Goal: Task Accomplishment & Management: Complete application form

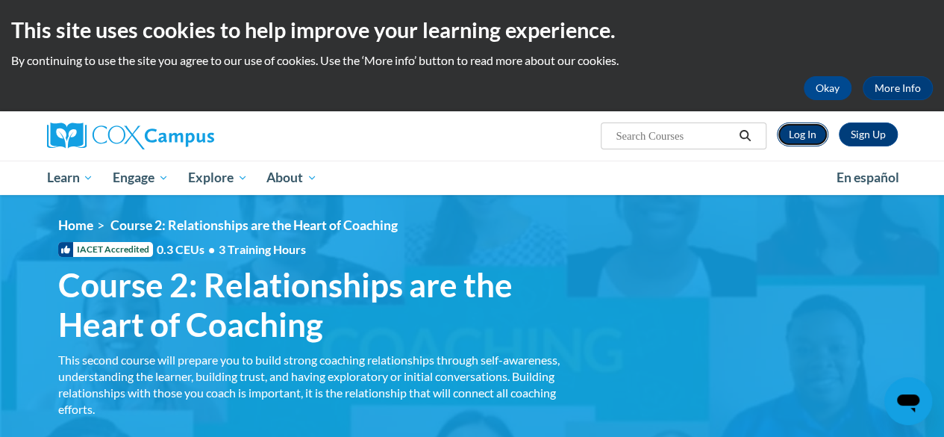
click at [806, 137] on link "Log In" at bounding box center [802, 134] width 51 height 24
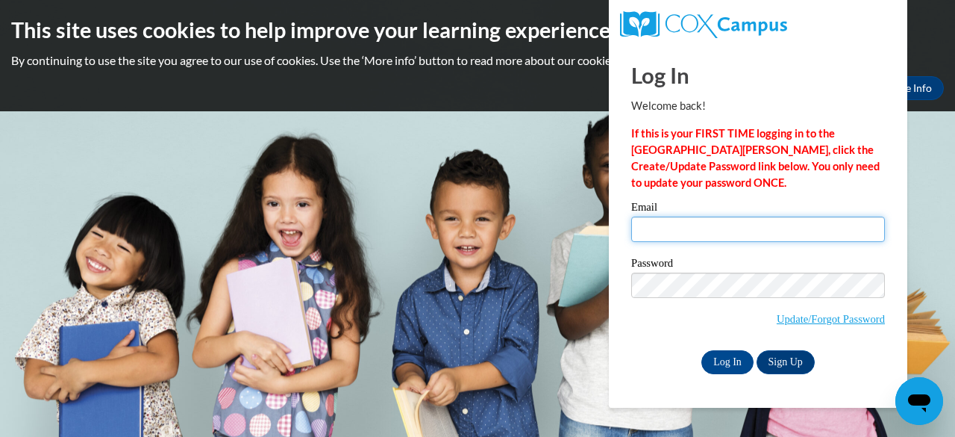
click at [687, 234] on input "Email" at bounding box center [758, 228] width 254 height 25
type input "tngraves@mail.lipscomb.edu"
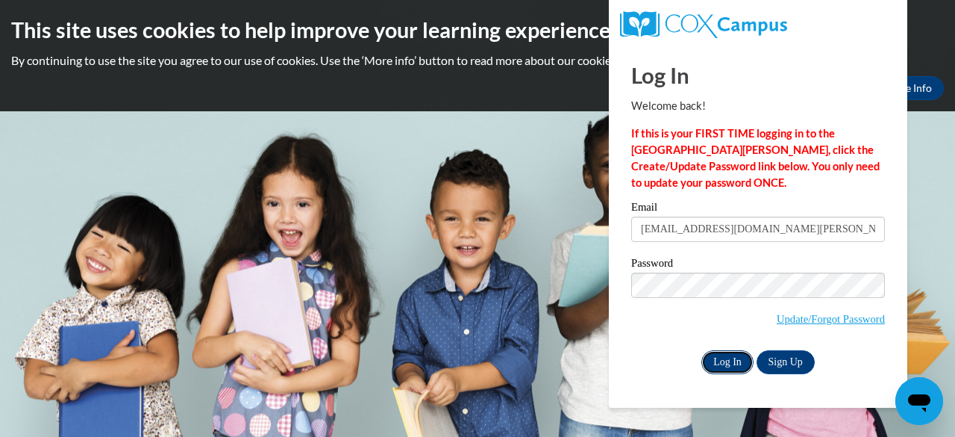
click at [739, 355] on input "Log In" at bounding box center [728, 362] width 52 height 24
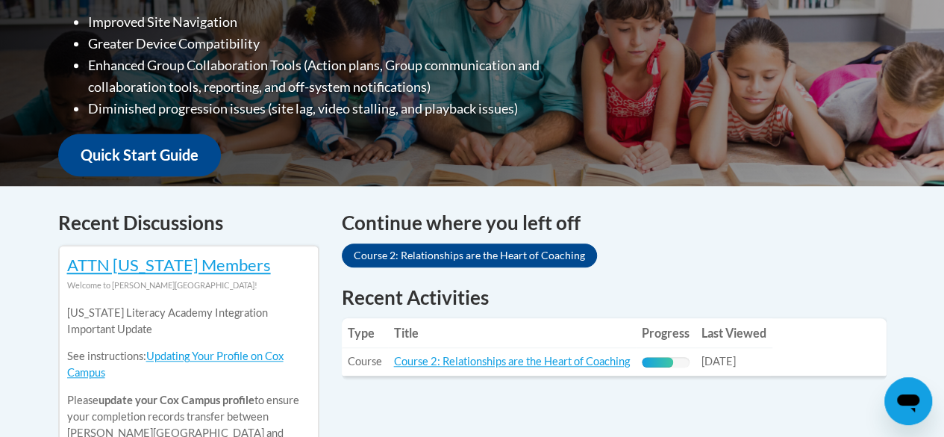
scroll to position [457, 0]
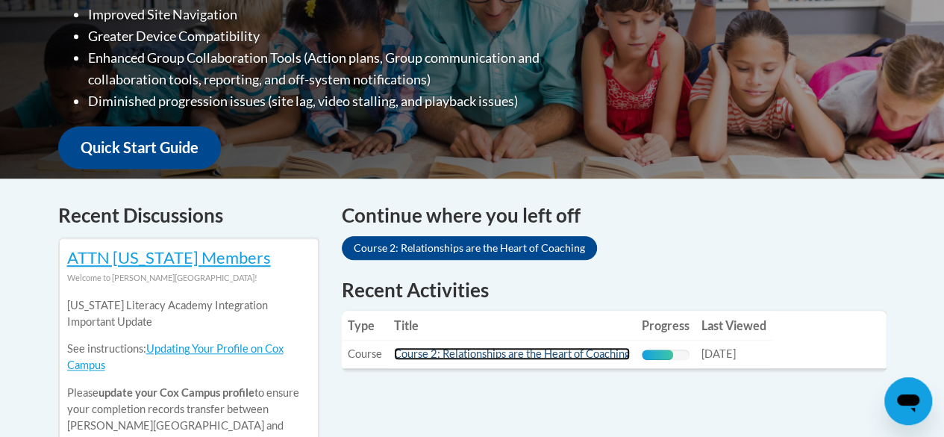
click at [573, 352] on link "Course 2: Relationships are the Heart of Coaching" at bounding box center [512, 353] width 236 height 13
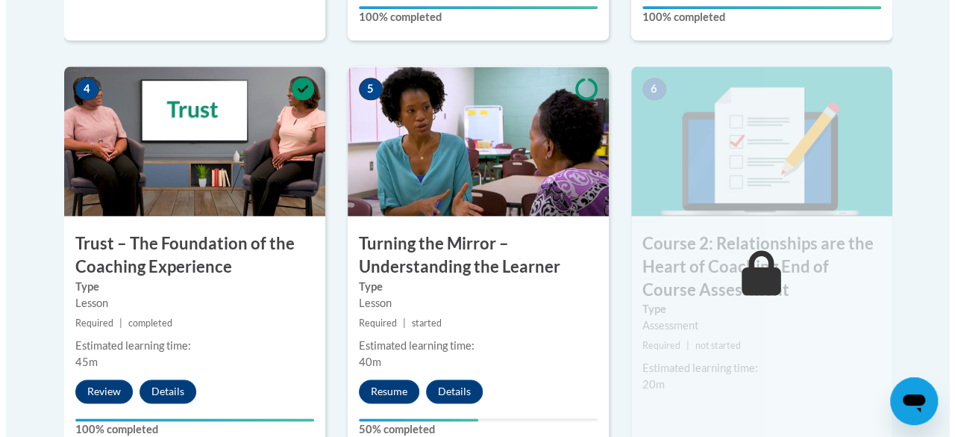
scroll to position [936, 0]
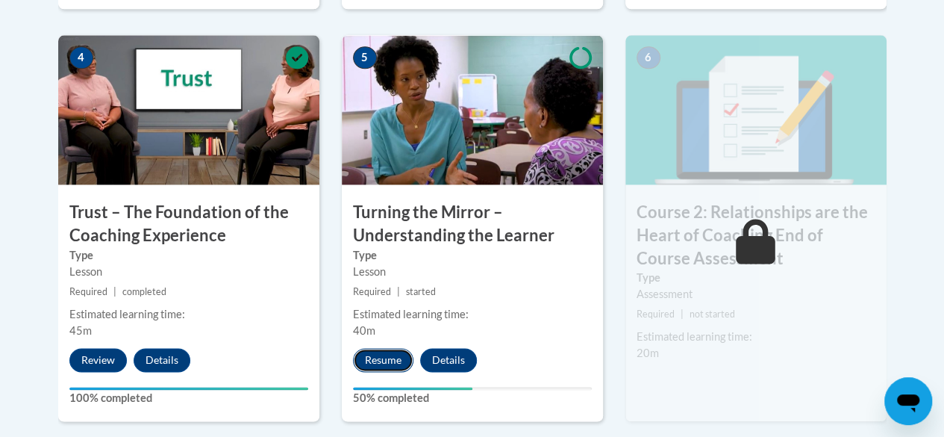
click at [395, 357] on button "Resume" at bounding box center [383, 360] width 60 height 24
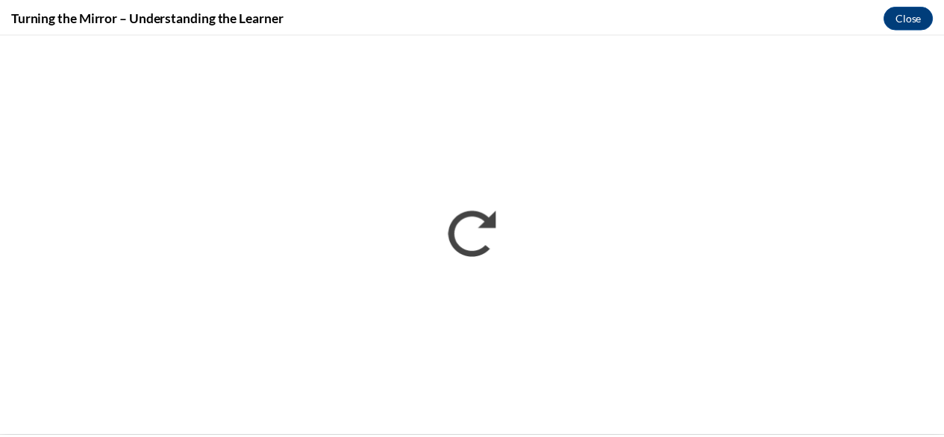
scroll to position [0, 0]
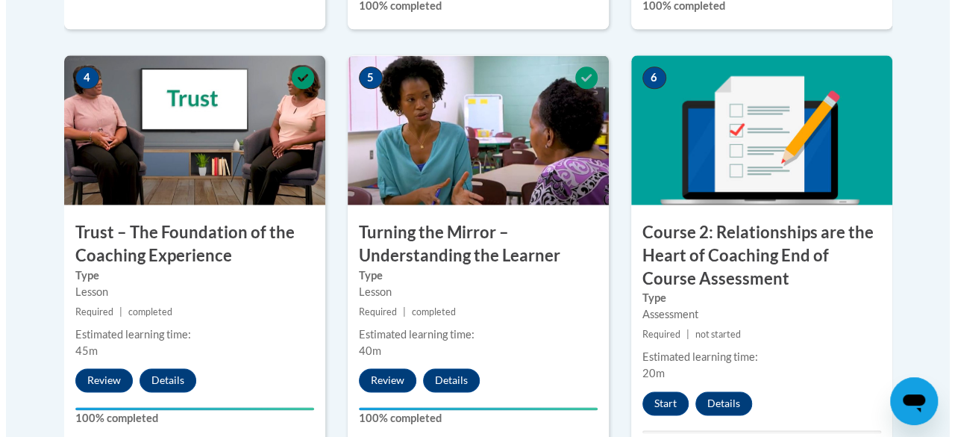
scroll to position [1052, 0]
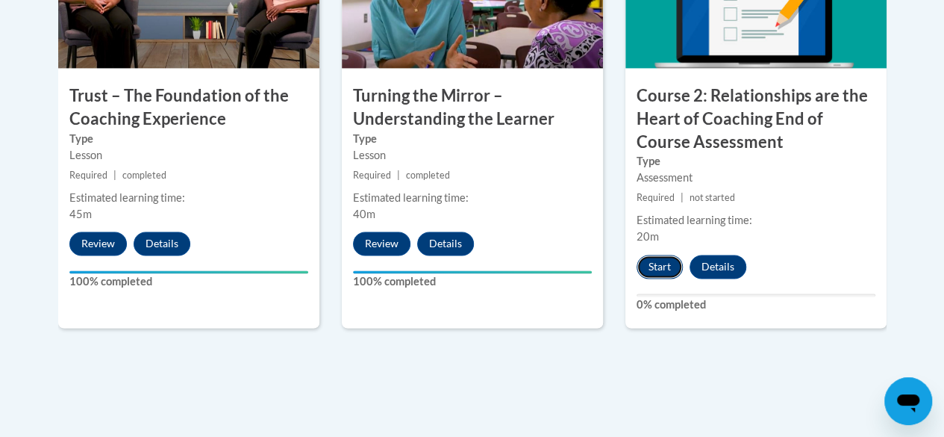
click at [655, 263] on button "Start" at bounding box center [660, 267] width 46 height 24
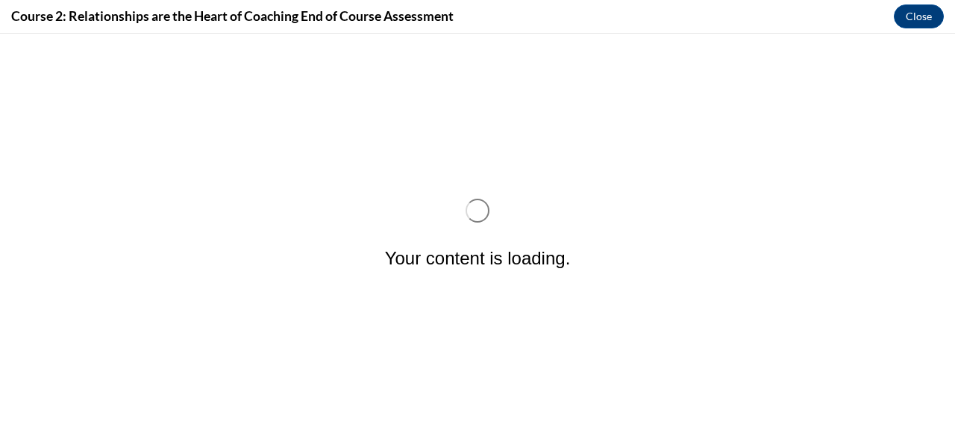
scroll to position [0, 0]
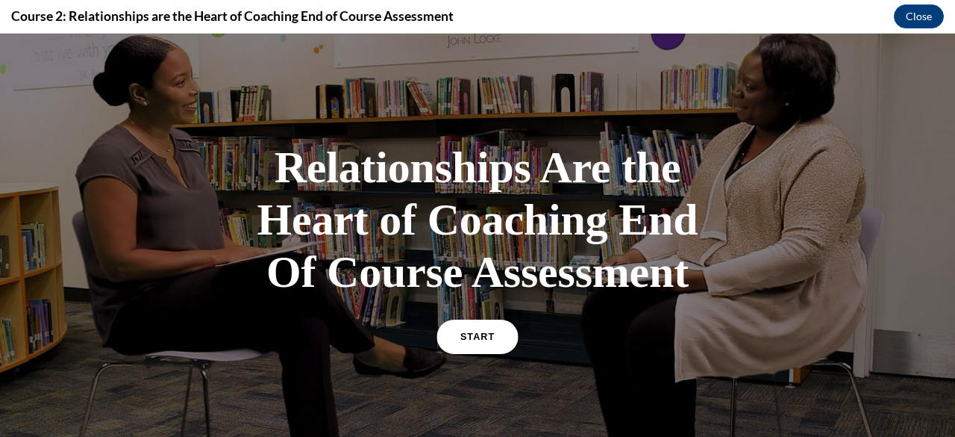
click at [472, 343] on span "START" at bounding box center [478, 336] width 34 height 11
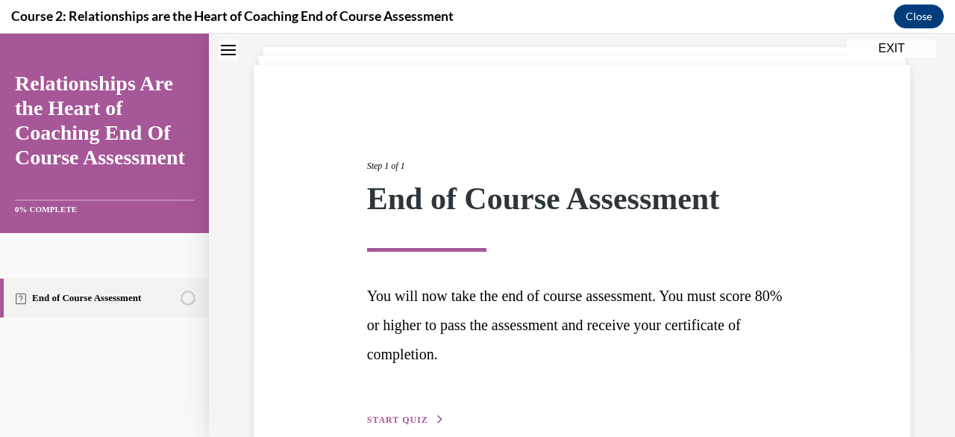
scroll to position [163, 0]
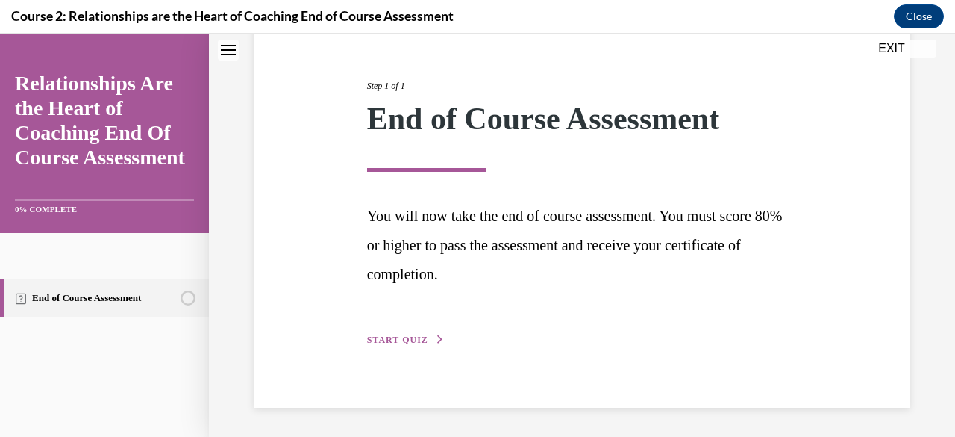
click at [392, 332] on div "Step 1 of 1 End of Course Assessment You will now take the end of course assess…" at bounding box center [582, 196] width 453 height 303
click at [393, 341] on span "START QUIZ" at bounding box center [397, 339] width 61 height 10
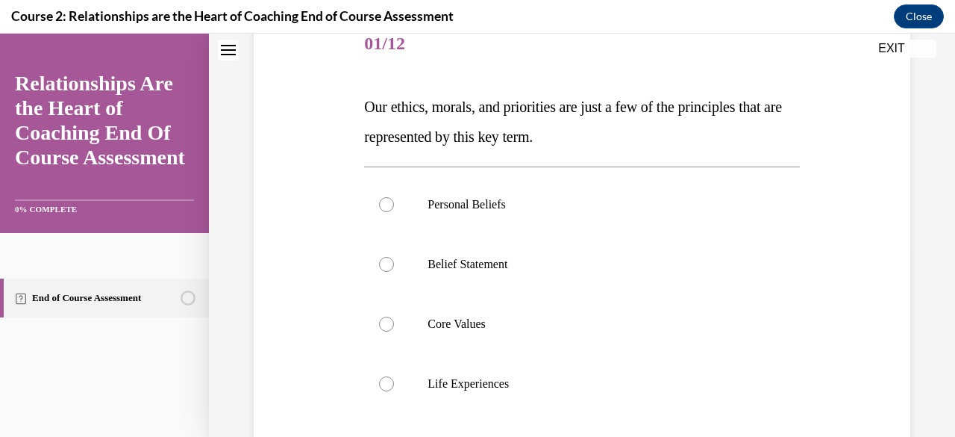
scroll to position [192, 0]
click at [445, 308] on label "Core Values" at bounding box center [581, 325] width 435 height 60
click at [394, 317] on input "Core Values" at bounding box center [386, 324] width 15 height 15
radio input "true"
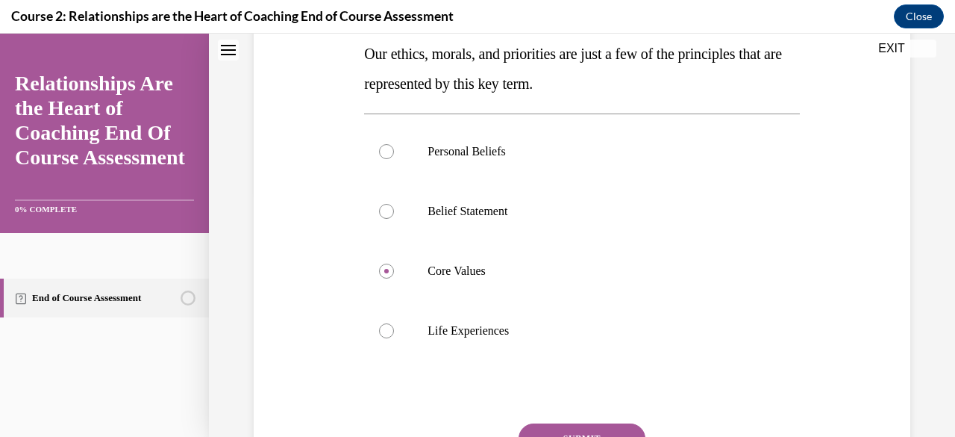
scroll to position [263, 0]
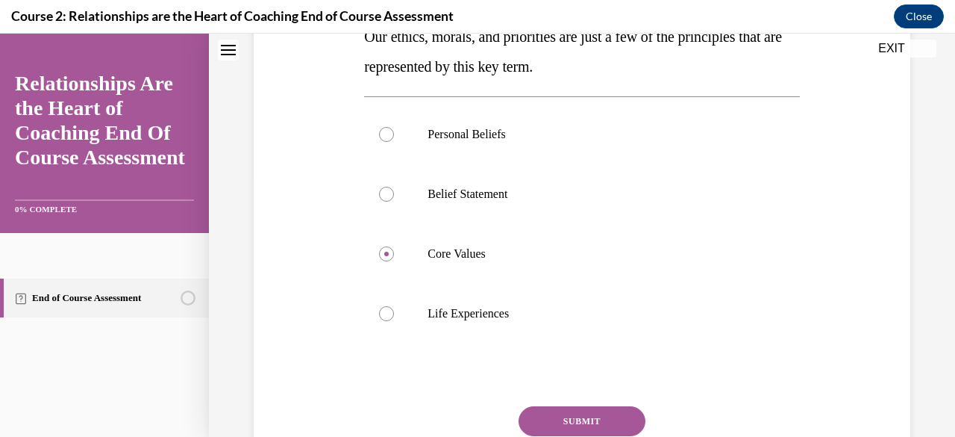
click at [591, 408] on button "SUBMIT" at bounding box center [582, 421] width 127 height 30
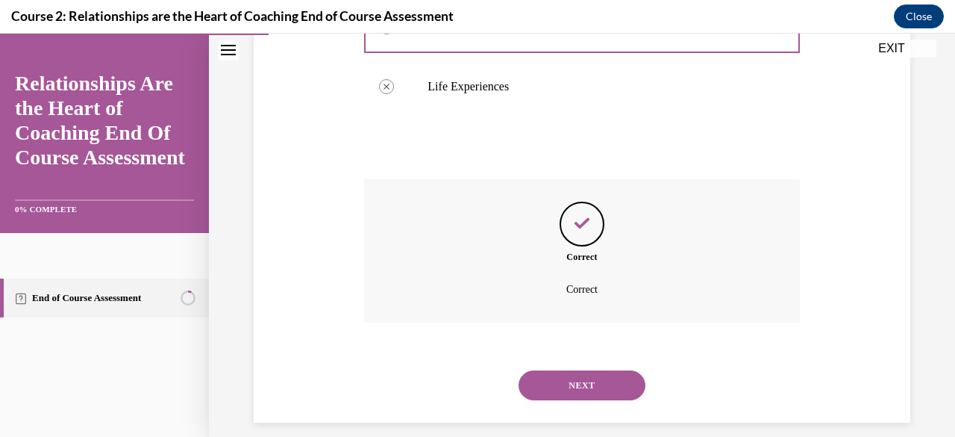
scroll to position [505, 0]
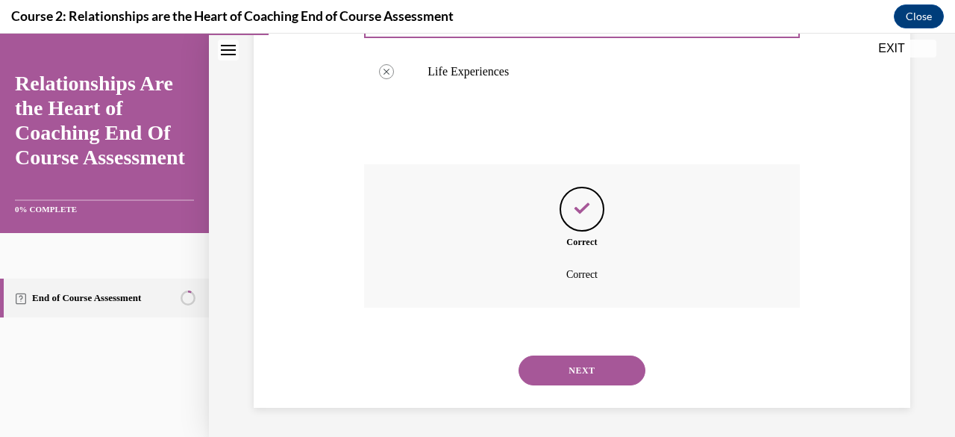
click at [614, 376] on button "NEXT" at bounding box center [582, 370] width 127 height 30
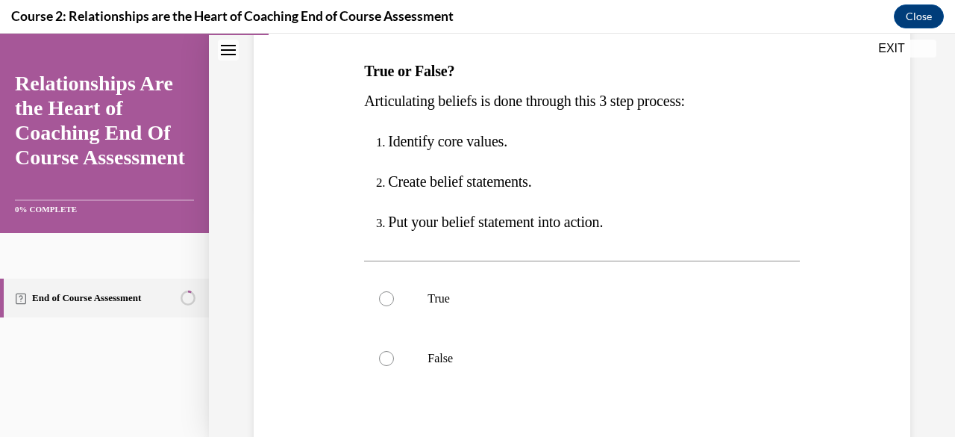
scroll to position [248, 0]
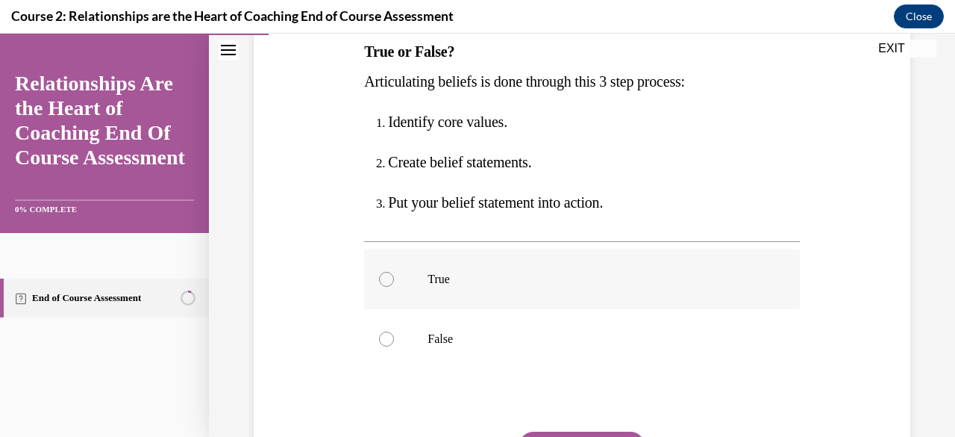
click at [396, 271] on label "True" at bounding box center [581, 279] width 435 height 60
click at [394, 272] on input "True" at bounding box center [386, 279] width 15 height 15
radio input "true"
click at [536, 428] on div "Question 02/12 True or False? Articulating beliefs is done through this 3 step …" at bounding box center [581, 257] width 435 height 594
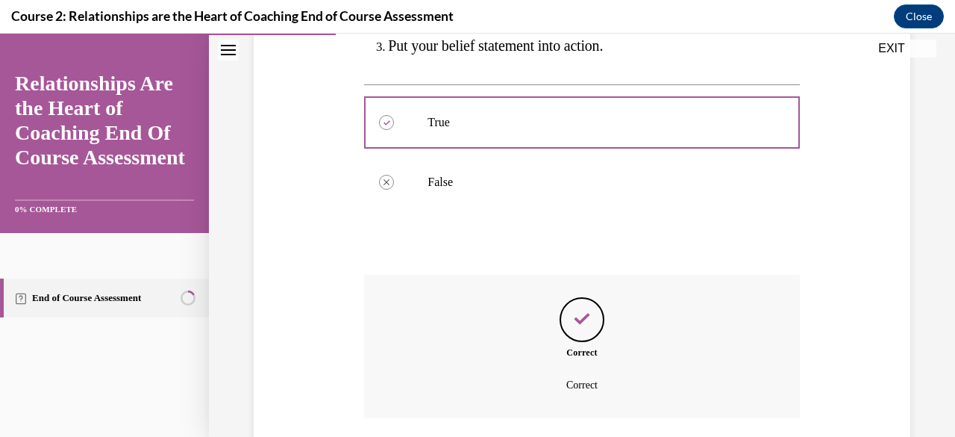
scroll to position [515, 0]
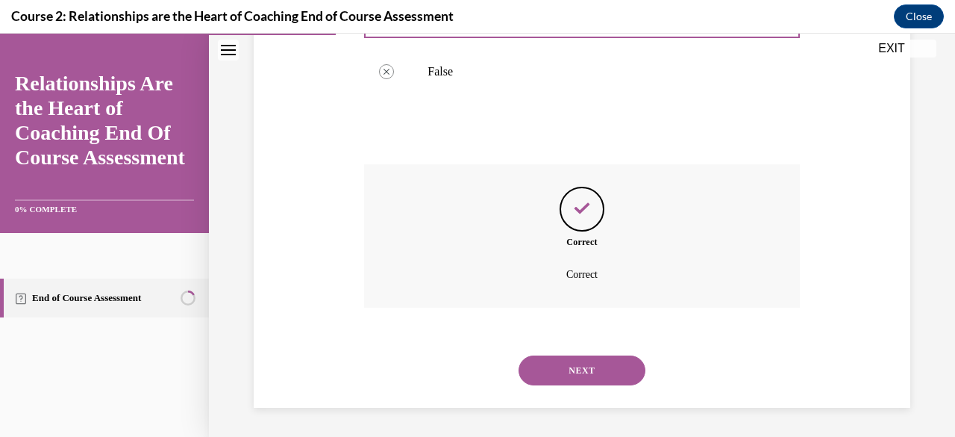
click at [608, 360] on button "NEXT" at bounding box center [582, 370] width 127 height 30
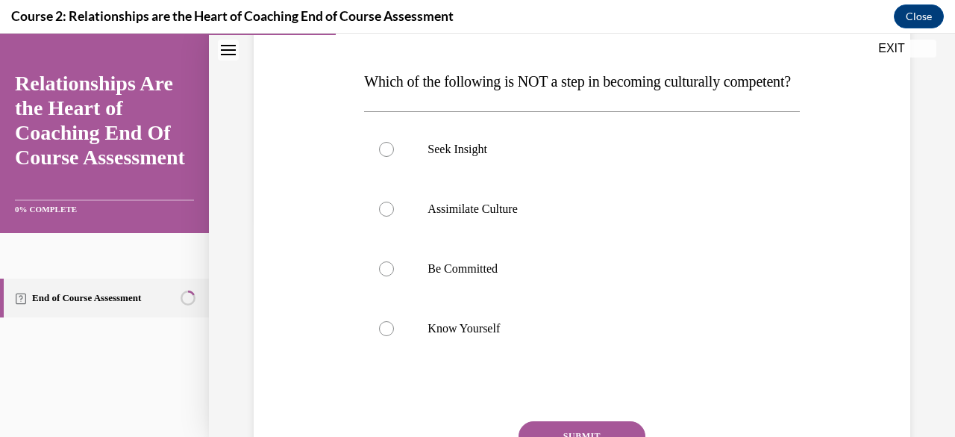
scroll to position [216, 0]
click at [531, 218] on p "Assimilate Culture" at bounding box center [595, 210] width 334 height 15
click at [394, 218] on input "Assimilate Culture" at bounding box center [386, 210] width 15 height 15
radio input "true"
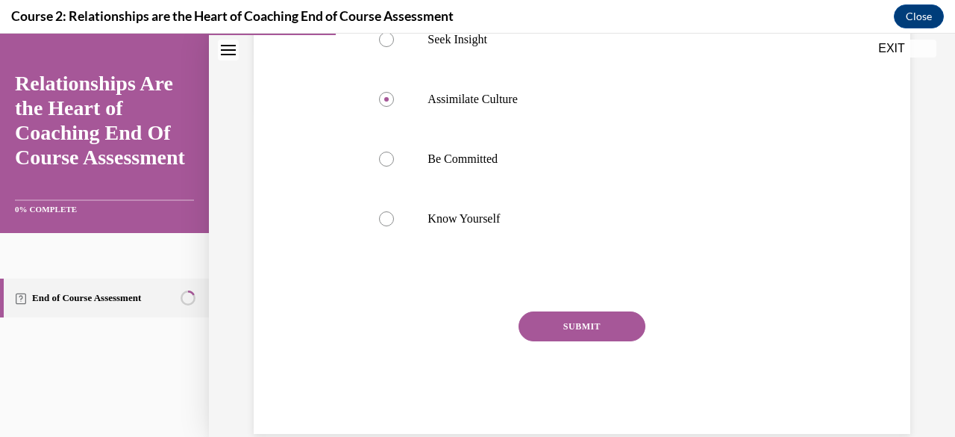
scroll to position [339, 0]
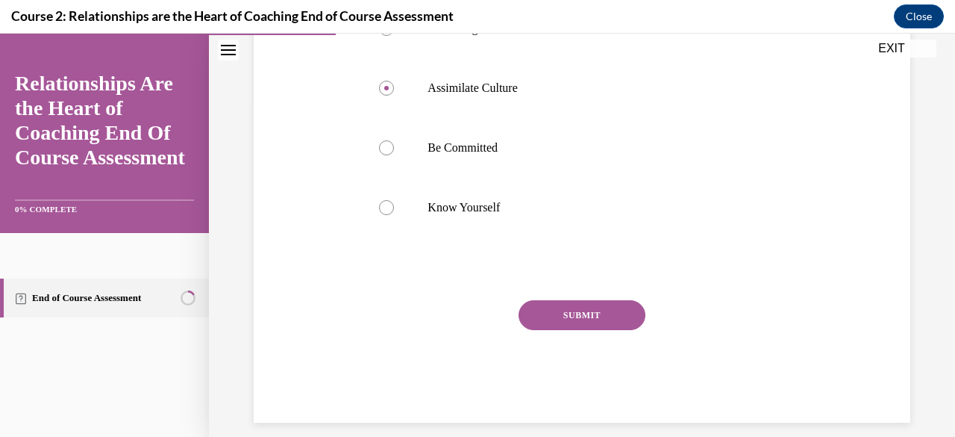
click at [618, 330] on button "SUBMIT" at bounding box center [582, 315] width 127 height 30
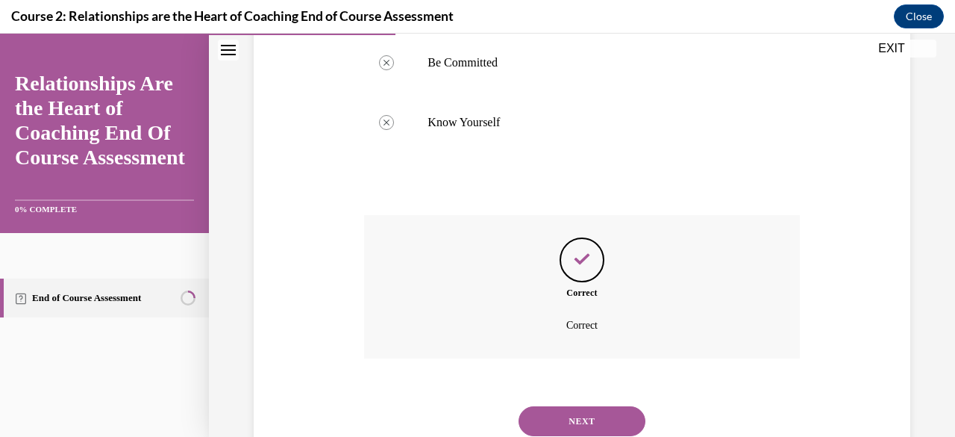
scroll to position [505, 0]
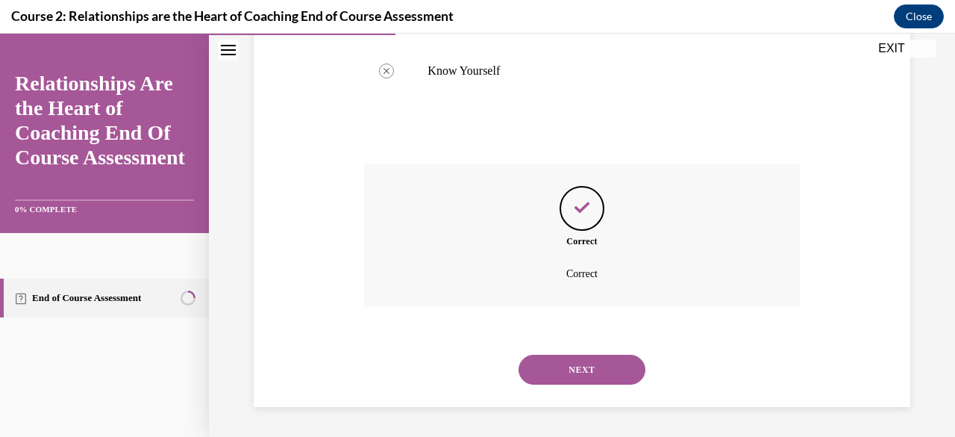
click at [589, 368] on button "NEXT" at bounding box center [582, 370] width 127 height 30
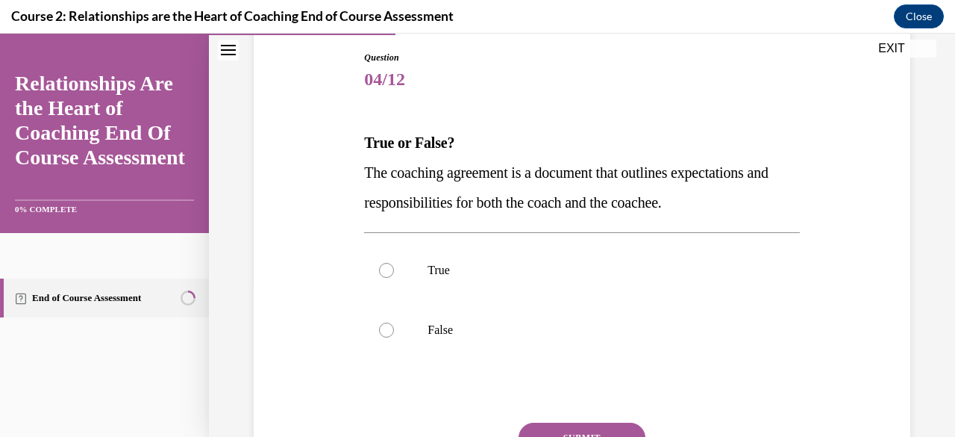
scroll to position [169, 0]
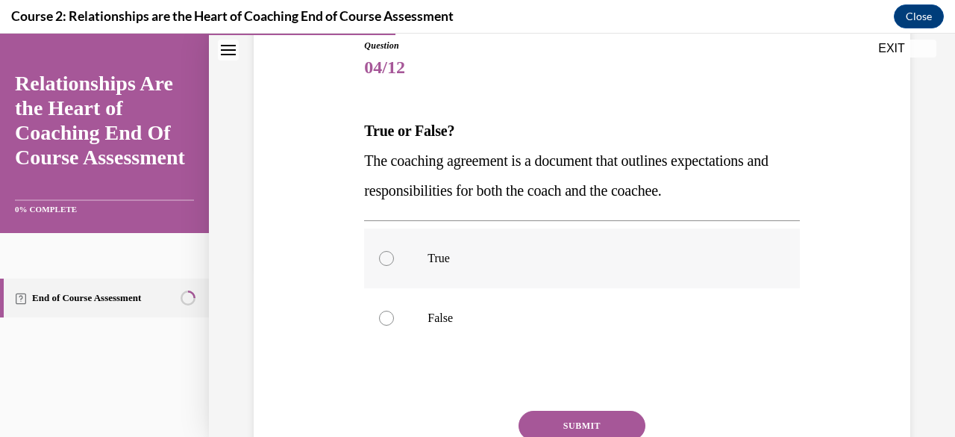
click at [472, 234] on label "True" at bounding box center [581, 258] width 435 height 60
click at [394, 251] on input "True" at bounding box center [386, 258] width 15 height 15
radio input "true"
click at [578, 416] on button "SUBMIT" at bounding box center [582, 425] width 127 height 30
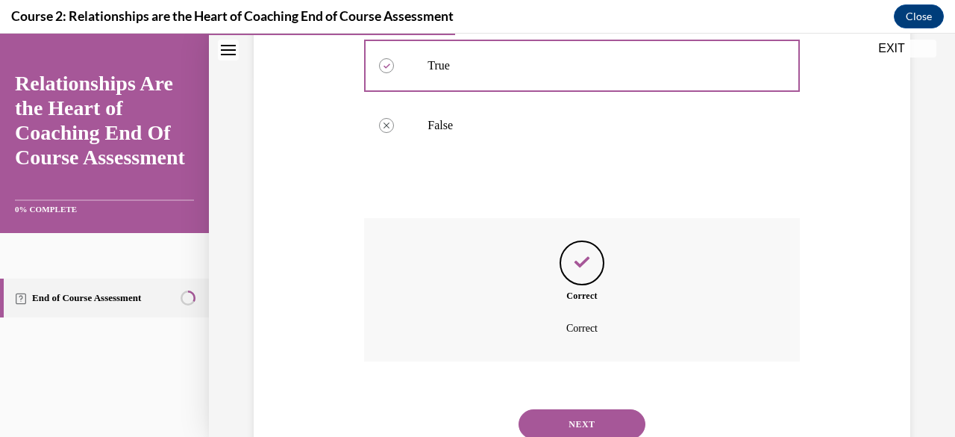
scroll to position [415, 0]
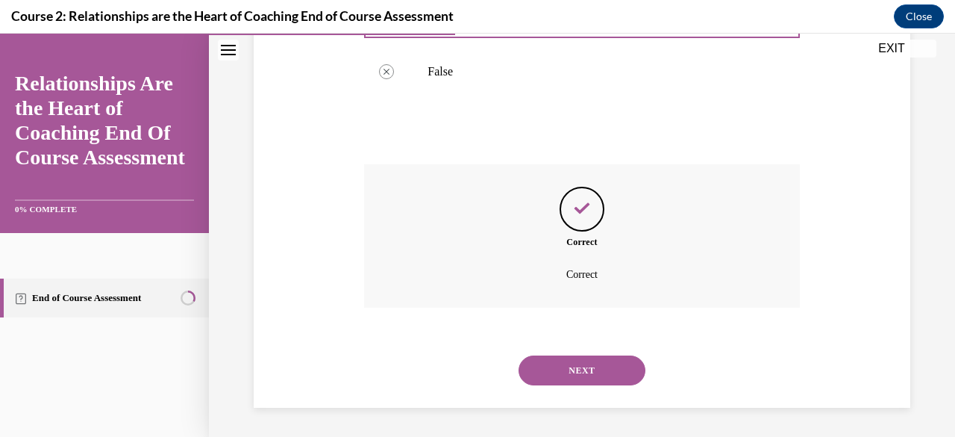
click at [579, 374] on button "NEXT" at bounding box center [582, 370] width 127 height 30
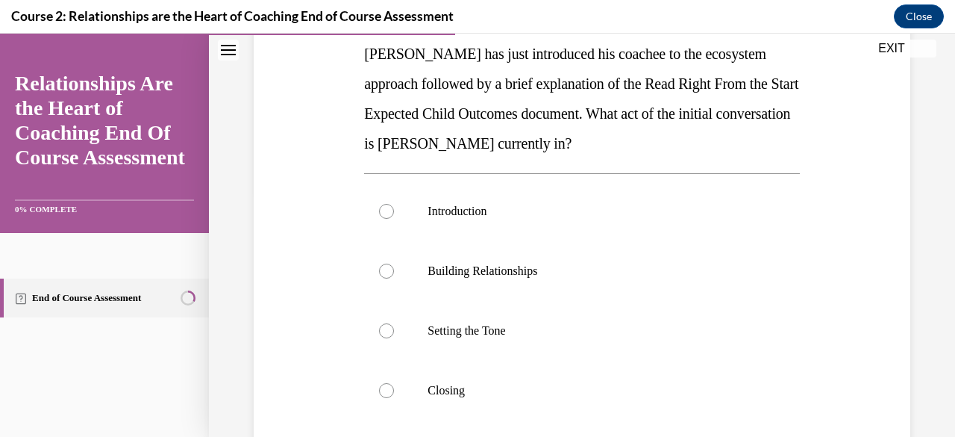
scroll to position [246, 0]
click at [942, 256] on div "Question 05/12 Morty has just introduced his coachee to the ecosystem approach …" at bounding box center [582, 234] width 746 height 800
click at [567, 219] on label "Introduction" at bounding box center [581, 211] width 435 height 60
click at [394, 218] on input "Introduction" at bounding box center [386, 210] width 15 height 15
radio input "true"
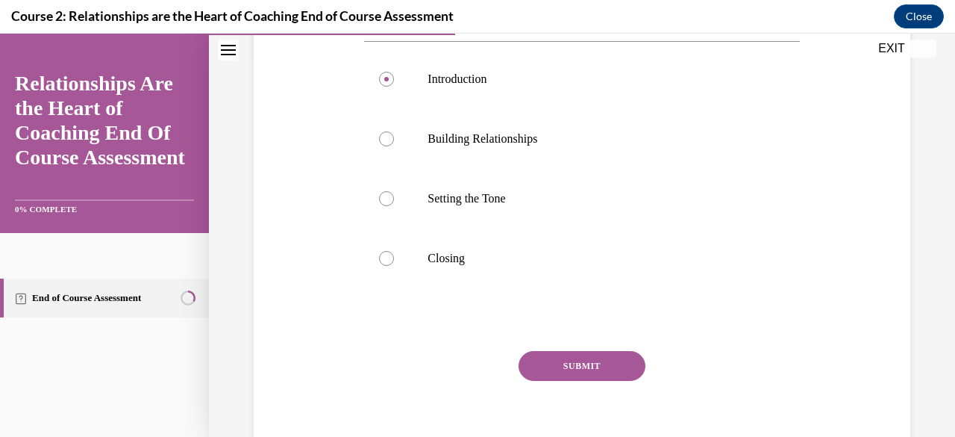
scroll to position [399, 0]
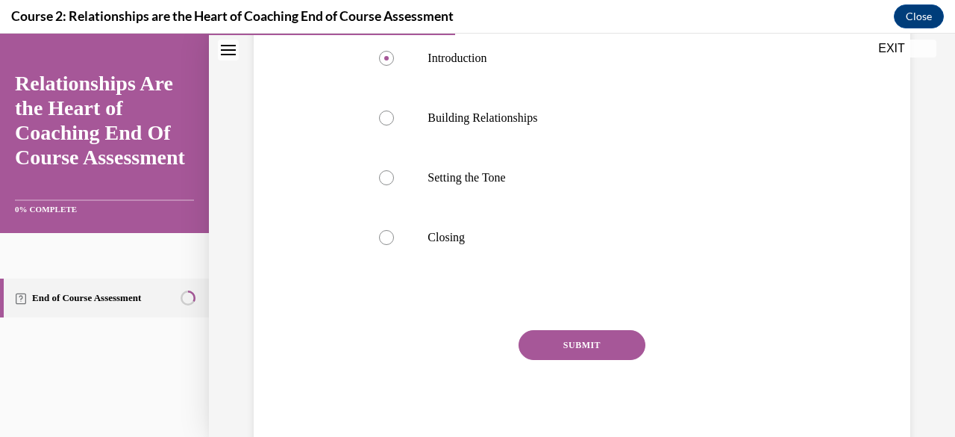
click at [591, 346] on button "SUBMIT" at bounding box center [582, 345] width 127 height 30
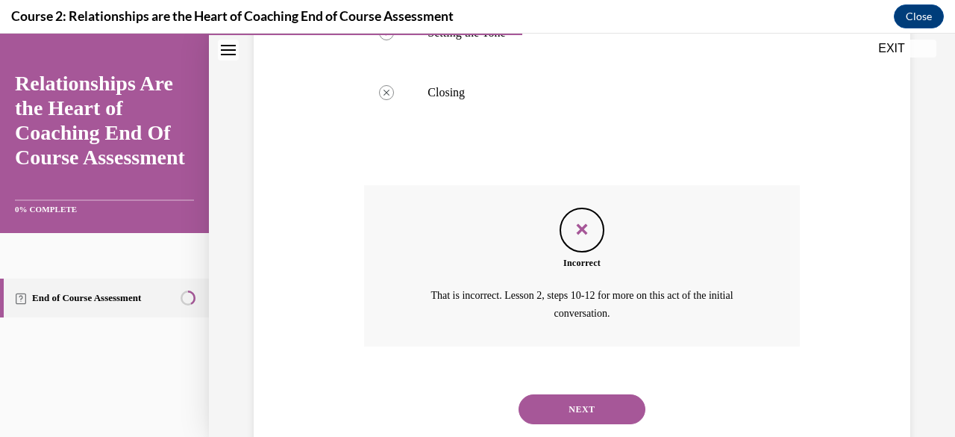
scroll to position [549, 0]
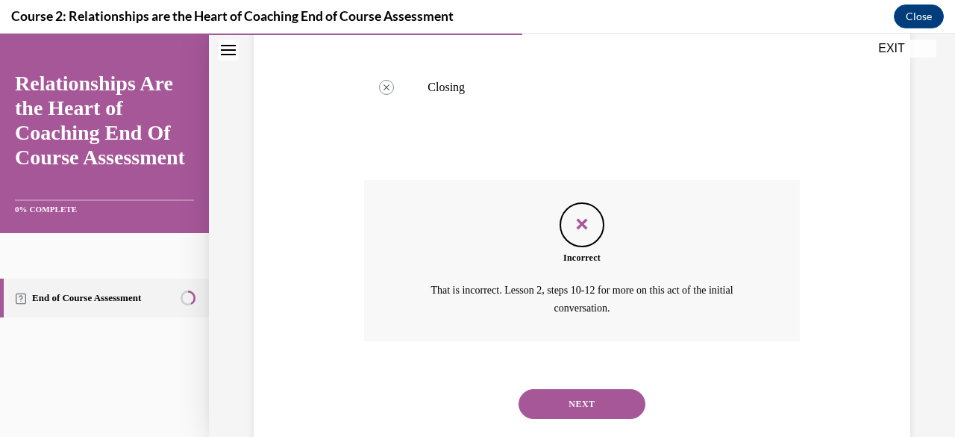
click at [602, 410] on button "NEXT" at bounding box center [582, 404] width 127 height 30
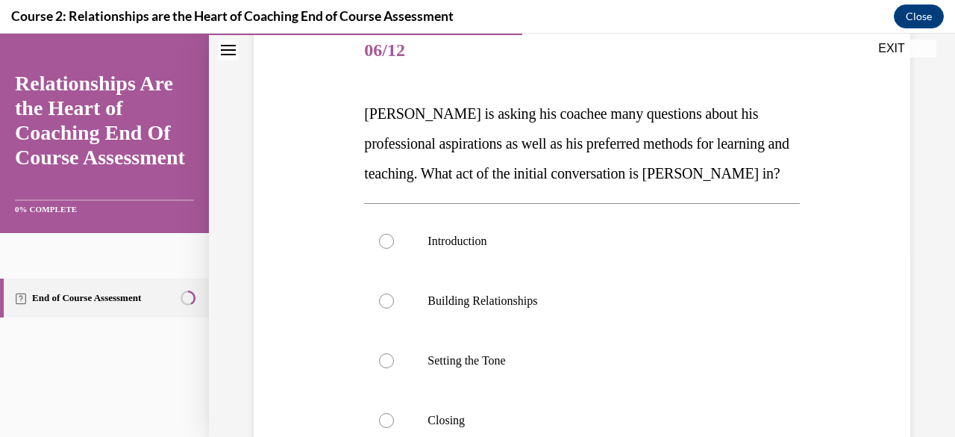
scroll to position [190, 0]
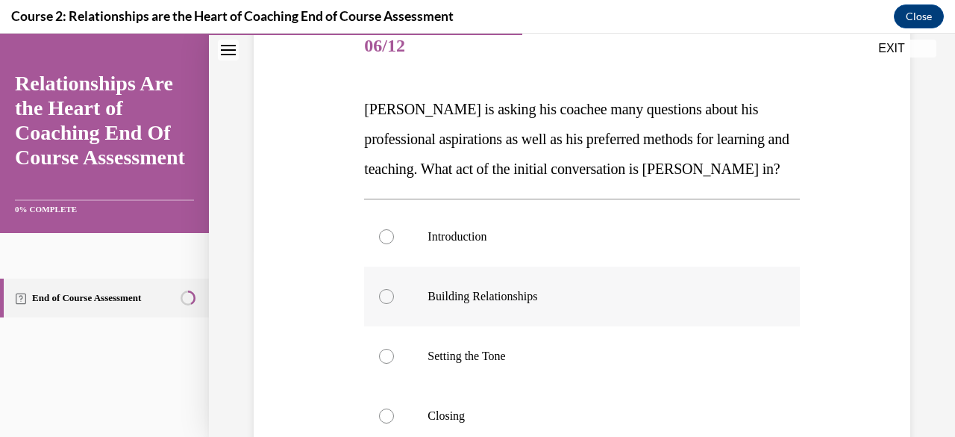
click at [520, 304] on p "Building Relationships" at bounding box center [595, 296] width 334 height 15
click at [394, 304] on input "Building Relationships" at bounding box center [386, 296] width 15 height 15
radio input "true"
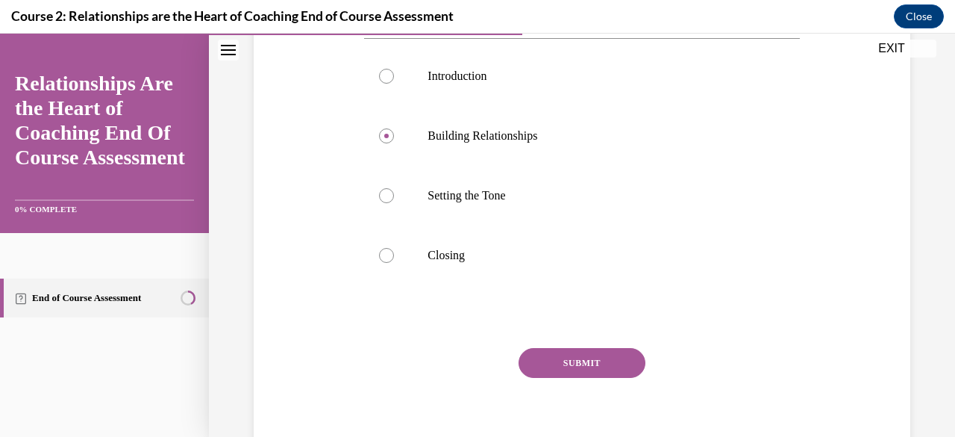
scroll to position [368, 0]
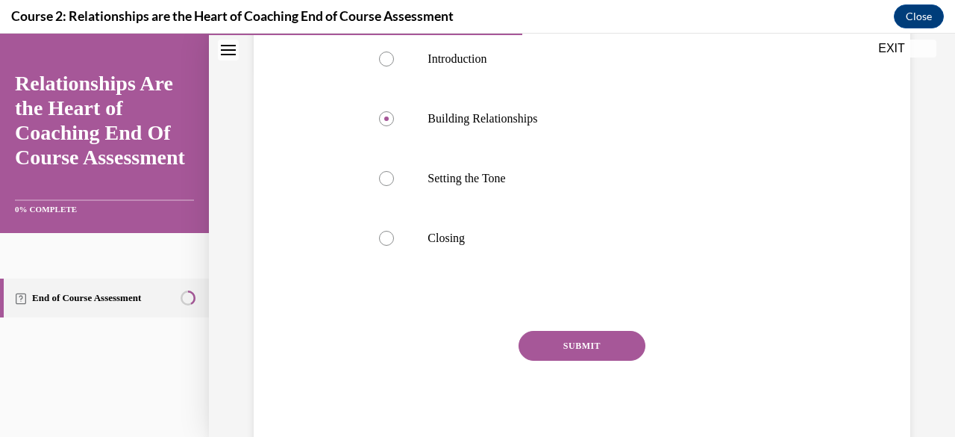
click at [598, 360] on button "SUBMIT" at bounding box center [582, 346] width 127 height 30
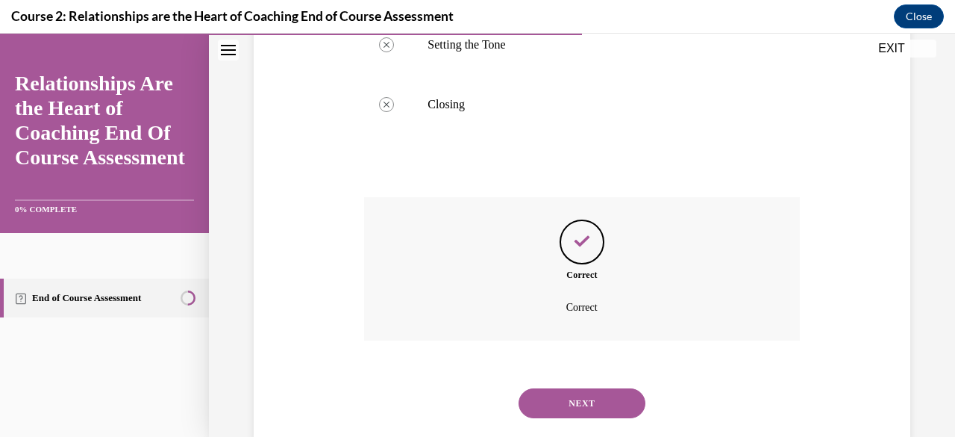
scroll to position [564, 0]
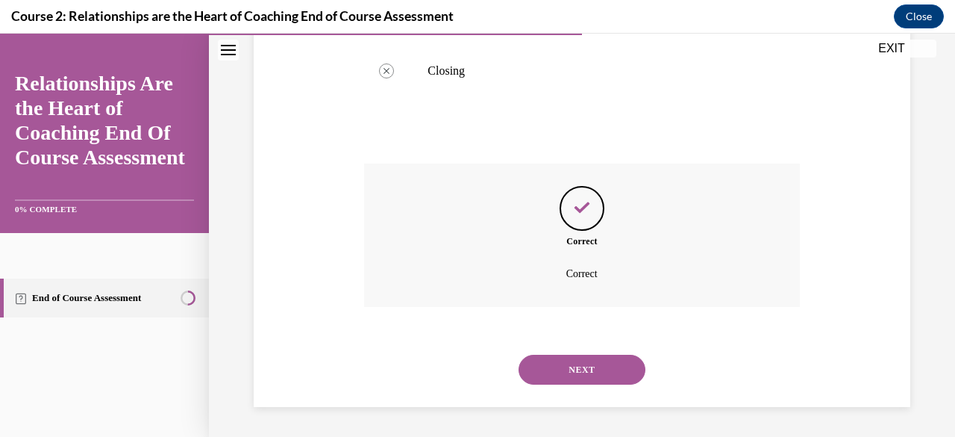
click at [593, 367] on button "NEXT" at bounding box center [582, 370] width 127 height 30
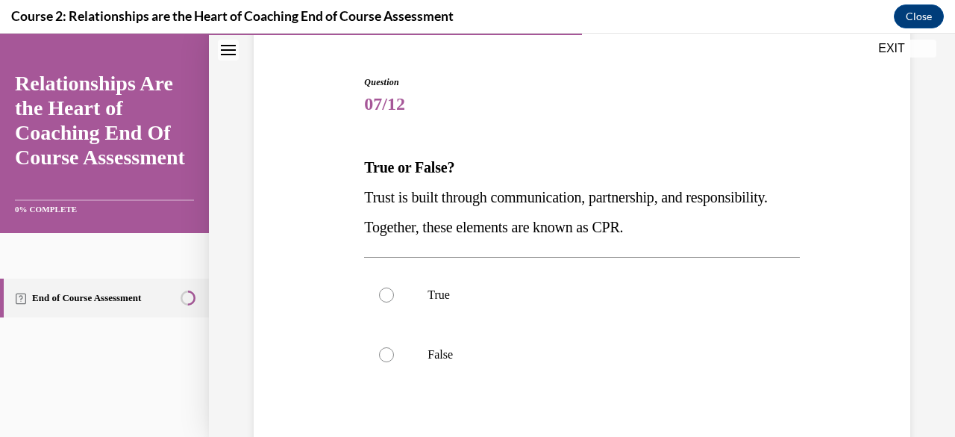
scroll to position [149, 0]
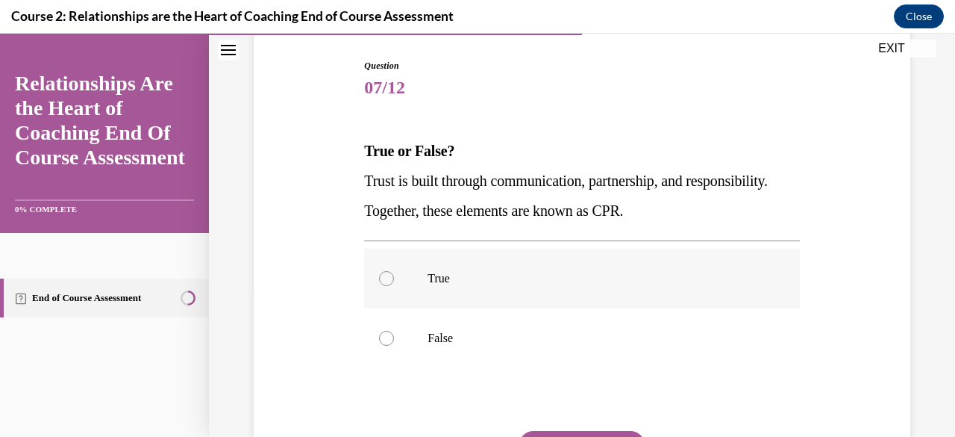
click at [419, 277] on label "True" at bounding box center [581, 279] width 435 height 60
click at [394, 277] on input "True" at bounding box center [386, 278] width 15 height 15
radio input "true"
click at [547, 428] on div "Question 07/12 True or False? Trust is built through communication, partnership…" at bounding box center [581, 306] width 435 height 494
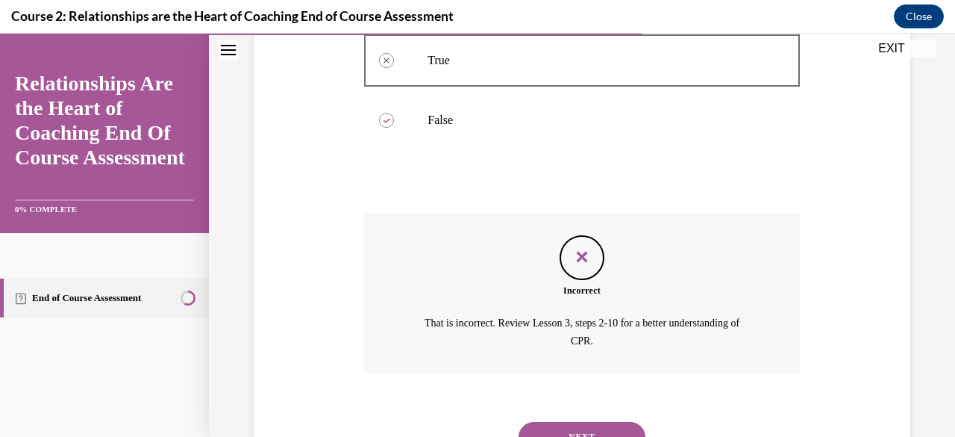
scroll to position [432, 0]
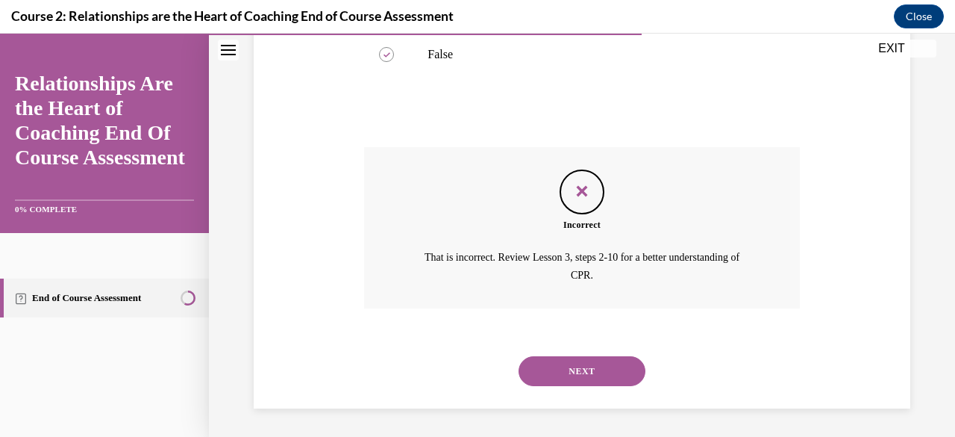
click at [568, 372] on button "NEXT" at bounding box center [582, 371] width 127 height 30
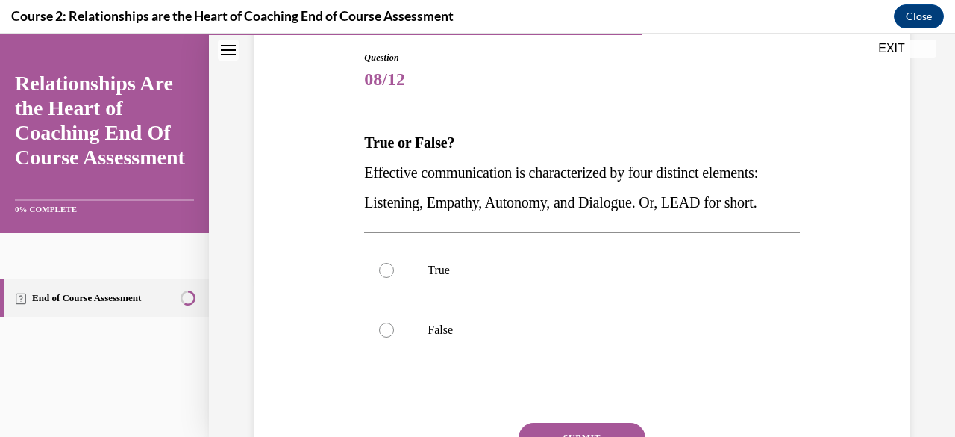
scroll to position [159, 0]
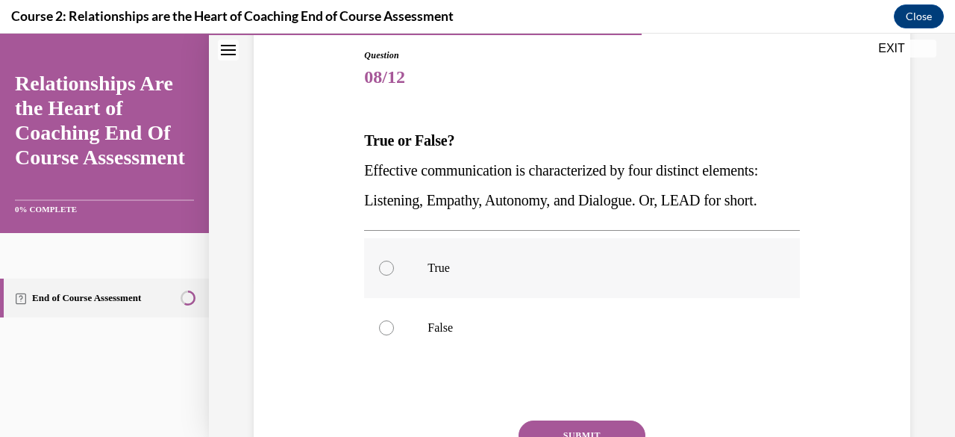
click at [437, 263] on p "True" at bounding box center [595, 267] width 334 height 15
click at [394, 263] on input "True" at bounding box center [386, 267] width 15 height 15
radio input "true"
click at [558, 425] on button "SUBMIT" at bounding box center [582, 435] width 127 height 30
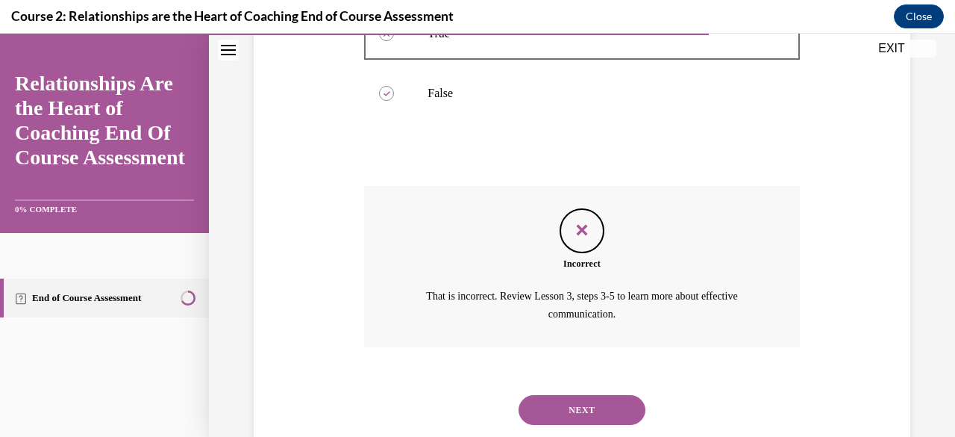
scroll to position [398, 0]
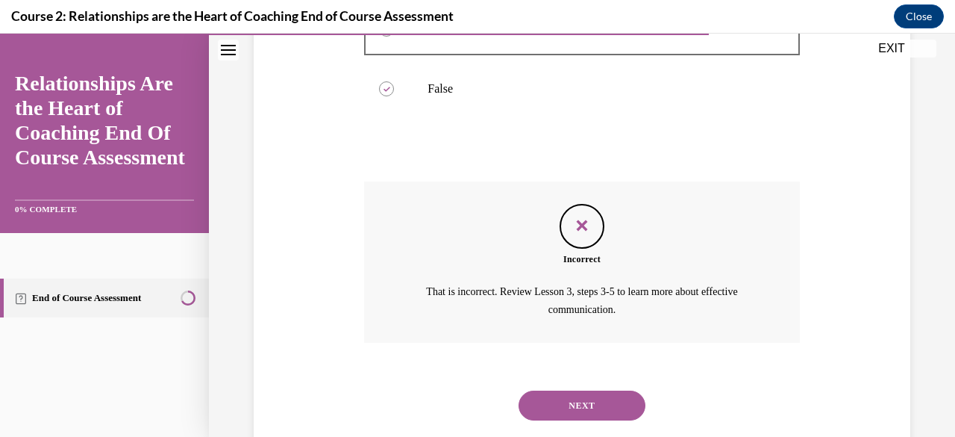
click at [578, 407] on button "NEXT" at bounding box center [582, 405] width 127 height 30
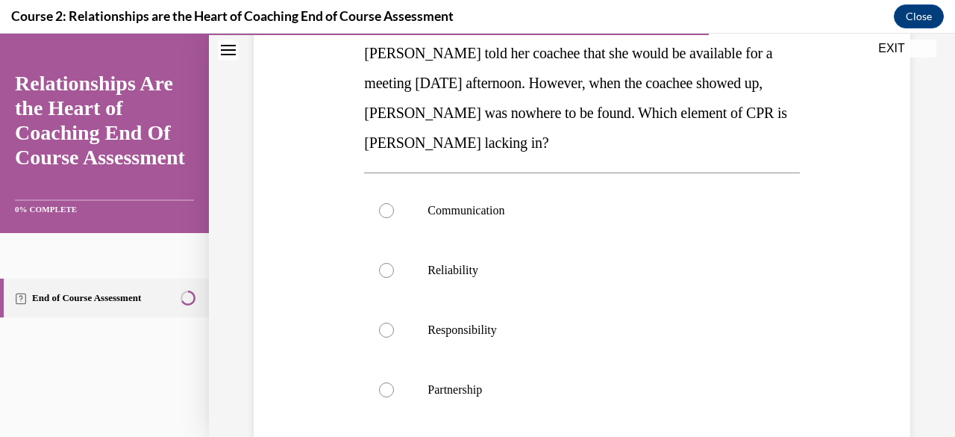
scroll to position [251, 0]
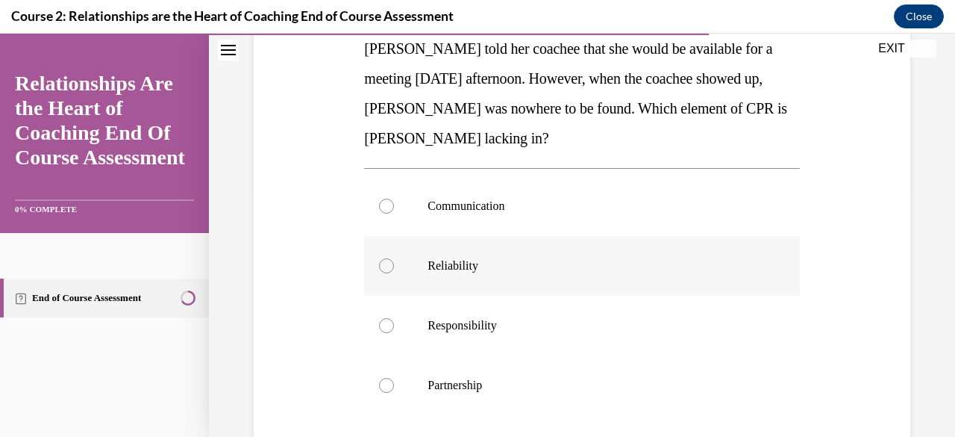
click at [497, 252] on label "Reliability" at bounding box center [581, 266] width 435 height 60
click at [394, 258] on input "Reliability" at bounding box center [386, 265] width 15 height 15
radio input "true"
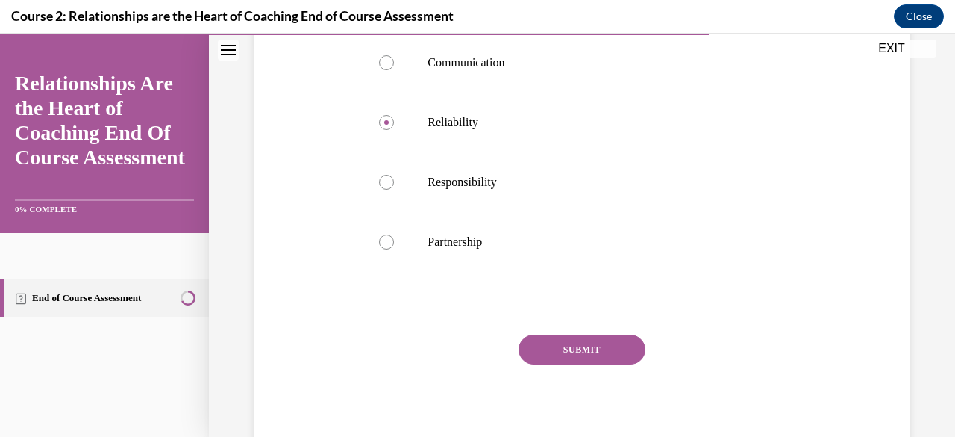
scroll to position [399, 0]
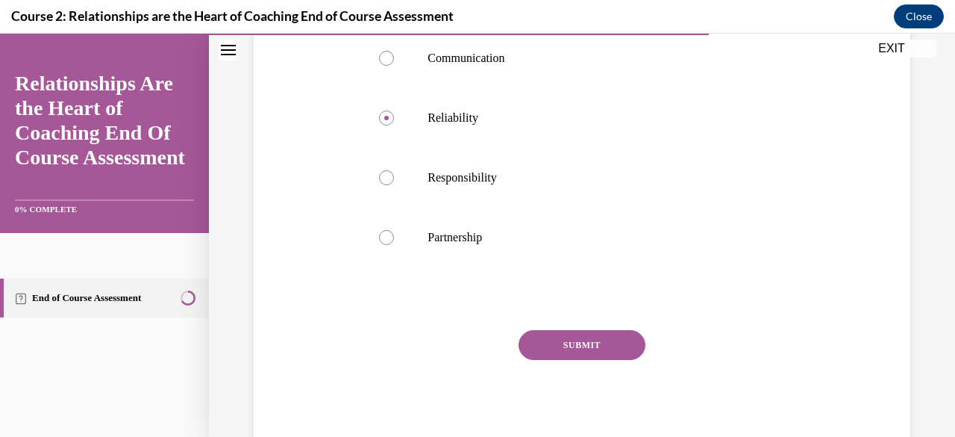
click at [600, 348] on button "SUBMIT" at bounding box center [582, 345] width 127 height 30
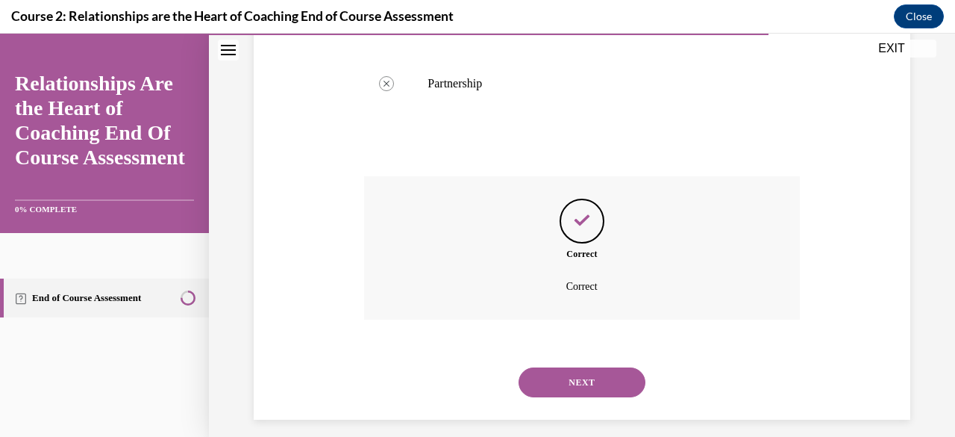
scroll to position [564, 0]
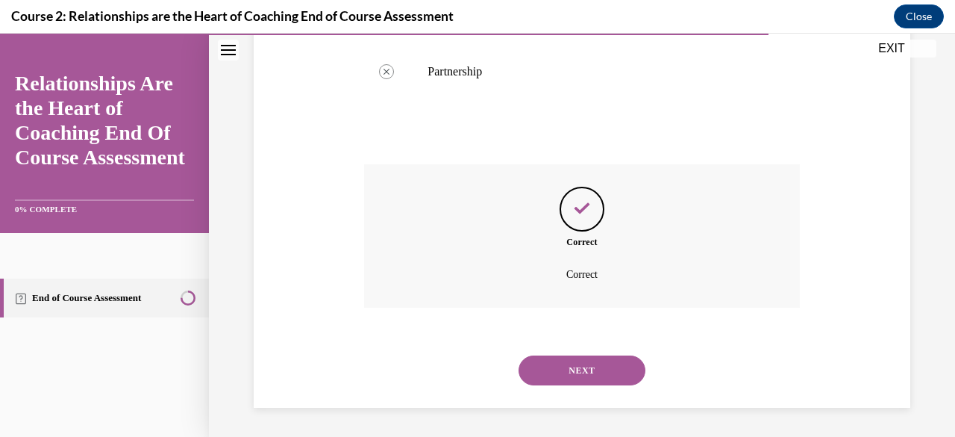
click at [594, 366] on button "NEXT" at bounding box center [582, 370] width 127 height 30
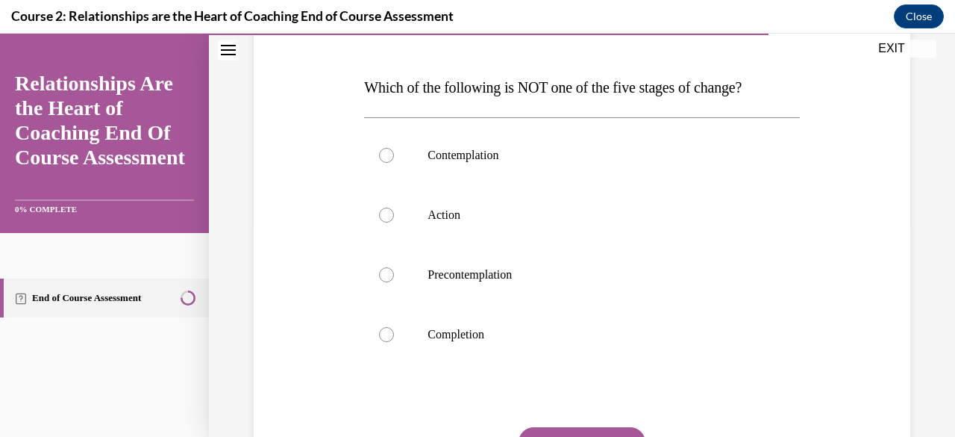
scroll to position [209, 0]
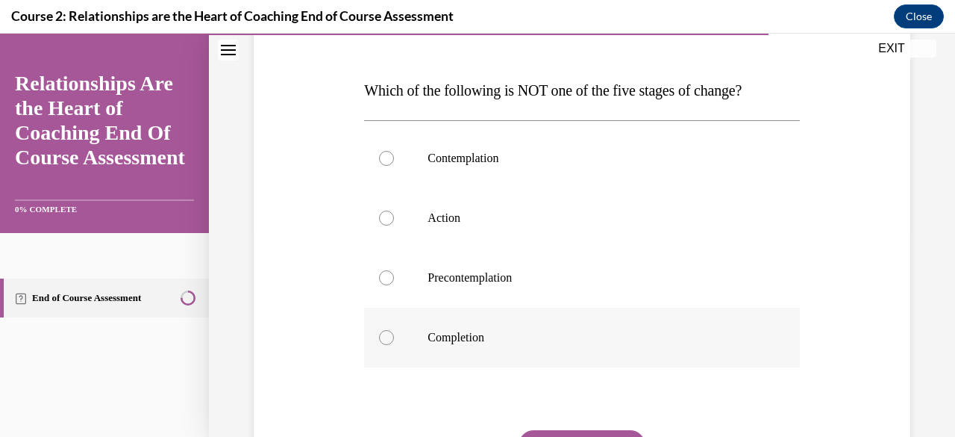
click at [476, 326] on label "Completion" at bounding box center [581, 337] width 435 height 60
click at [394, 330] on input "Completion" at bounding box center [386, 337] width 15 height 15
radio input "true"
click at [560, 434] on button "SUBMIT" at bounding box center [582, 445] width 127 height 30
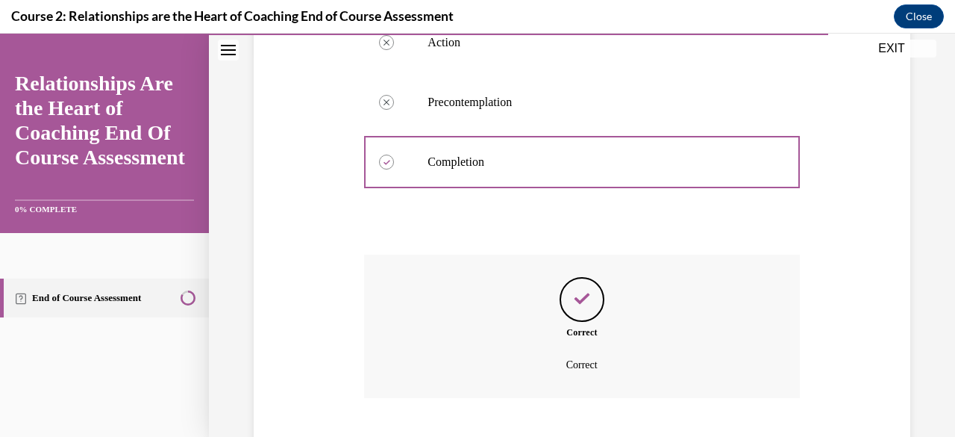
scroll to position [475, 0]
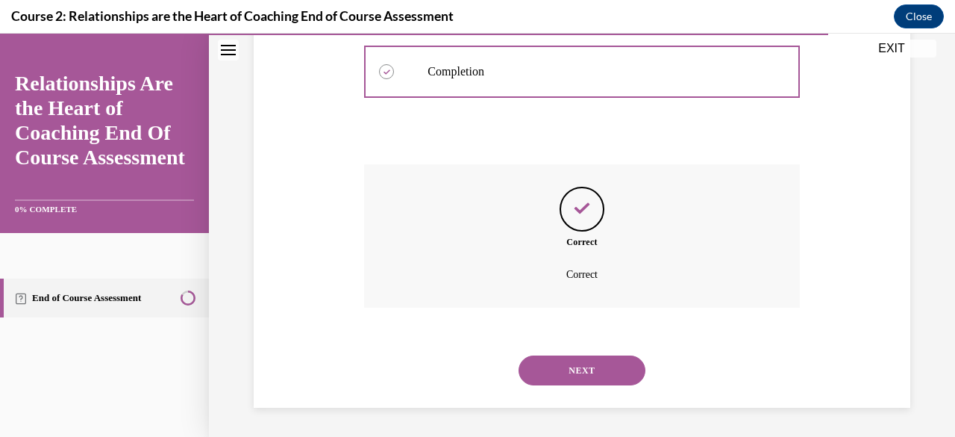
click at [631, 364] on button "NEXT" at bounding box center [582, 370] width 127 height 30
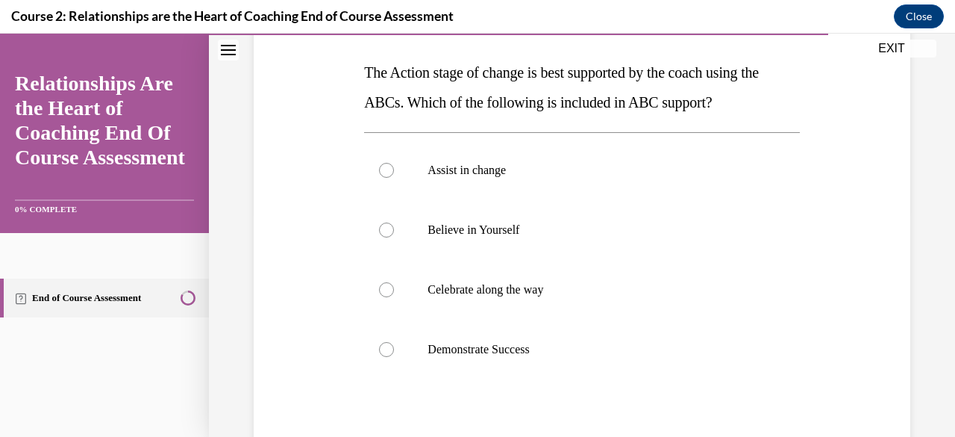
scroll to position [224, 0]
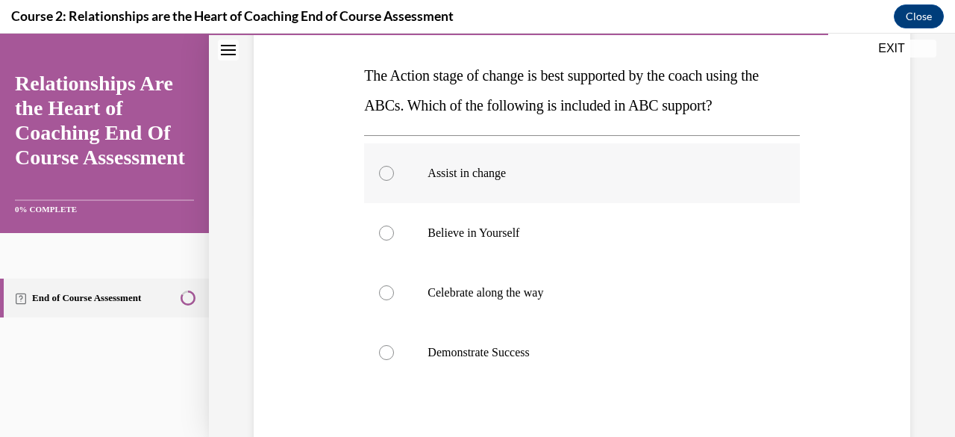
click at [547, 179] on p "Assist in change" at bounding box center [595, 173] width 334 height 15
click at [394, 179] on input "Assist in change" at bounding box center [386, 173] width 15 height 15
radio input "true"
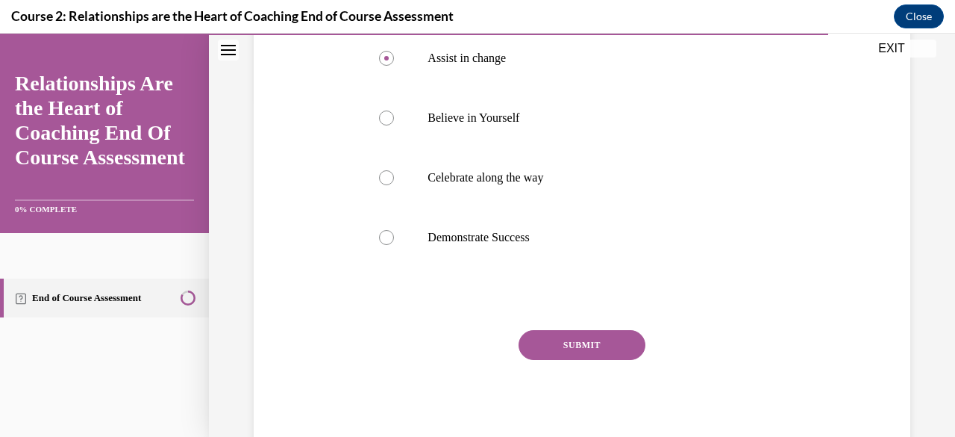
click at [611, 347] on button "SUBMIT" at bounding box center [582, 345] width 127 height 30
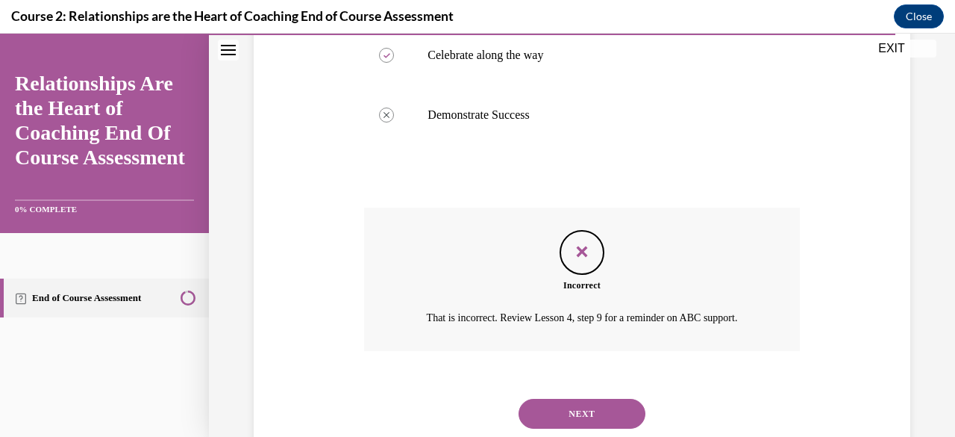
scroll to position [505, 0]
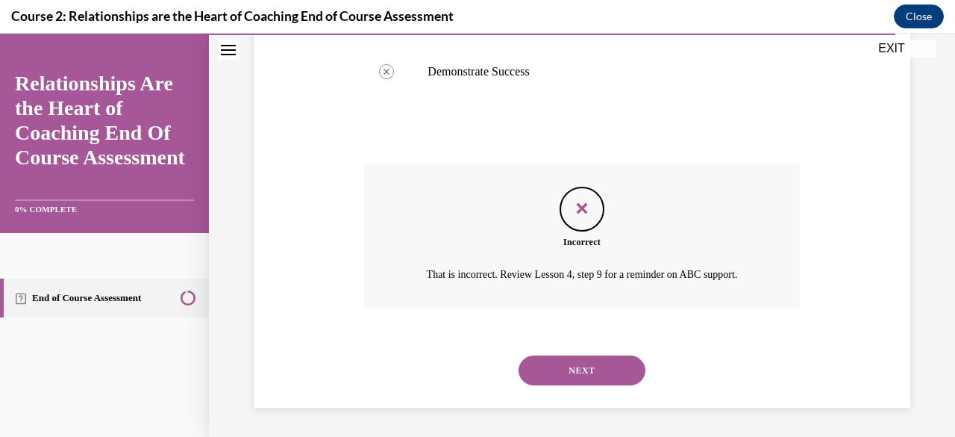
click at [557, 377] on button "NEXT" at bounding box center [582, 370] width 127 height 30
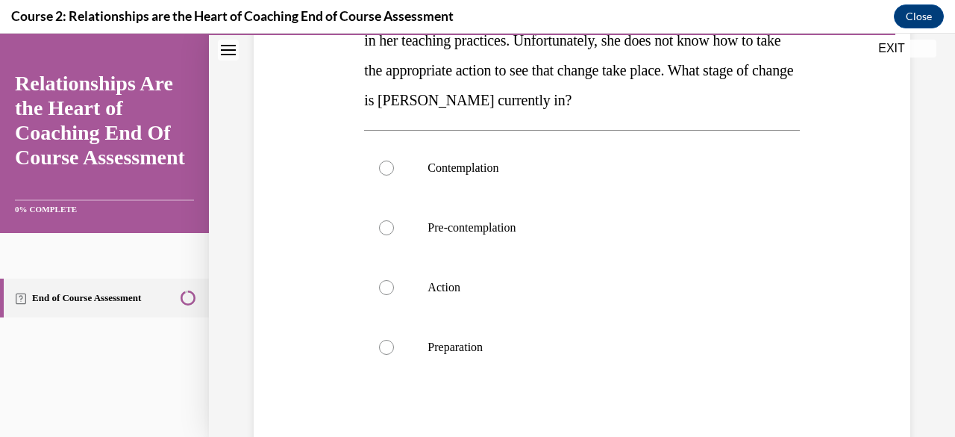
scroll to position [293, 0]
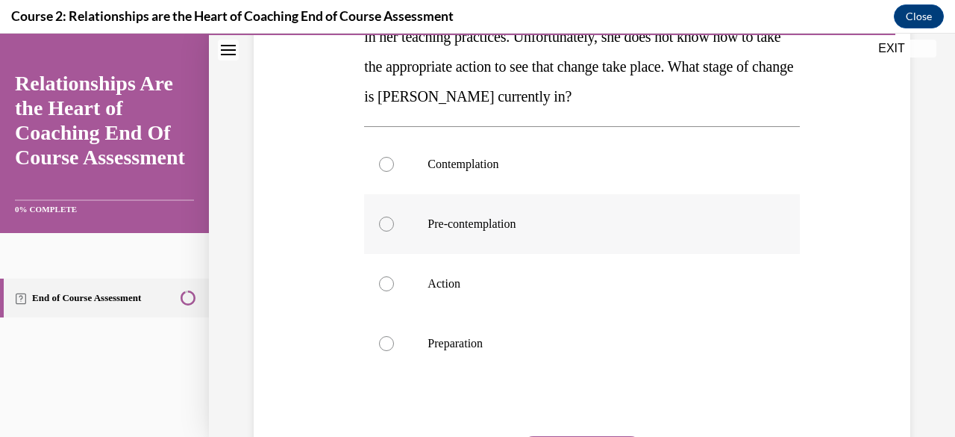
click at [546, 219] on p "Pre-contemplation" at bounding box center [595, 223] width 334 height 15
click at [394, 219] on input "Pre-contemplation" at bounding box center [386, 223] width 15 height 15
radio input "true"
click at [939, 265] on div "Question 12/12 Thanks to her coach, Sylvia has identified a need for change in …" at bounding box center [582, 188] width 746 height 800
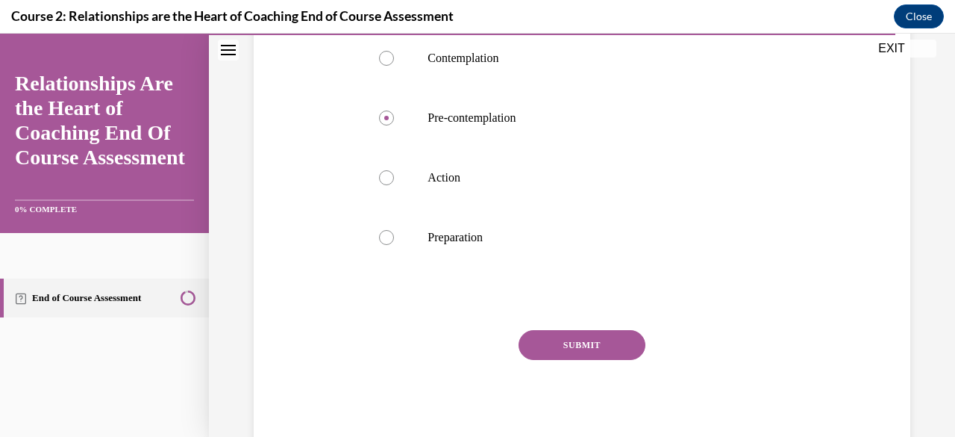
click at [597, 341] on button "SUBMIT" at bounding box center [582, 345] width 127 height 30
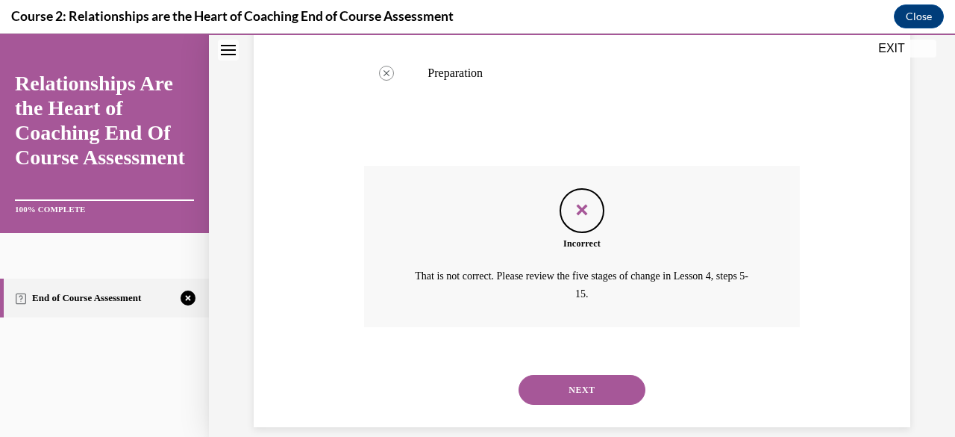
scroll to position [567, 0]
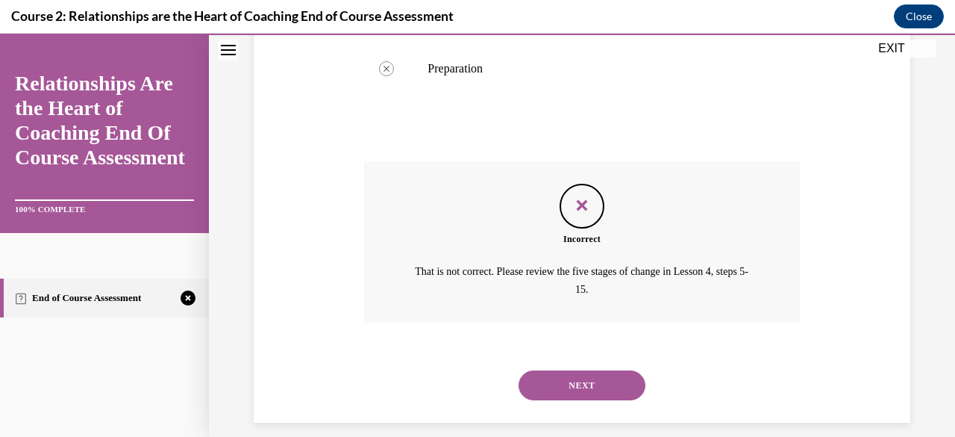
click at [585, 386] on button "NEXT" at bounding box center [582, 385] width 127 height 30
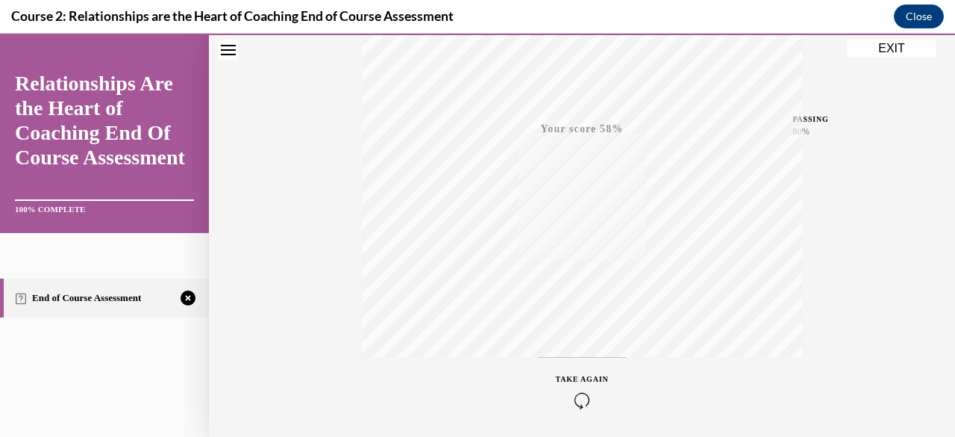
scroll to position [361, 0]
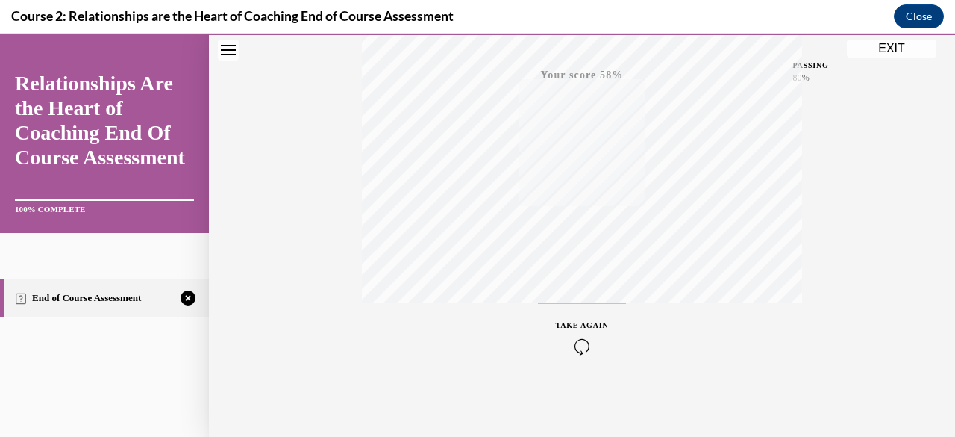
click at [569, 346] on icon "button" at bounding box center [582, 346] width 53 height 16
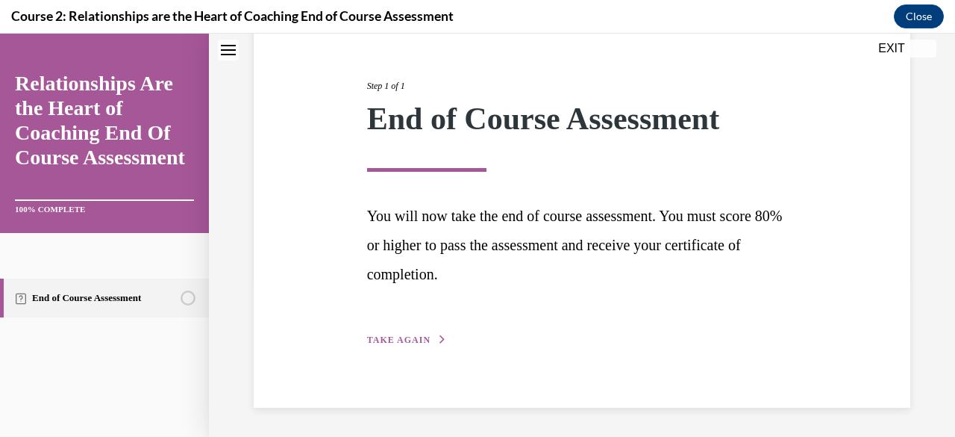
click at [438, 337] on icon "button" at bounding box center [442, 339] width 9 height 8
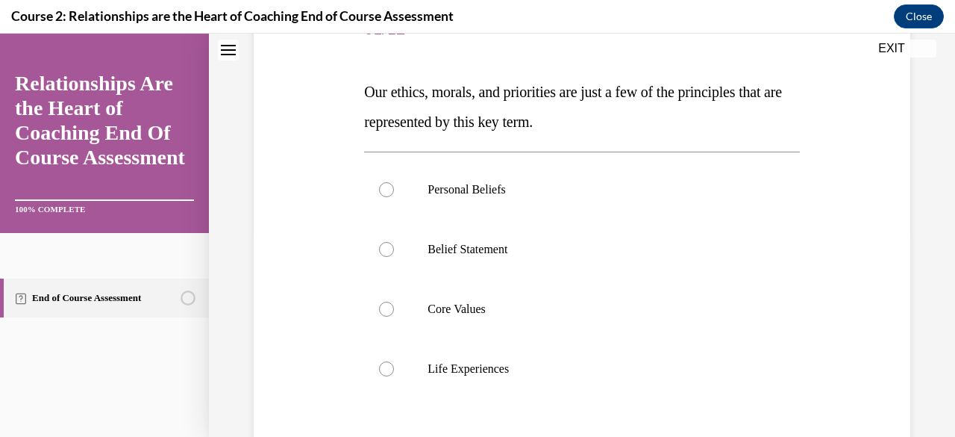
scroll to position [205, 0]
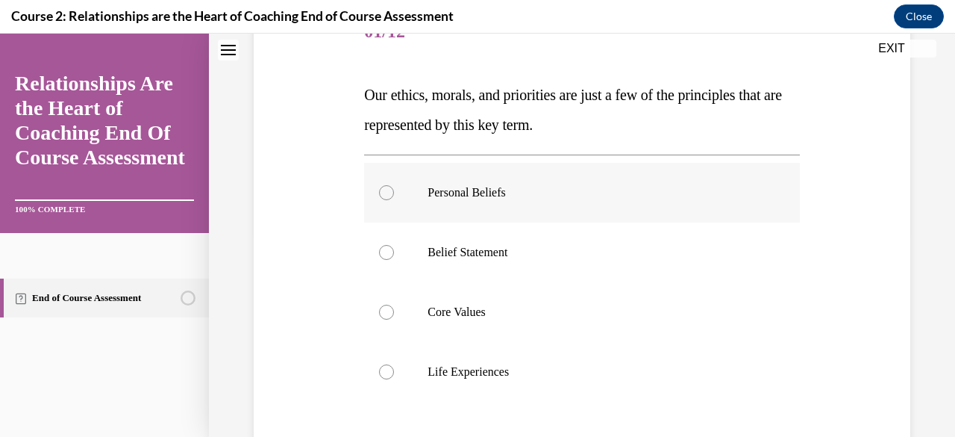
click at [461, 172] on label "Personal Beliefs" at bounding box center [581, 193] width 435 height 60
click at [394, 185] on input "Personal Beliefs" at bounding box center [386, 192] width 15 height 15
radio input "true"
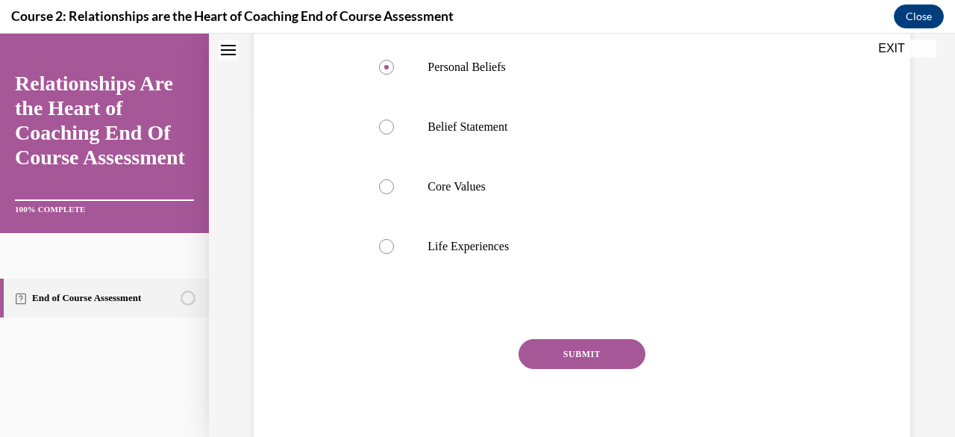
scroll to position [339, 0]
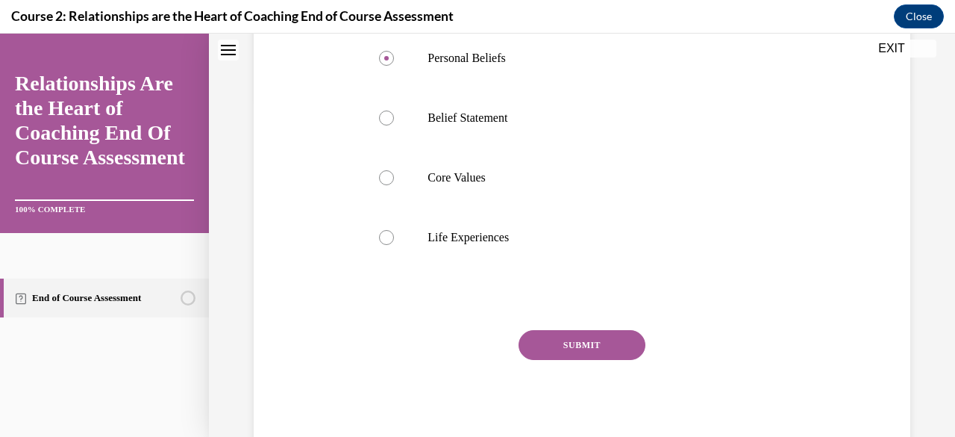
click at [597, 346] on button "SUBMIT" at bounding box center [582, 345] width 127 height 30
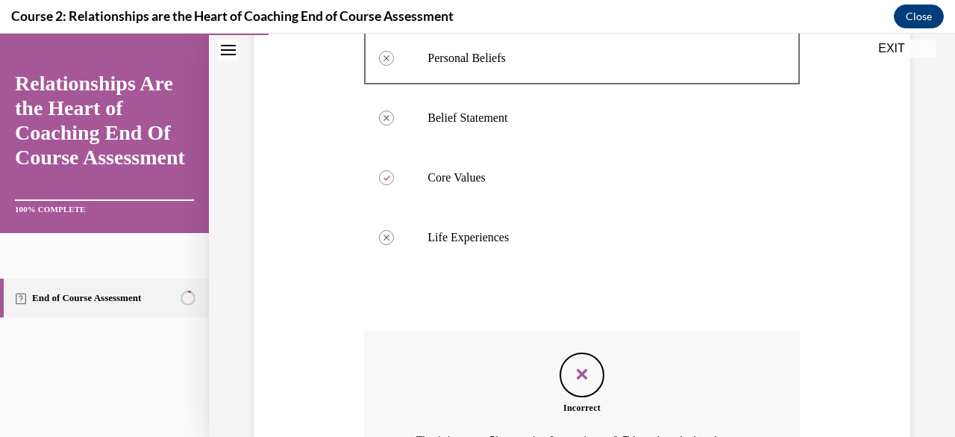
scroll to position [522, 0]
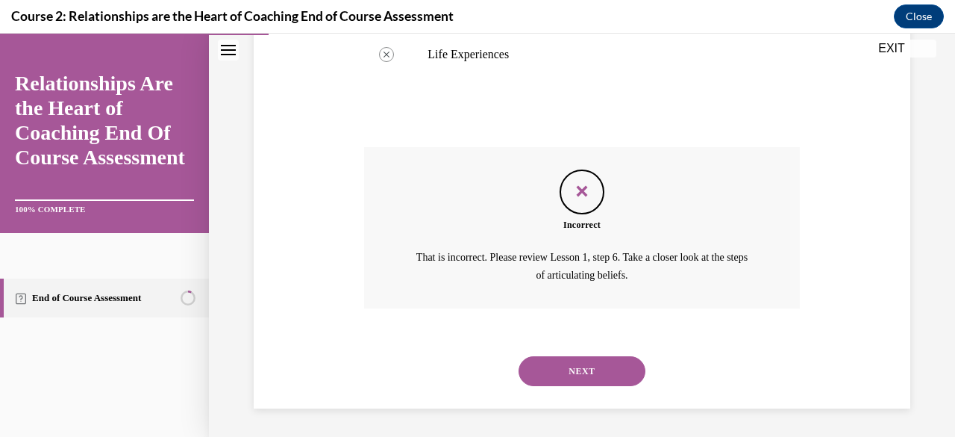
click at [618, 369] on button "NEXT" at bounding box center [582, 371] width 127 height 30
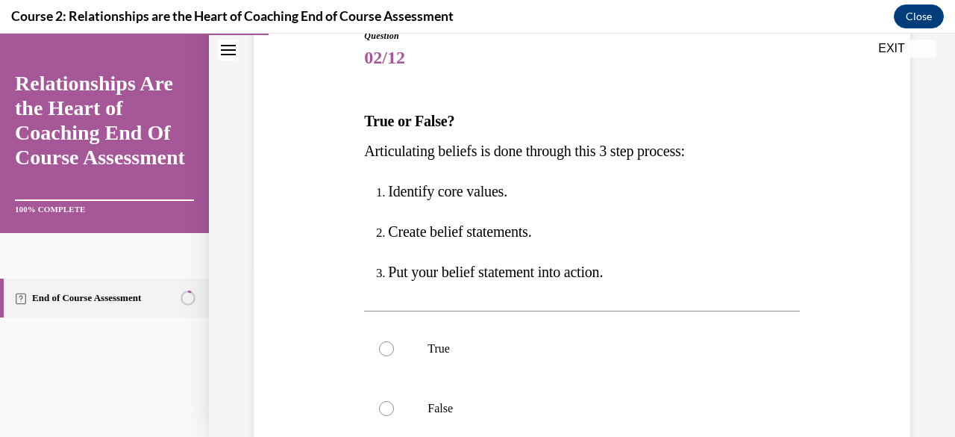
scroll to position [230, 0]
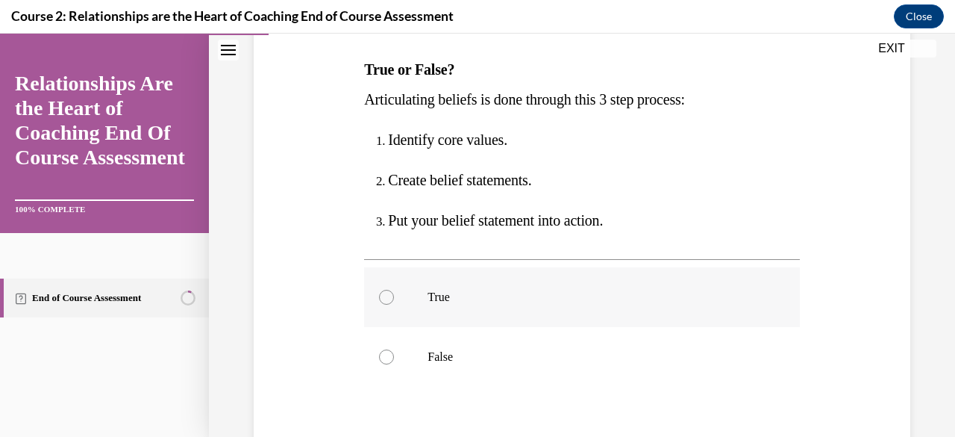
click at [480, 287] on label "True" at bounding box center [581, 297] width 435 height 60
click at [394, 290] on input "True" at bounding box center [386, 297] width 15 height 15
radio input "true"
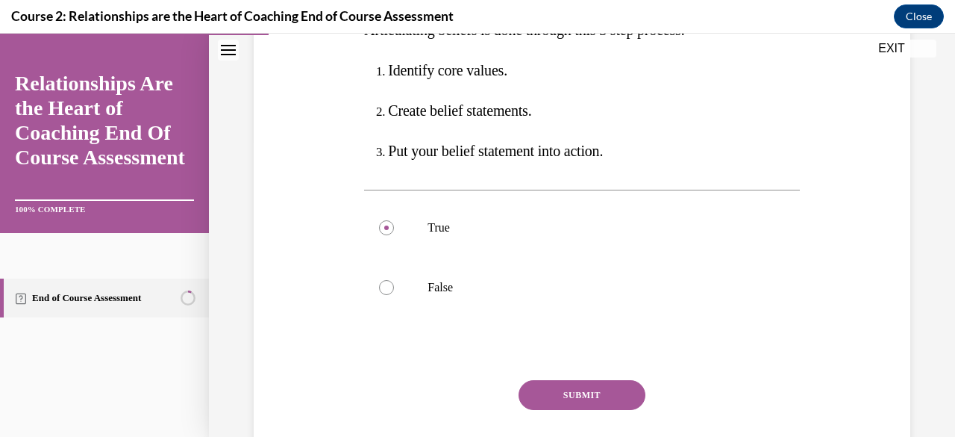
scroll to position [349, 0]
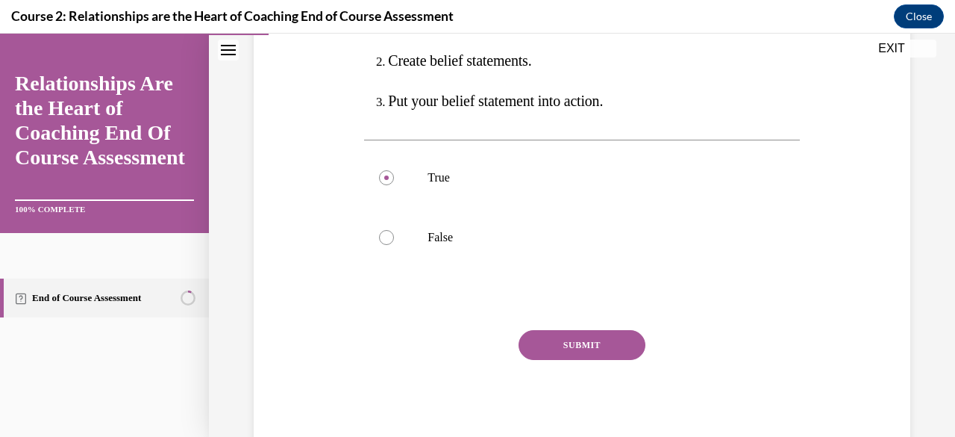
click at [584, 341] on button "SUBMIT" at bounding box center [582, 345] width 127 height 30
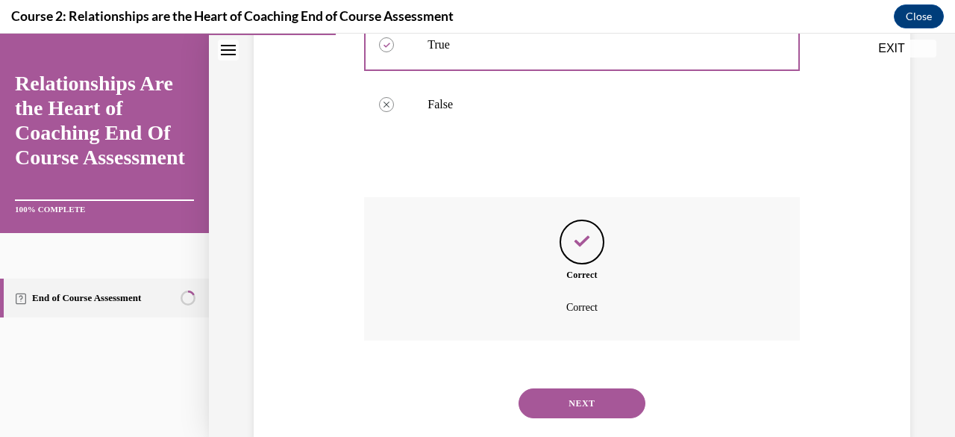
scroll to position [515, 0]
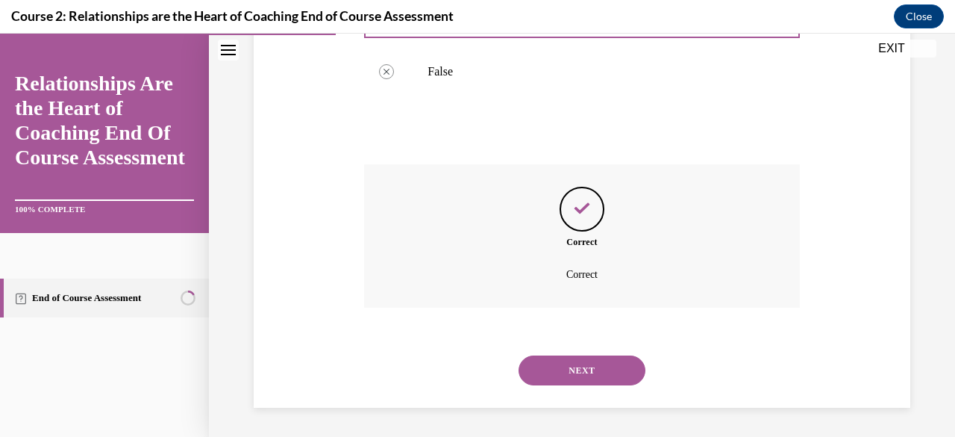
click at [585, 378] on button "NEXT" at bounding box center [582, 370] width 127 height 30
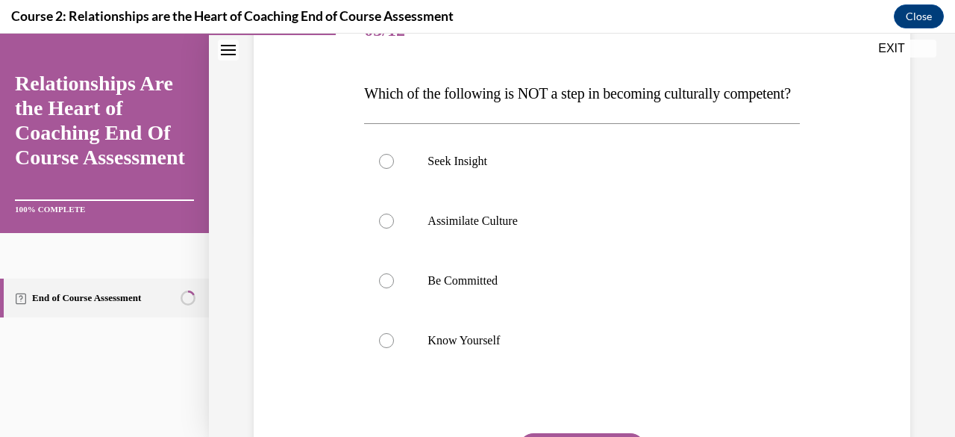
scroll to position [205, 0]
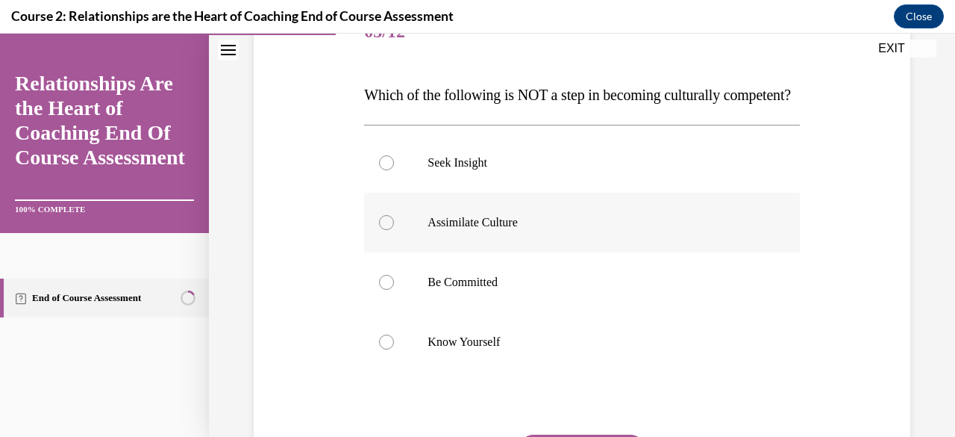
click at [569, 230] on p "Assimilate Culture" at bounding box center [595, 222] width 334 height 15
click at [394, 230] on input "Assimilate Culture" at bounding box center [386, 222] width 15 height 15
radio input "true"
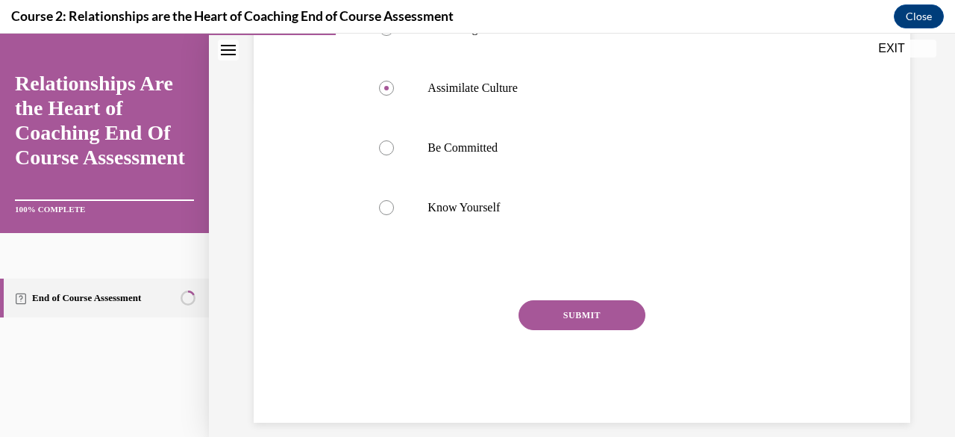
click at [590, 330] on button "SUBMIT" at bounding box center [582, 315] width 127 height 30
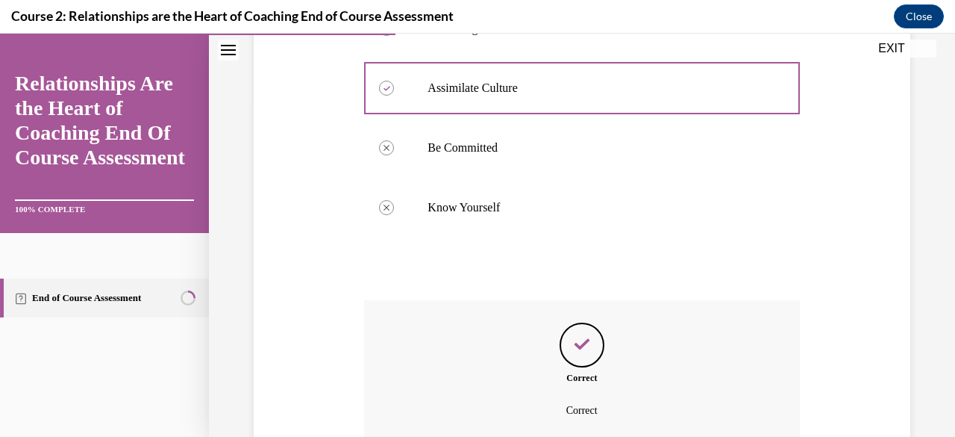
scroll to position [445, 0]
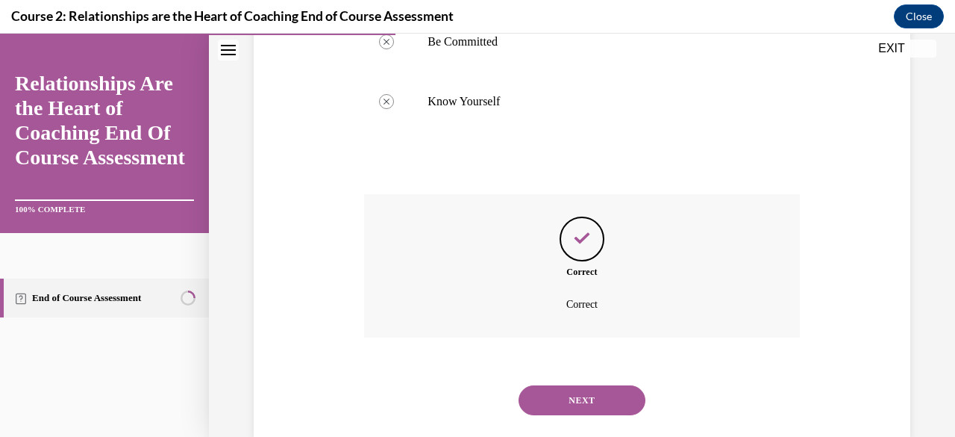
click at [593, 415] on button "NEXT" at bounding box center [582, 400] width 127 height 30
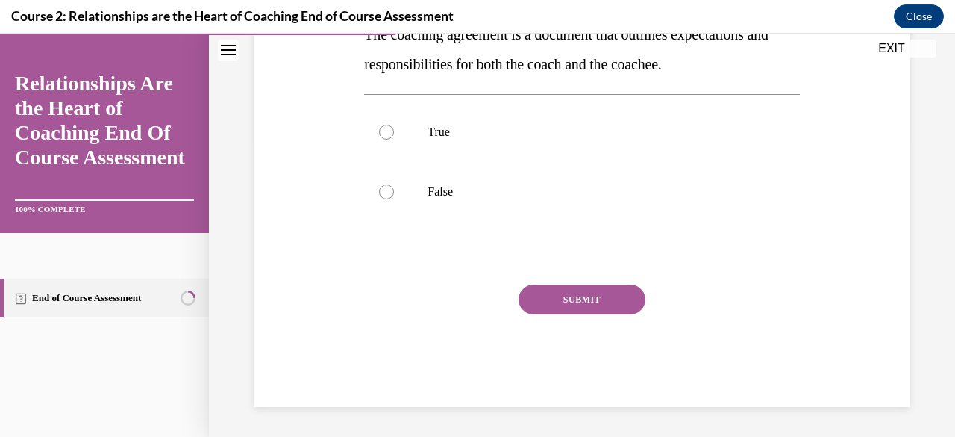
scroll to position [46, 0]
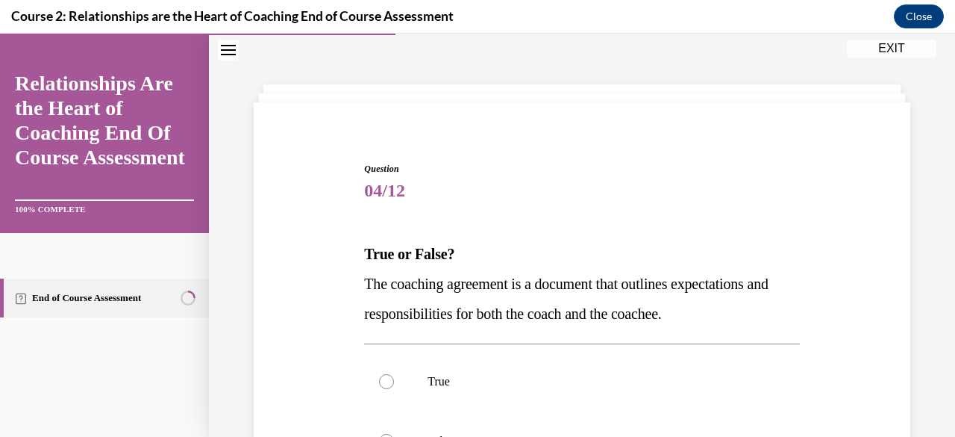
click at [939, 178] on div "Question 04/12 True or False? The coaching agreement is a document that outline…" at bounding box center [582, 360] width 746 height 651
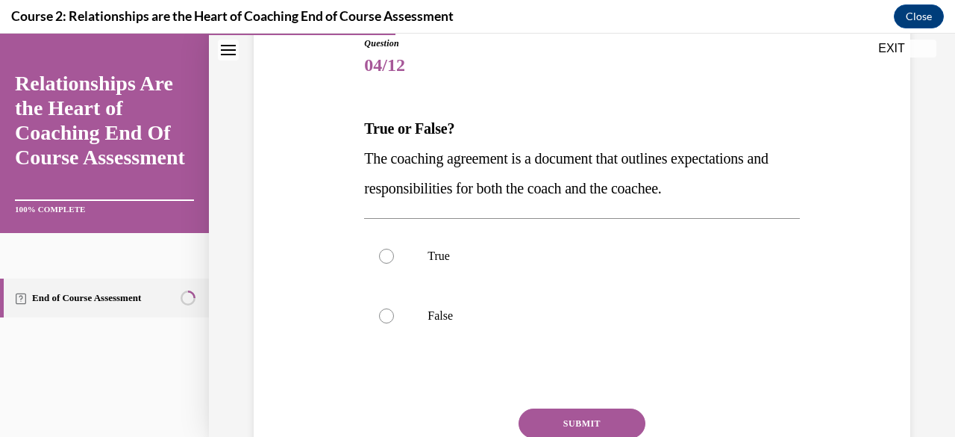
scroll to position [164, 0]
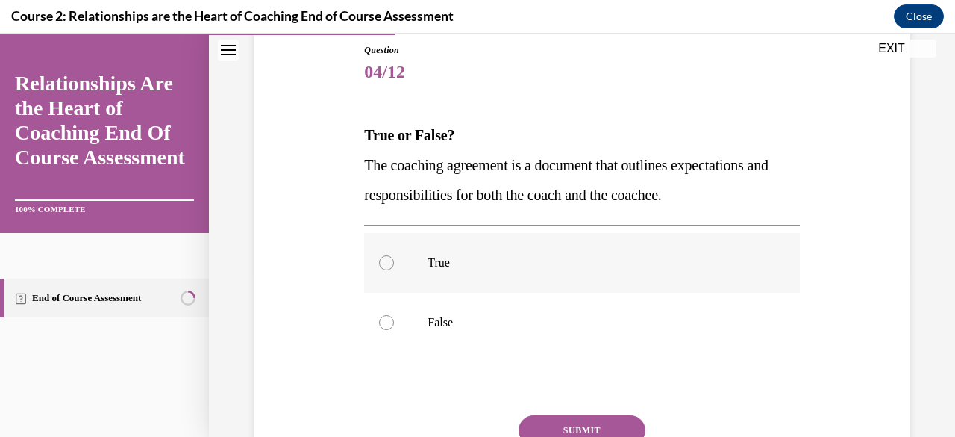
click at [555, 257] on p "True" at bounding box center [595, 262] width 334 height 15
click at [394, 257] on input "True" at bounding box center [386, 262] width 15 height 15
radio input "true"
click at [569, 422] on button "SUBMIT" at bounding box center [582, 430] width 127 height 30
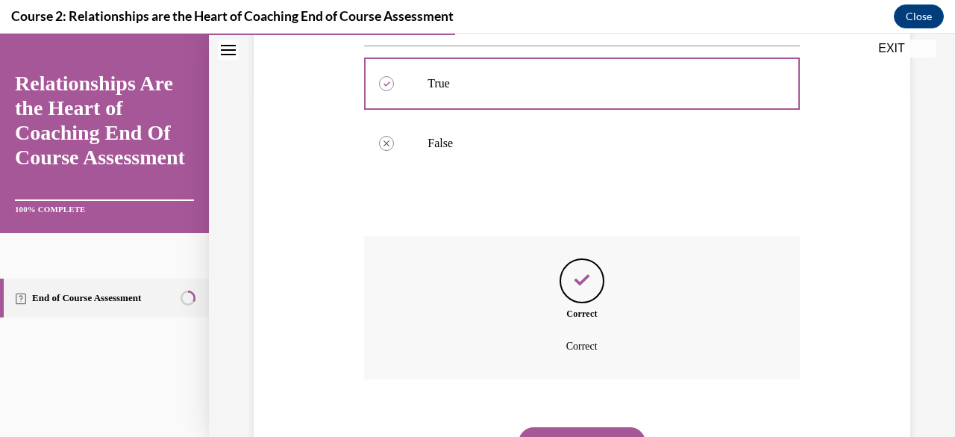
scroll to position [349, 0]
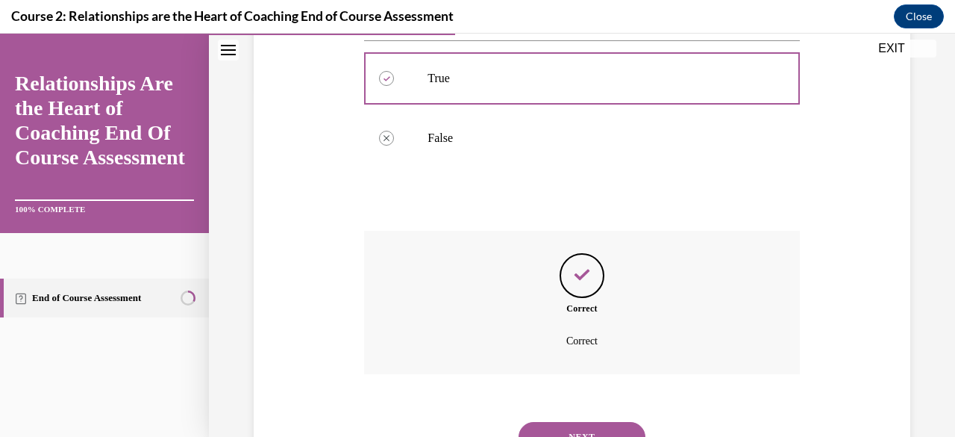
click at [602, 424] on button "NEXT" at bounding box center [582, 437] width 127 height 30
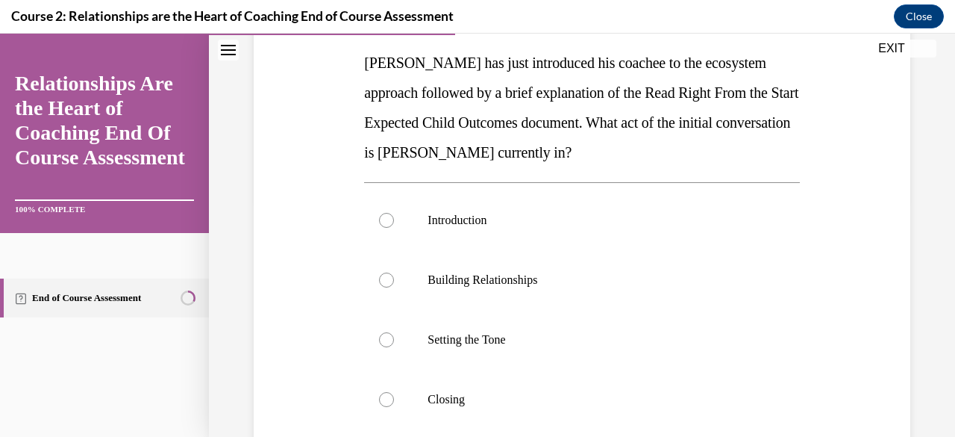
scroll to position [239, 0]
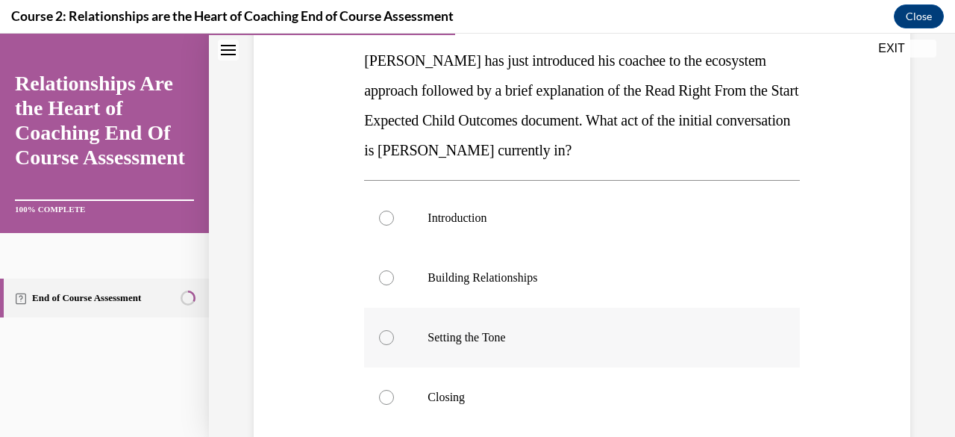
click at [628, 317] on label "Setting the Tone" at bounding box center [581, 337] width 435 height 60
click at [394, 330] on input "Setting the Tone" at bounding box center [386, 337] width 15 height 15
radio input "true"
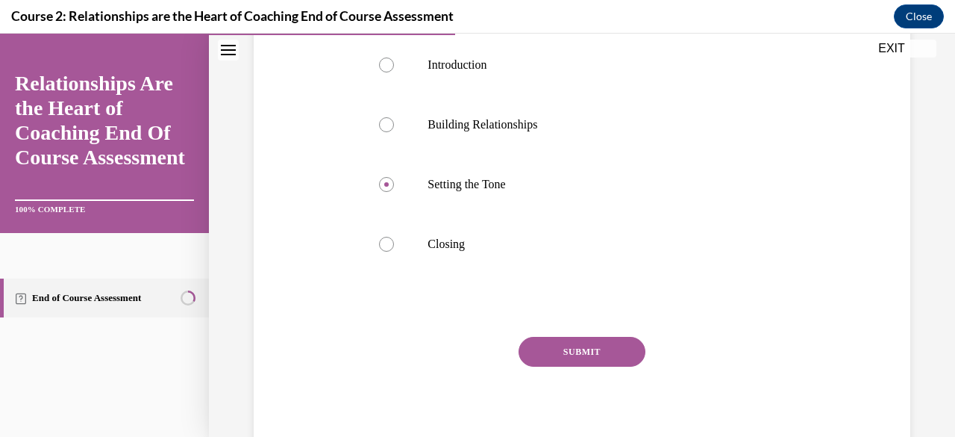
scroll to position [399, 0]
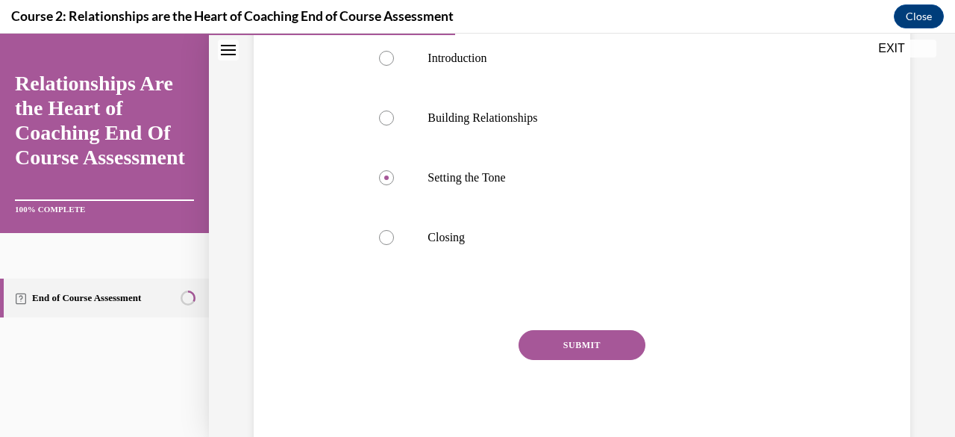
click at [582, 336] on button "SUBMIT" at bounding box center [582, 345] width 127 height 30
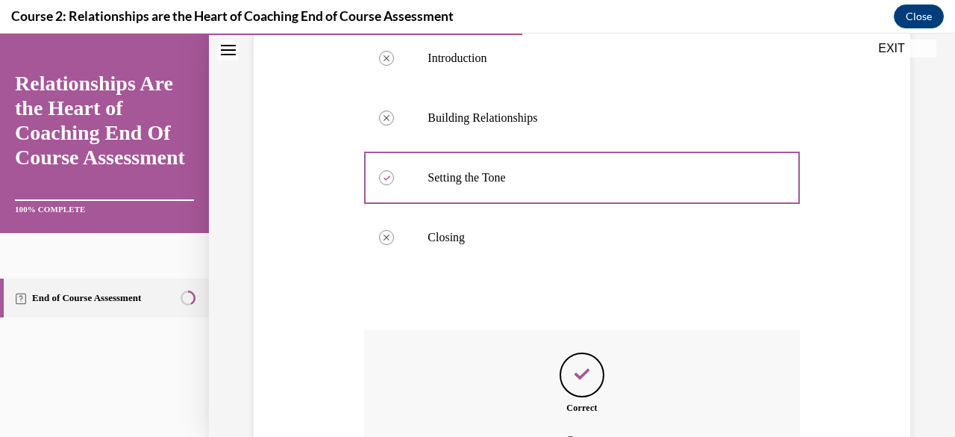
scroll to position [564, 0]
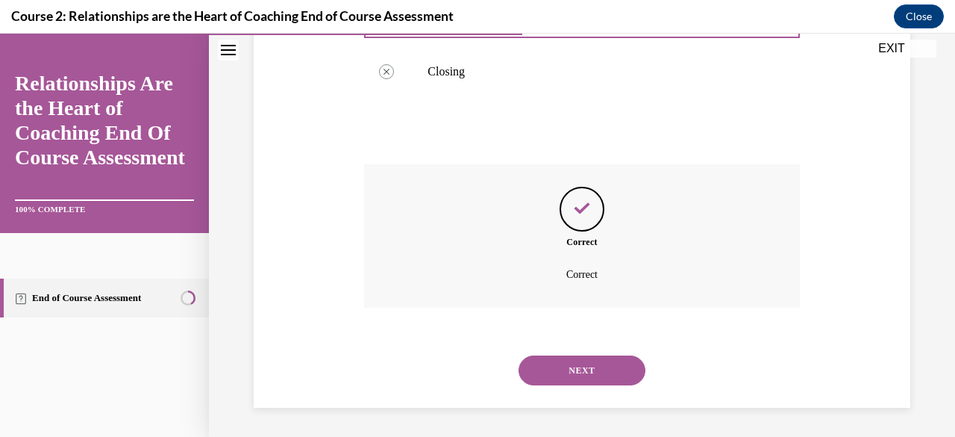
click at [543, 370] on button "NEXT" at bounding box center [582, 370] width 127 height 30
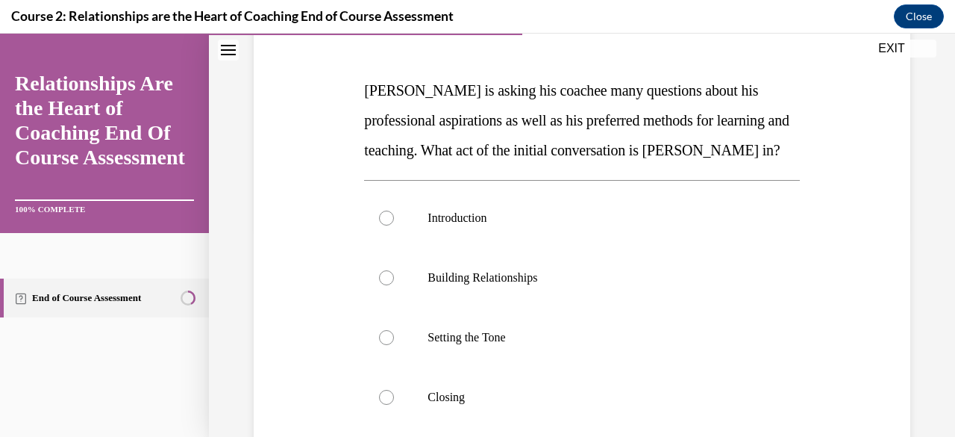
scroll to position [226, 0]
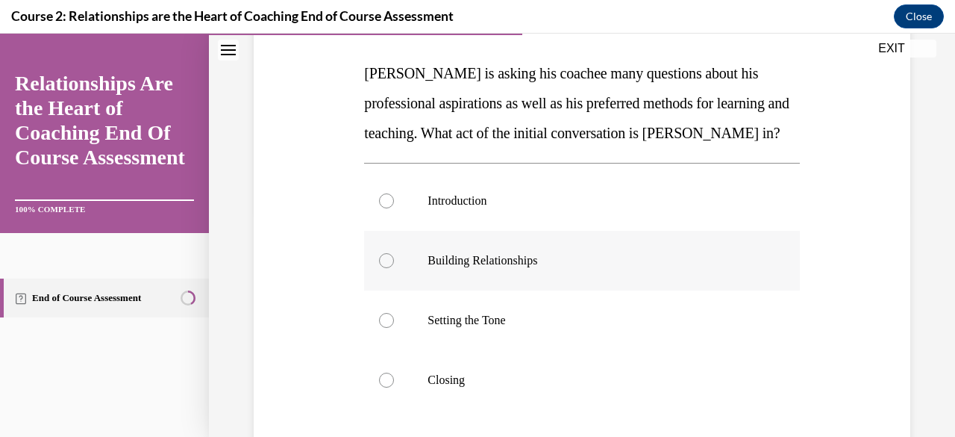
click at [524, 290] on label "Building Relationships" at bounding box center [581, 261] width 435 height 60
click at [394, 268] on input "Building Relationships" at bounding box center [386, 260] width 15 height 15
radio input "true"
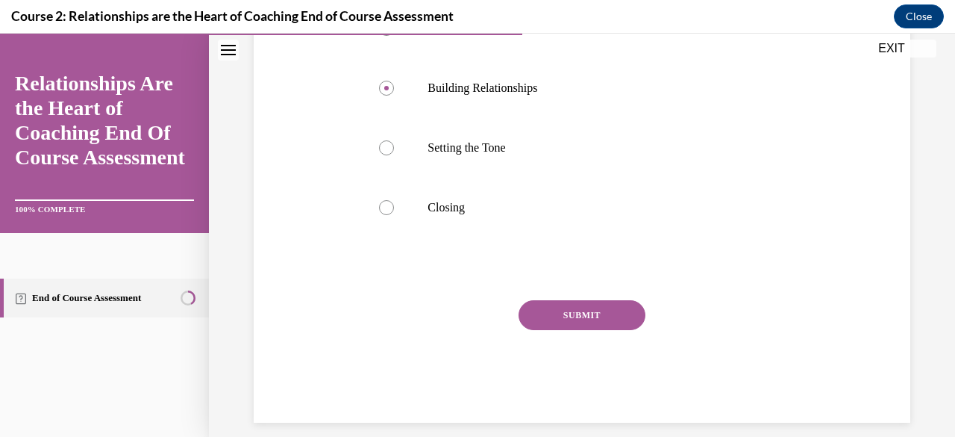
click at [588, 330] on button "SUBMIT" at bounding box center [582, 315] width 127 height 30
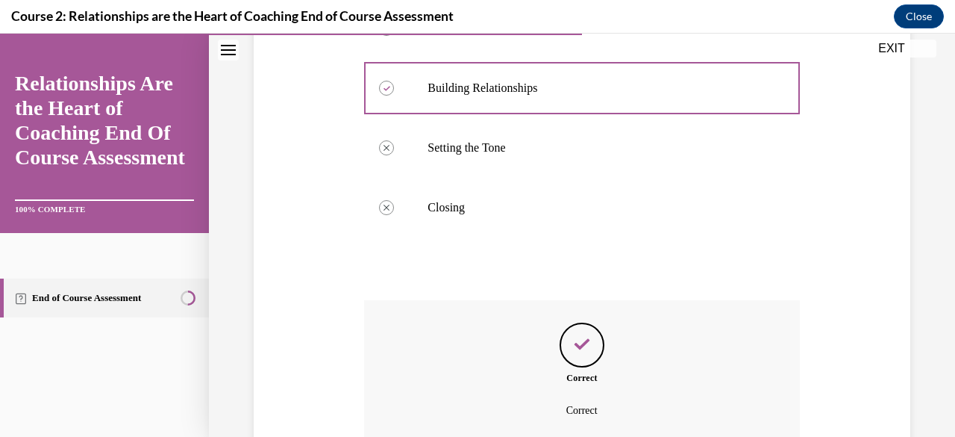
scroll to position [564, 0]
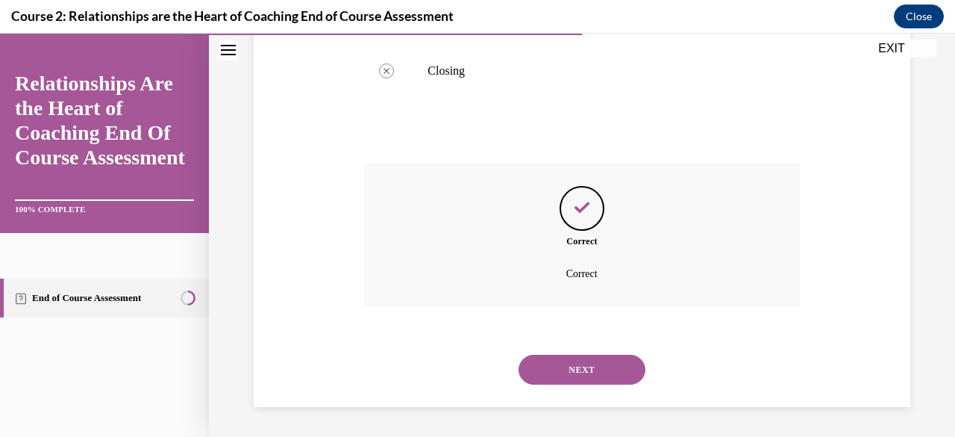
click at [604, 371] on button "NEXT" at bounding box center [582, 370] width 127 height 30
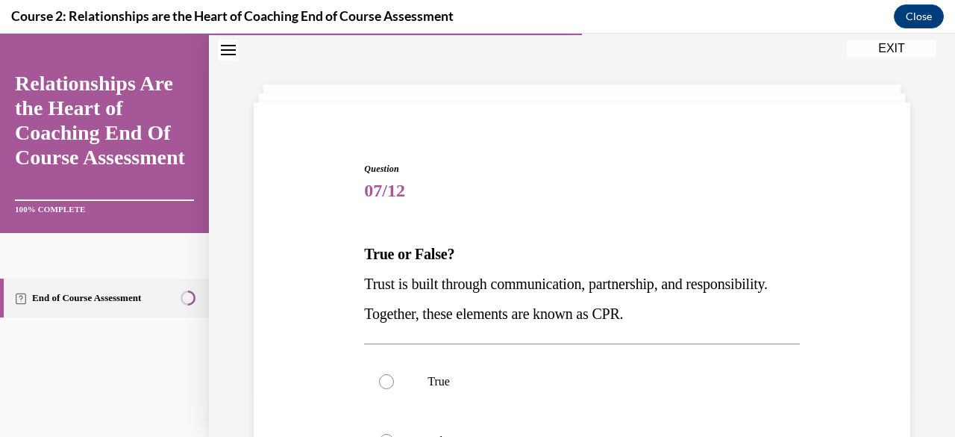
scroll to position [249, 0]
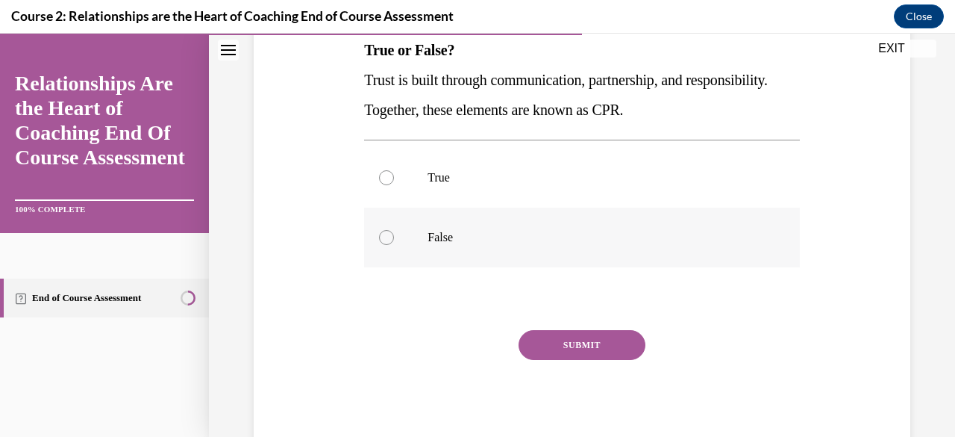
click at [518, 237] on p "False" at bounding box center [595, 237] width 334 height 15
click at [394, 237] on input "False" at bounding box center [386, 237] width 15 height 15
radio input "true"
click at [569, 349] on button "SUBMIT" at bounding box center [582, 345] width 127 height 30
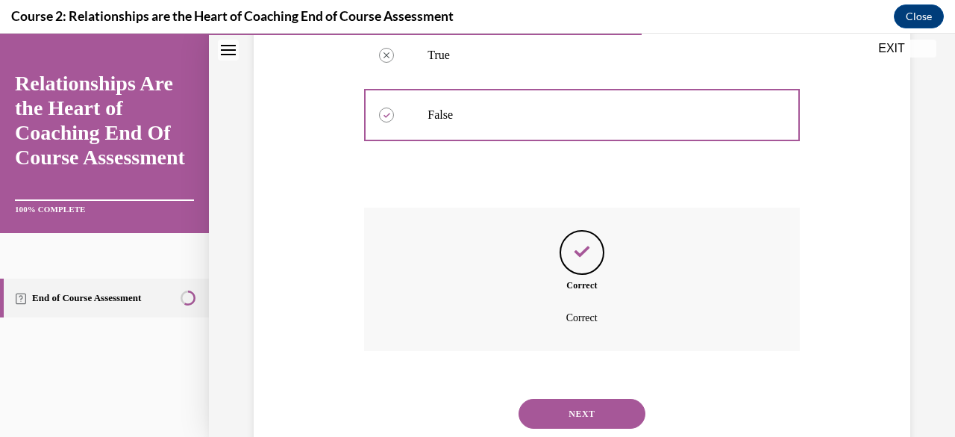
scroll to position [405, 0]
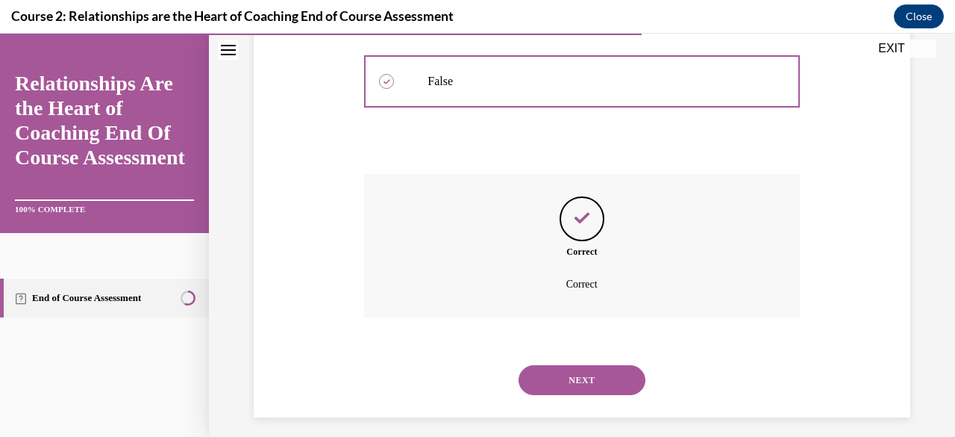
click at [619, 375] on button "NEXT" at bounding box center [582, 380] width 127 height 30
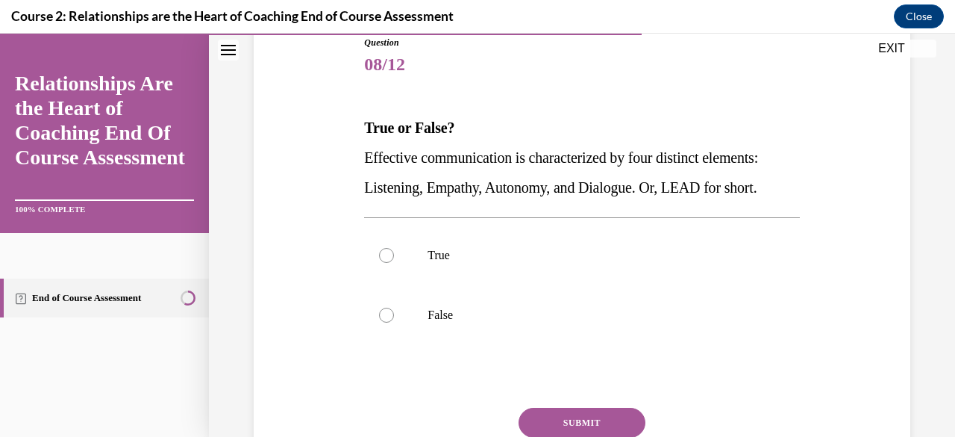
scroll to position [171, 0]
click at [469, 324] on label "False" at bounding box center [581, 316] width 435 height 60
click at [394, 323] on input "False" at bounding box center [386, 315] width 15 height 15
radio input "true"
click at [555, 417] on button "SUBMIT" at bounding box center [582, 423] width 127 height 30
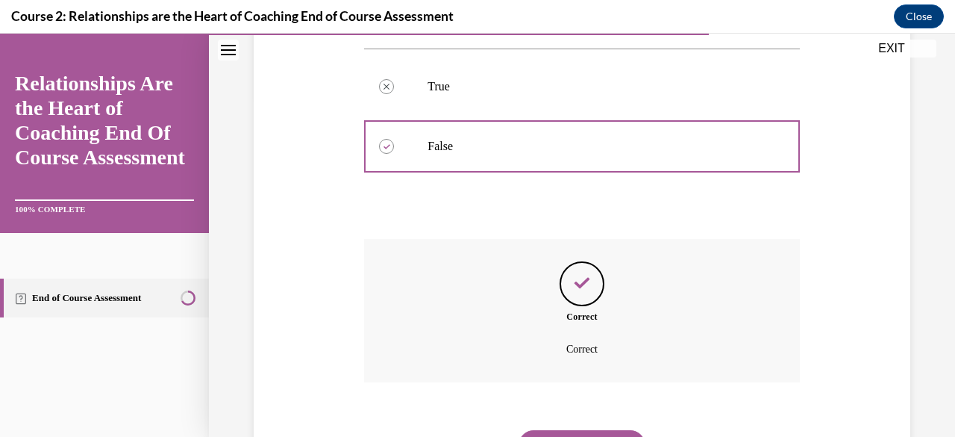
scroll to position [368, 0]
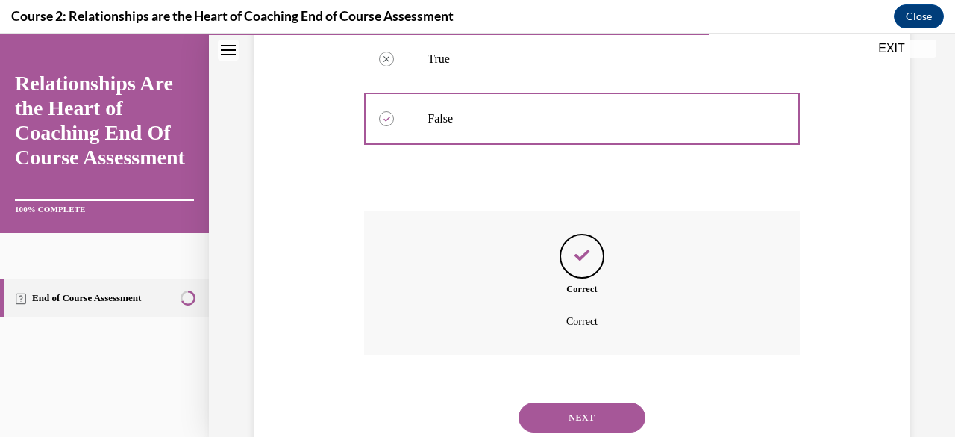
click at [566, 406] on button "NEXT" at bounding box center [582, 417] width 127 height 30
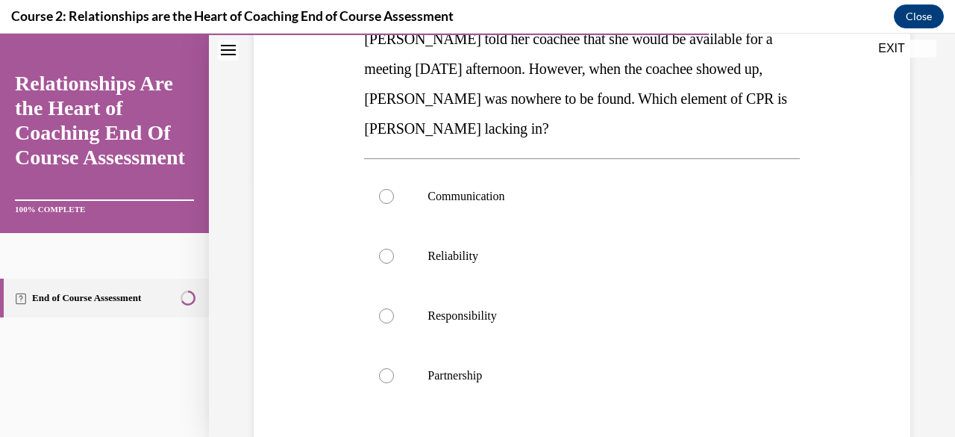
scroll to position [267, 0]
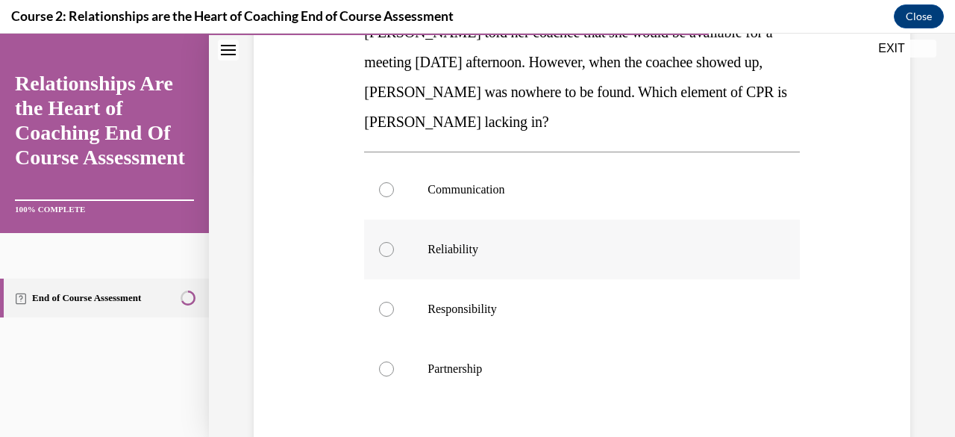
click at [540, 249] on p "Reliability" at bounding box center [595, 249] width 334 height 15
click at [394, 249] on input "Reliability" at bounding box center [386, 249] width 15 height 15
radio input "true"
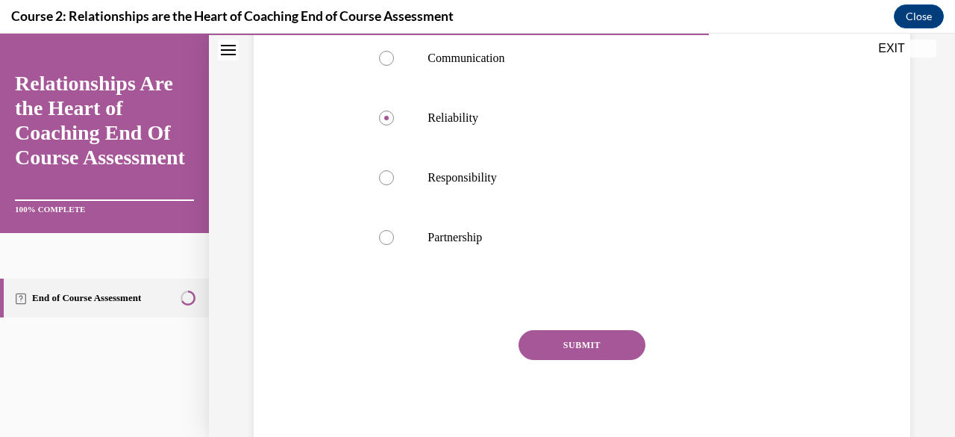
click at [599, 346] on button "SUBMIT" at bounding box center [582, 345] width 127 height 30
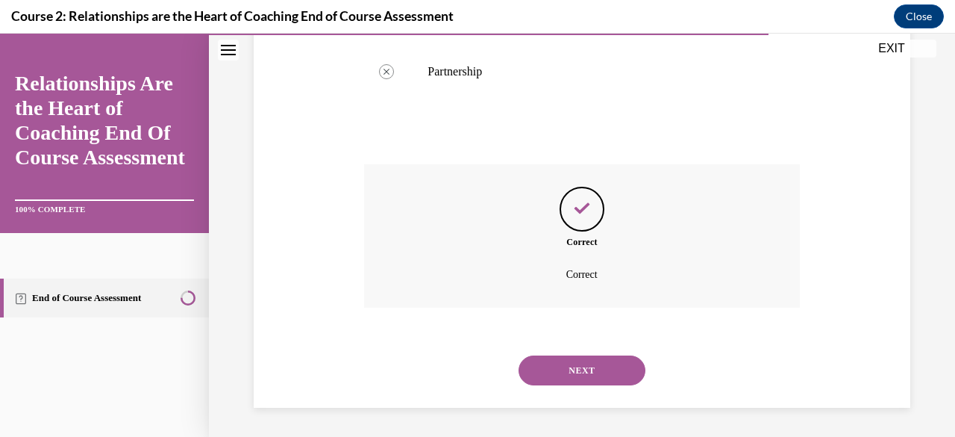
click at [608, 365] on button "NEXT" at bounding box center [582, 370] width 127 height 30
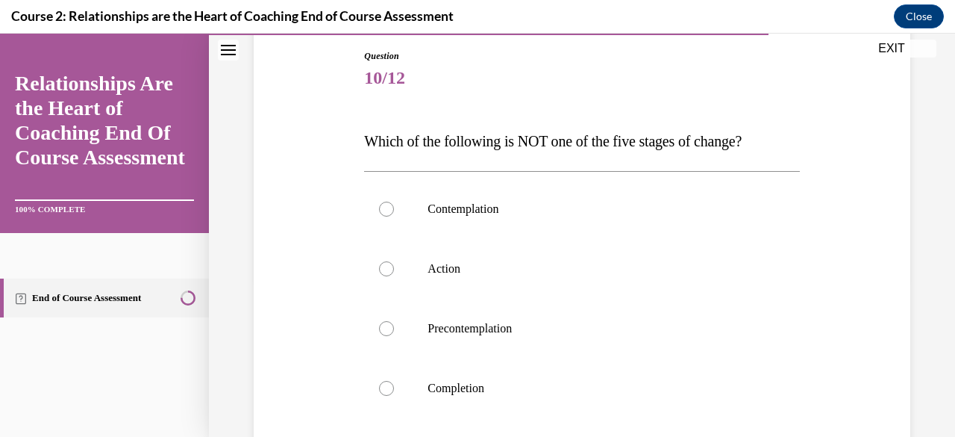
scroll to position [190, 0]
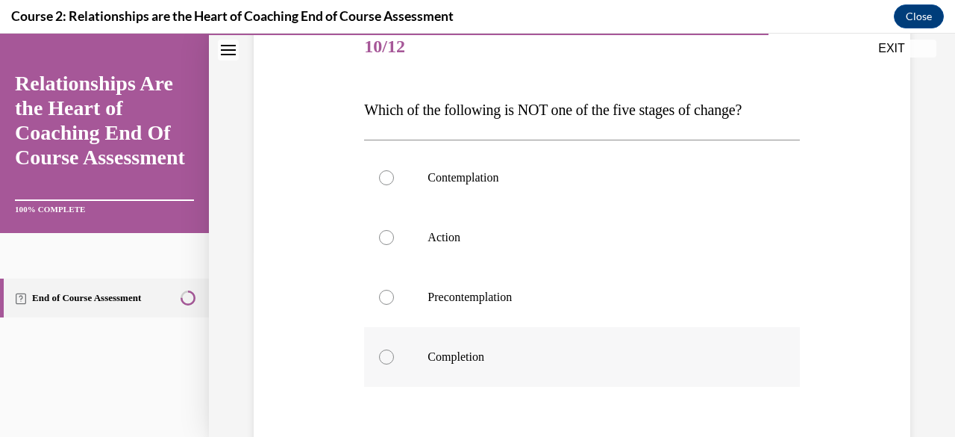
click at [504, 335] on label "Completion" at bounding box center [581, 357] width 435 height 60
click at [394, 349] on input "Completion" at bounding box center [386, 356] width 15 height 15
radio input "true"
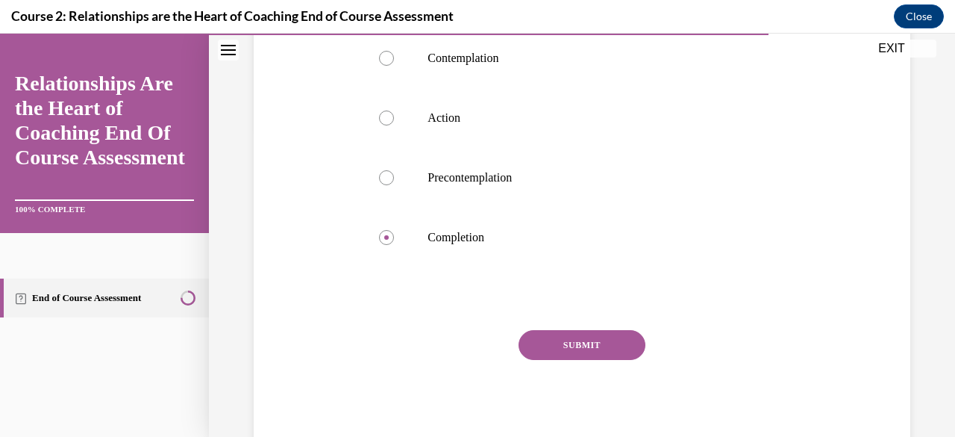
click at [591, 347] on button "SUBMIT" at bounding box center [582, 345] width 127 height 30
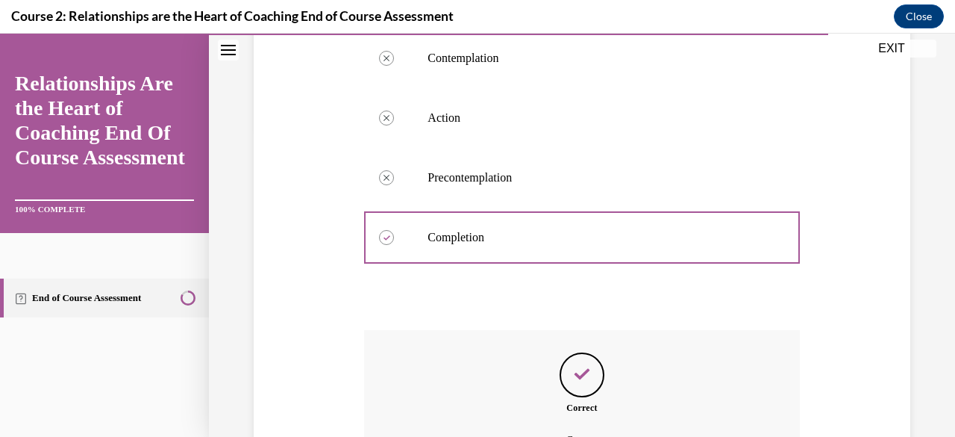
scroll to position [475, 0]
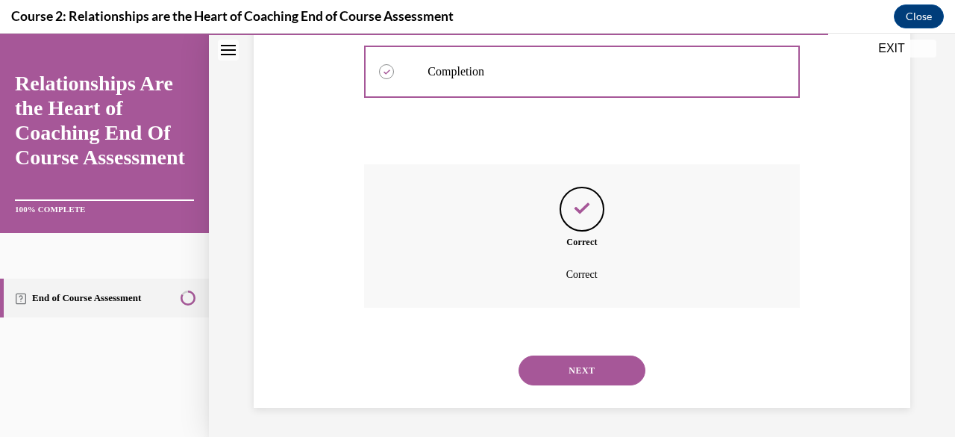
click at [602, 360] on button "NEXT" at bounding box center [582, 370] width 127 height 30
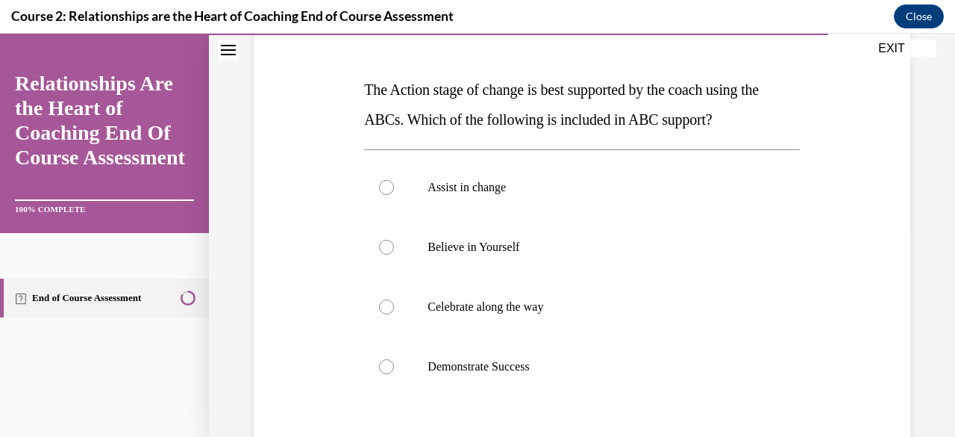
scroll to position [207, 0]
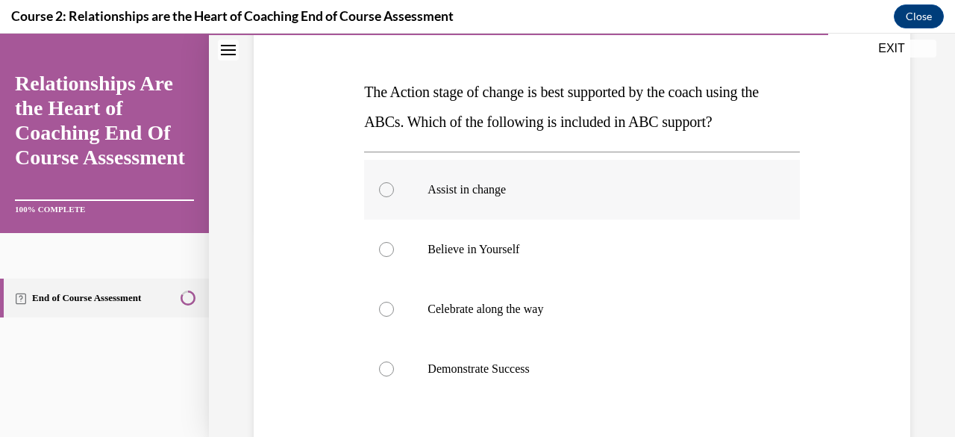
click at [541, 187] on p "Assist in change" at bounding box center [595, 189] width 334 height 15
click at [394, 187] on input "Assist in change" at bounding box center [386, 189] width 15 height 15
radio input "true"
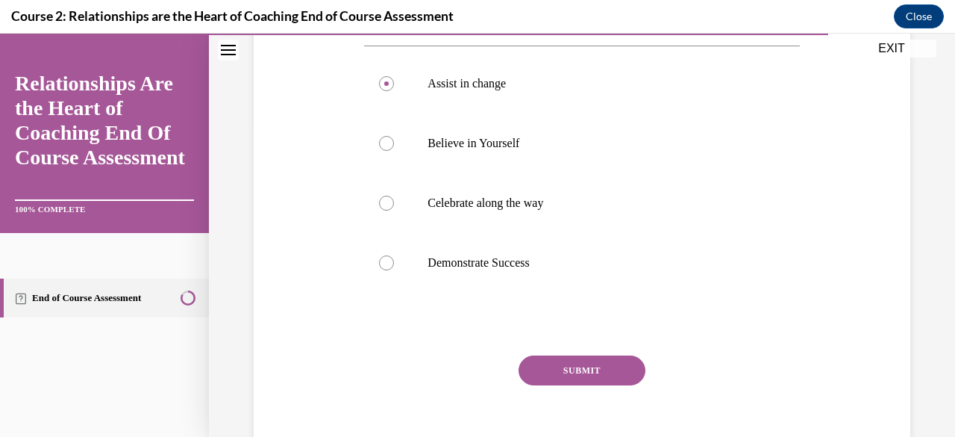
scroll to position [339, 0]
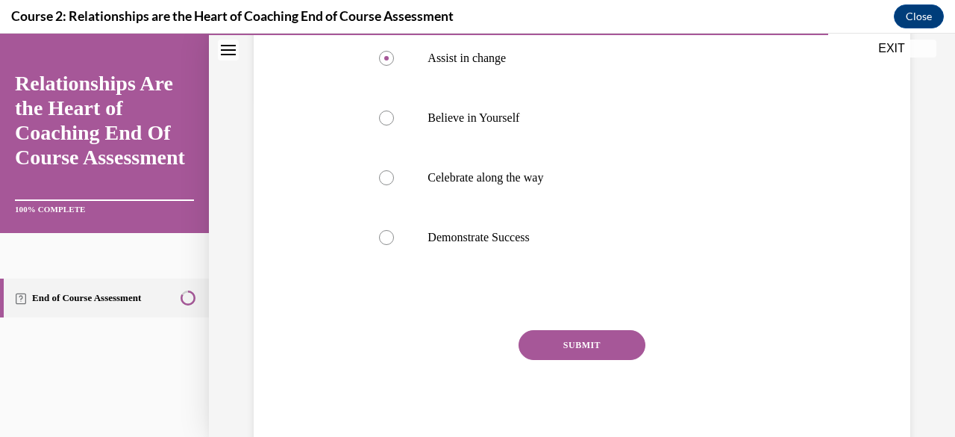
click at [601, 340] on button "SUBMIT" at bounding box center [582, 345] width 127 height 30
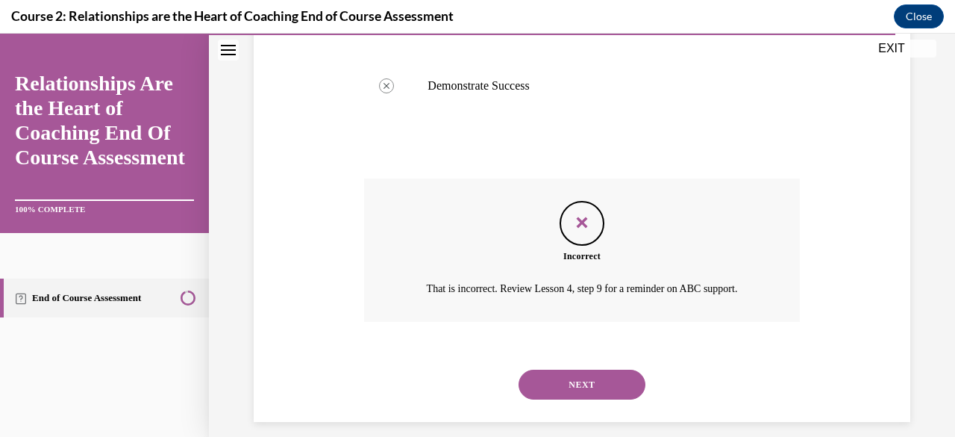
scroll to position [505, 0]
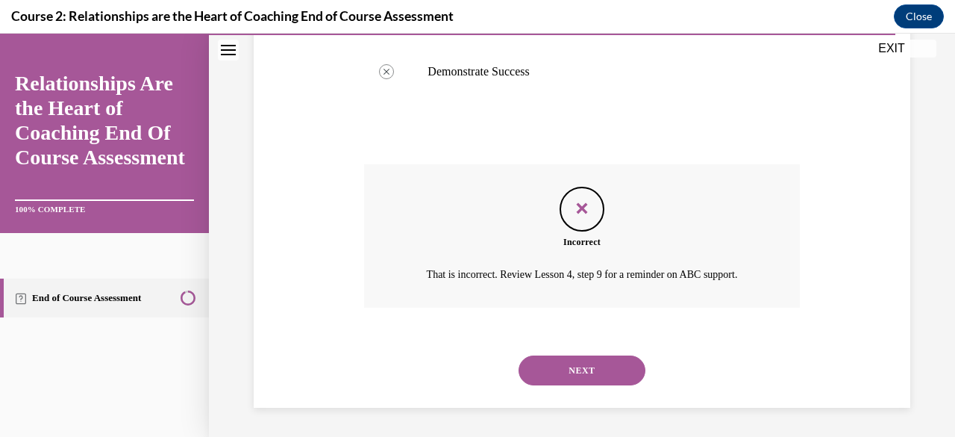
click at [578, 371] on button "NEXT" at bounding box center [582, 370] width 127 height 30
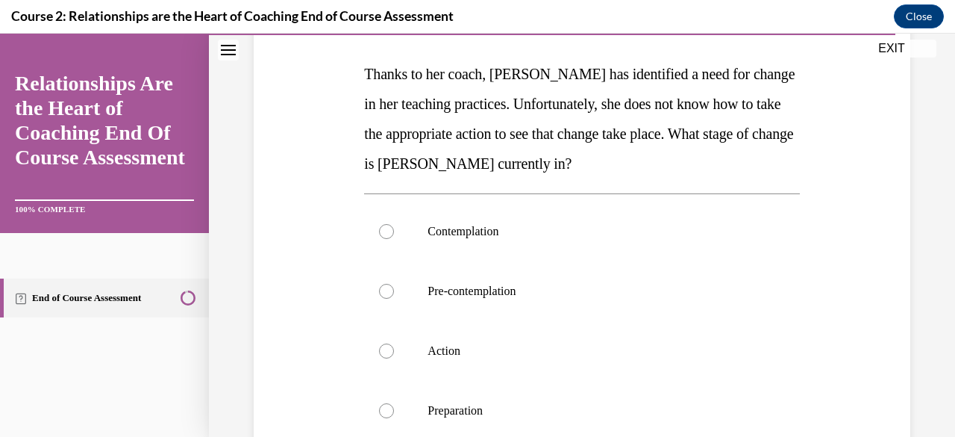
scroll to position [231, 0]
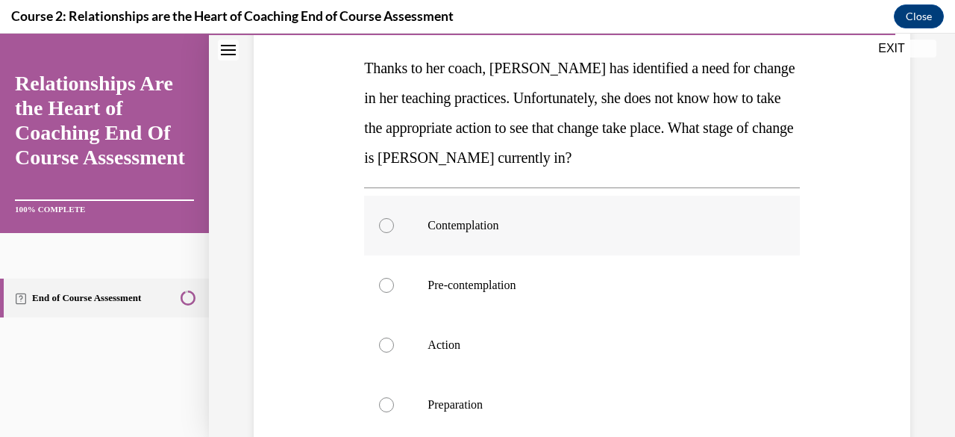
click at [578, 237] on label "Contemplation" at bounding box center [581, 226] width 435 height 60
click at [394, 233] on input "Contemplation" at bounding box center [386, 225] width 15 height 15
radio input "true"
drag, startPoint x: 937, startPoint y: 229, endPoint x: 943, endPoint y: 337, distance: 107.6
click at [943, 337] on div "Question 12/12 Thanks to her coach, Sylvia has identified a need for change in …" at bounding box center [582, 249] width 746 height 800
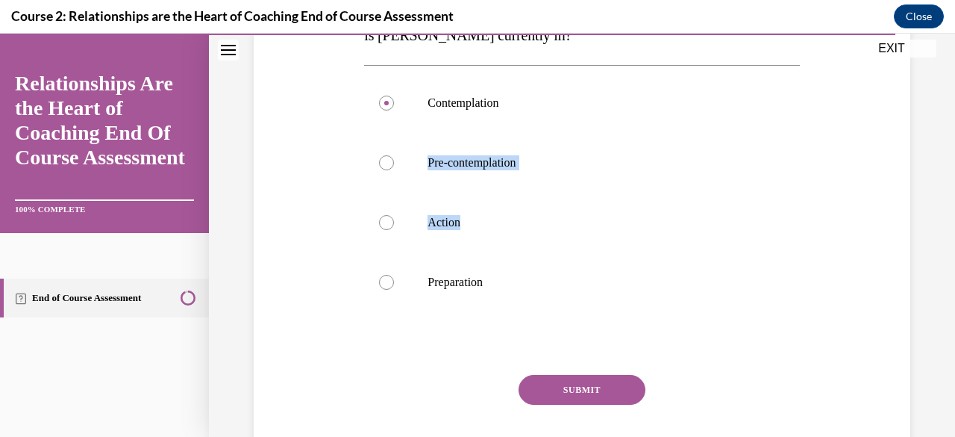
scroll to position [378, 0]
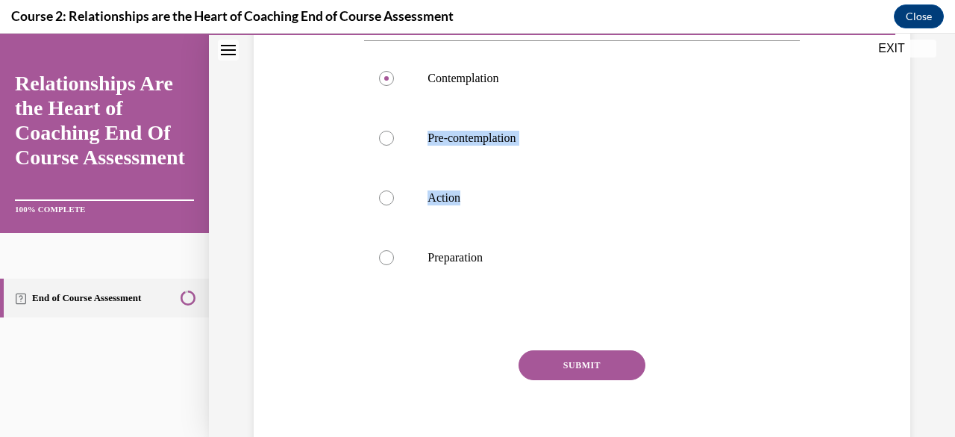
click at [603, 352] on button "SUBMIT" at bounding box center [582, 365] width 127 height 30
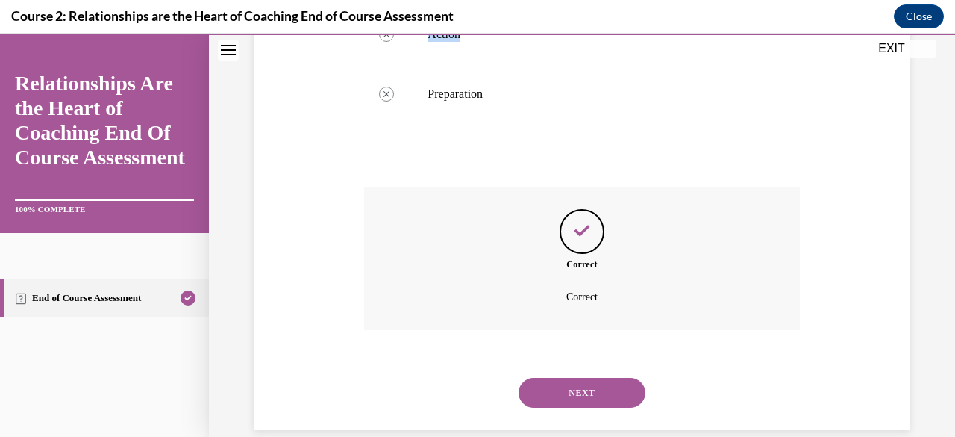
scroll to position [564, 0]
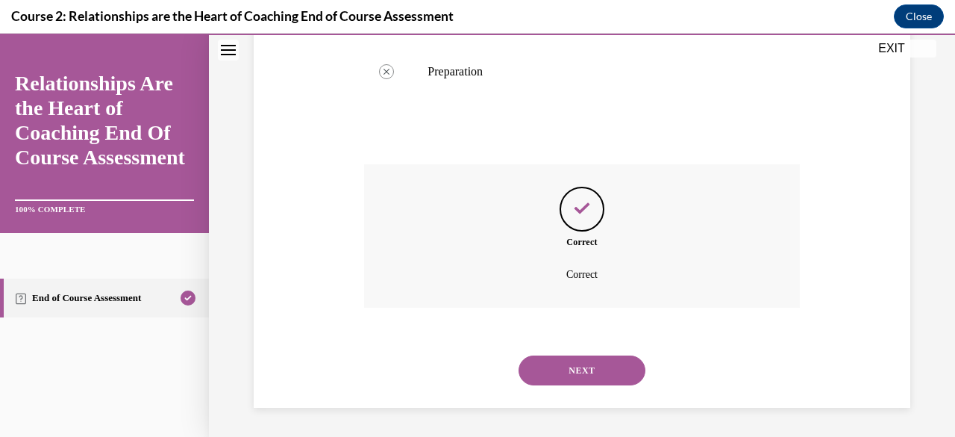
click at [593, 372] on button "NEXT" at bounding box center [582, 370] width 127 height 30
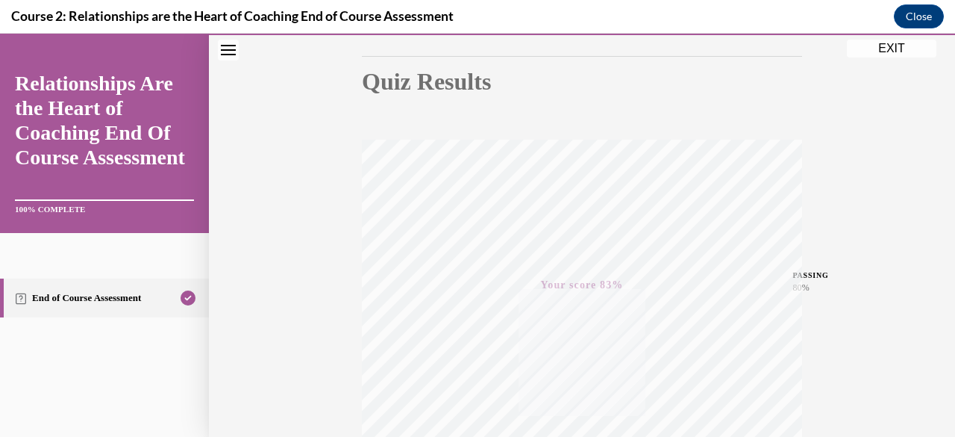
scroll to position [361, 0]
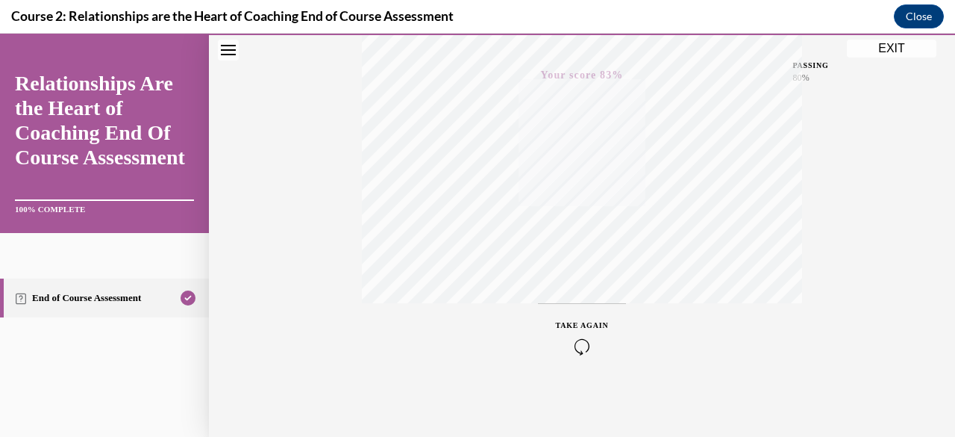
click at [894, 46] on button "EXIT" at bounding box center [892, 49] width 90 height 18
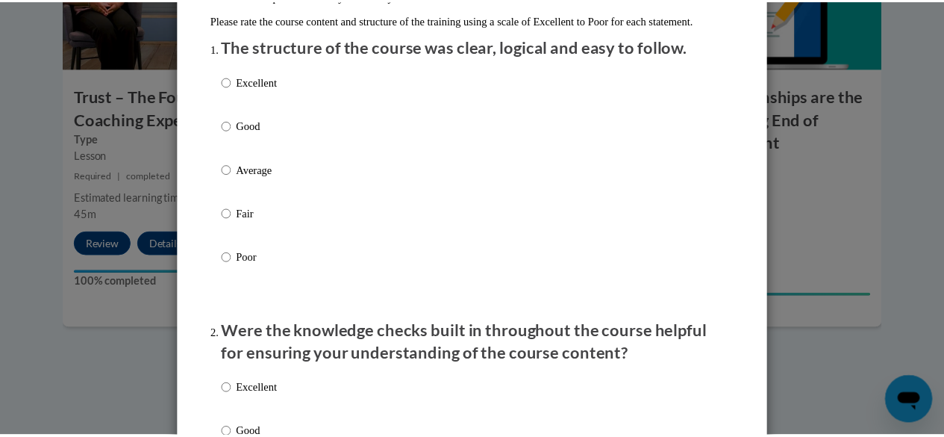
scroll to position [0, 0]
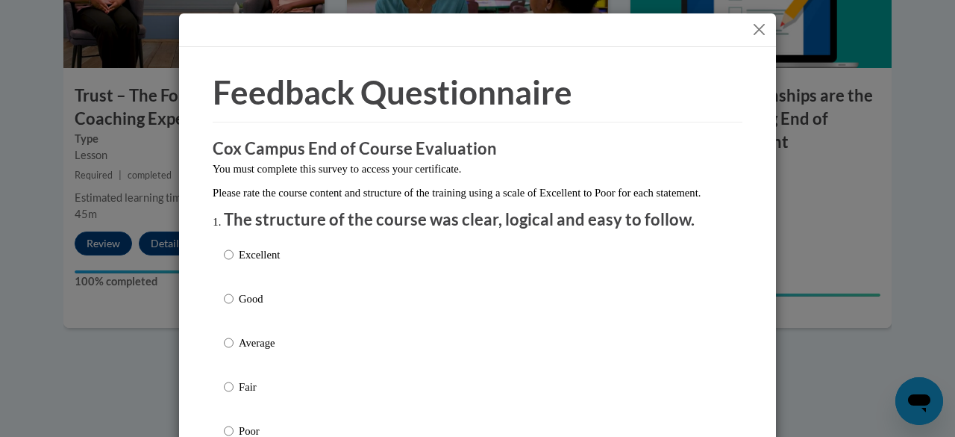
click at [750, 25] on button "Close" at bounding box center [759, 29] width 19 height 19
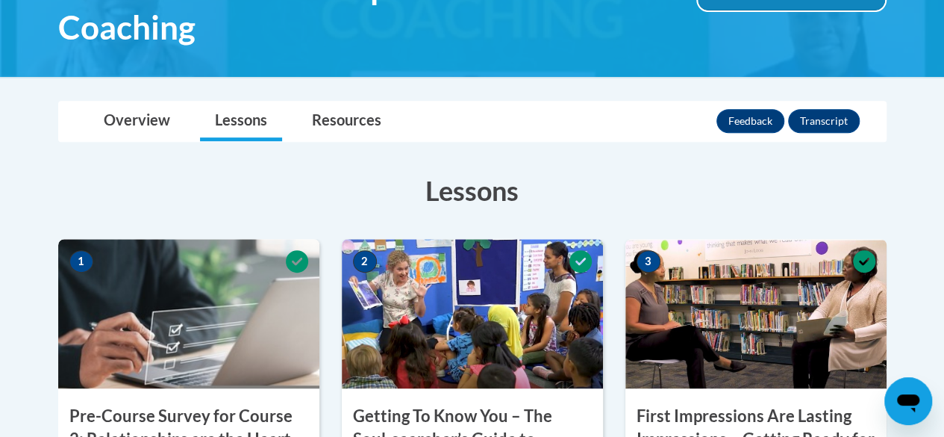
scroll to position [299, 0]
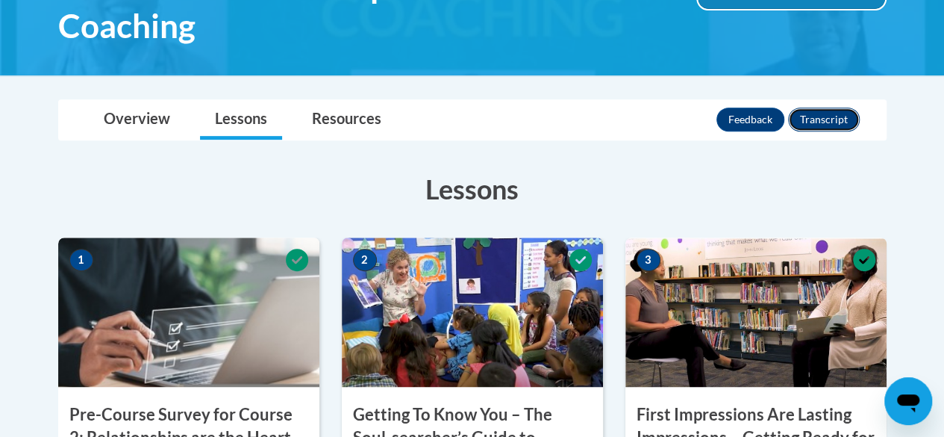
click at [830, 117] on button "Transcript" at bounding box center [824, 119] width 72 height 24
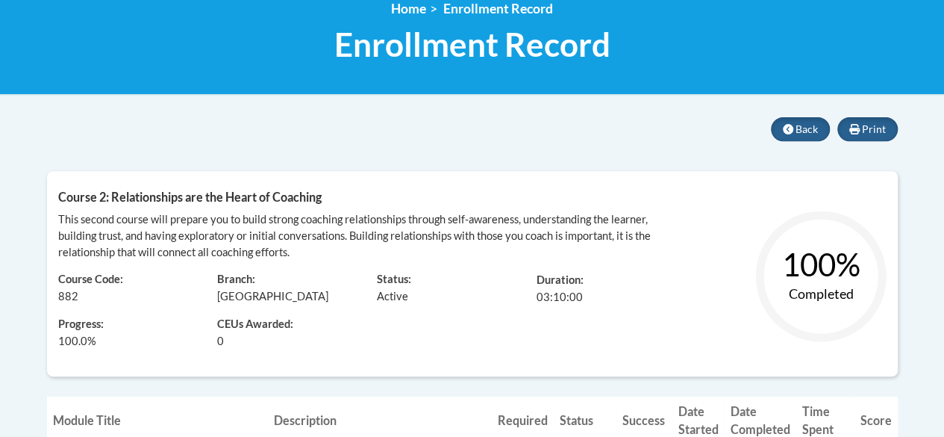
scroll to position [260, 0]
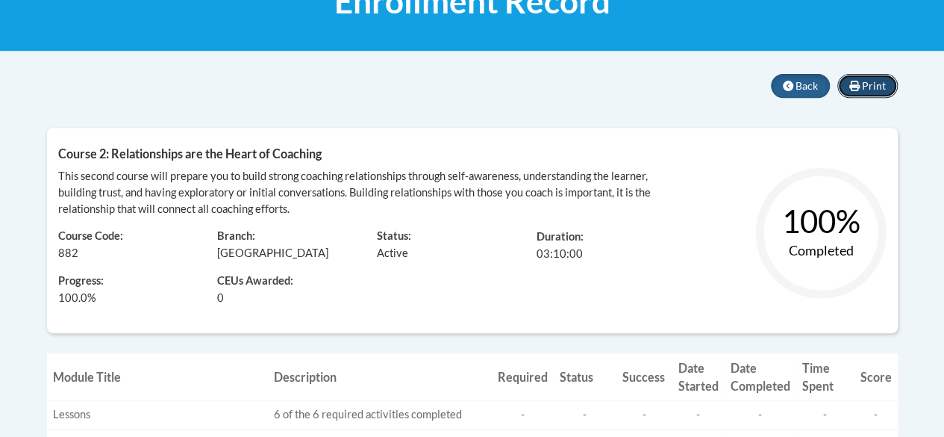
click at [879, 81] on span "Print" at bounding box center [874, 85] width 24 height 13
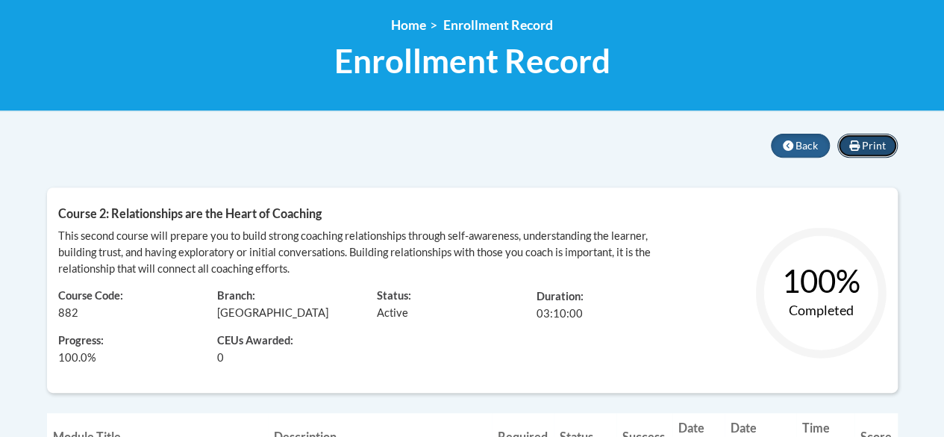
scroll to position [199, 0]
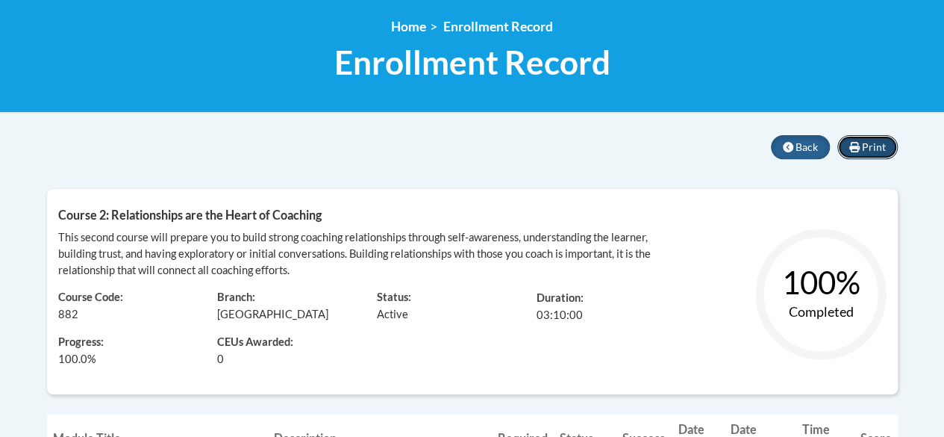
click at [855, 150] on icon at bounding box center [854, 147] width 10 height 10
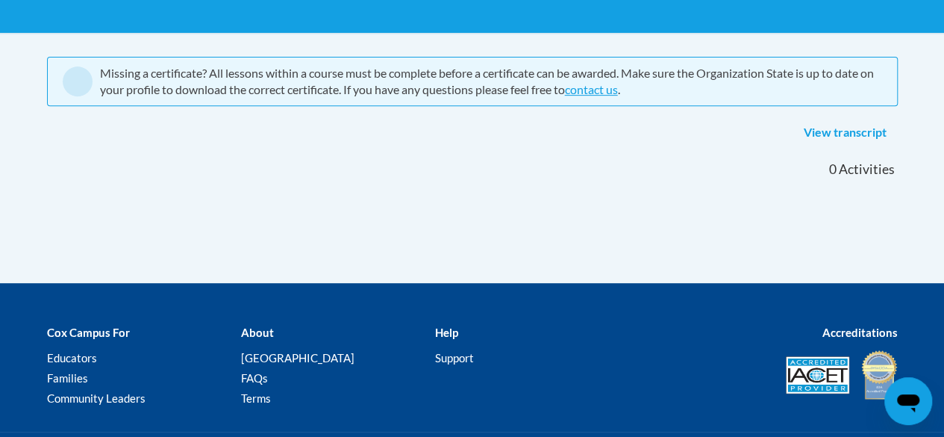
scroll to position [280, 0]
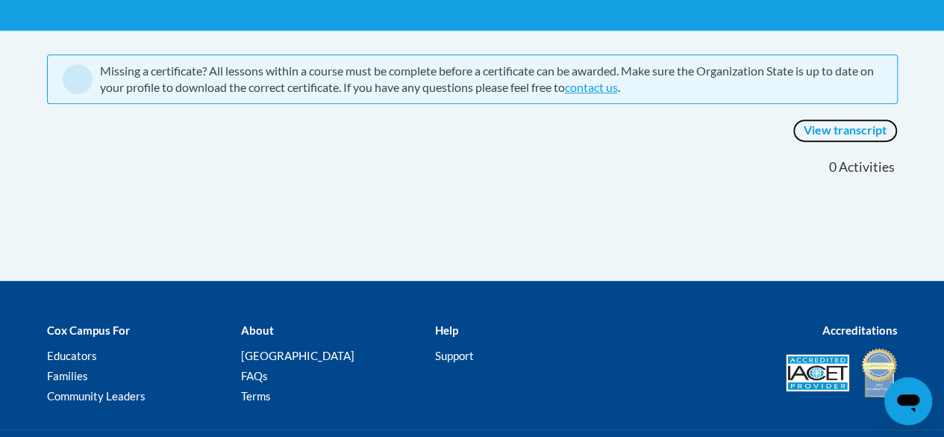
click at [858, 132] on link "View transcript" at bounding box center [845, 131] width 105 height 24
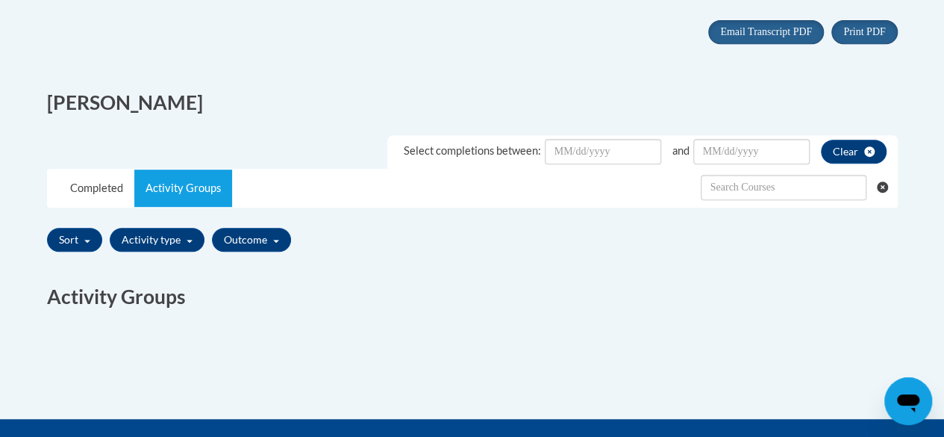
scroll to position [328, 0]
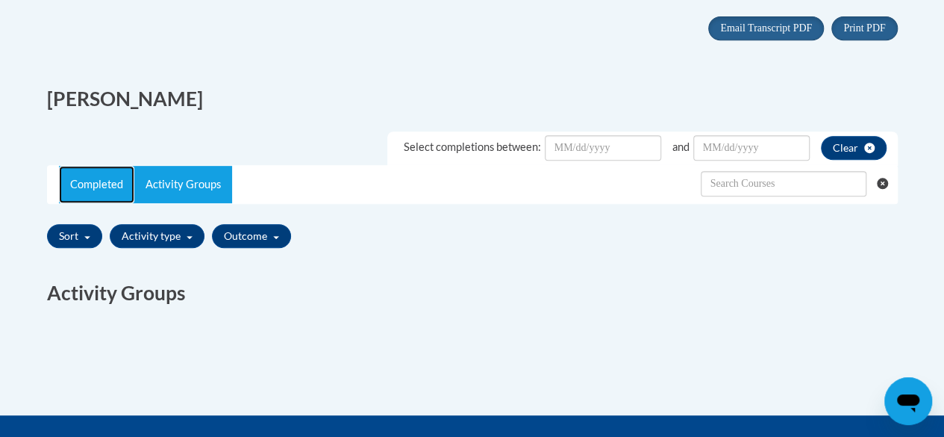
click at [90, 189] on link "Completed" at bounding box center [96, 184] width 75 height 37
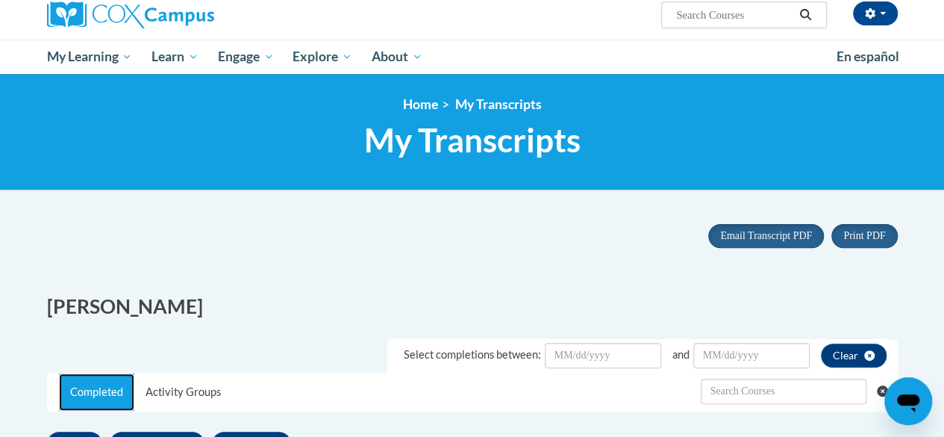
scroll to position [110, 0]
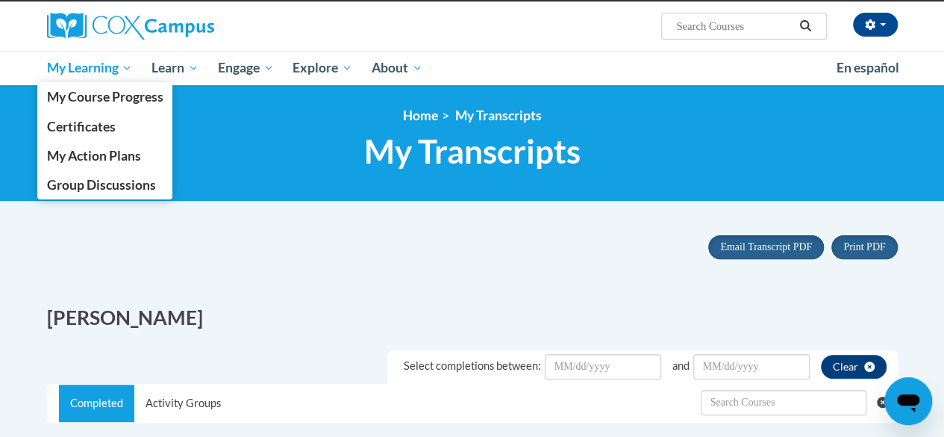
click at [101, 62] on span "My Learning" at bounding box center [89, 68] width 86 height 18
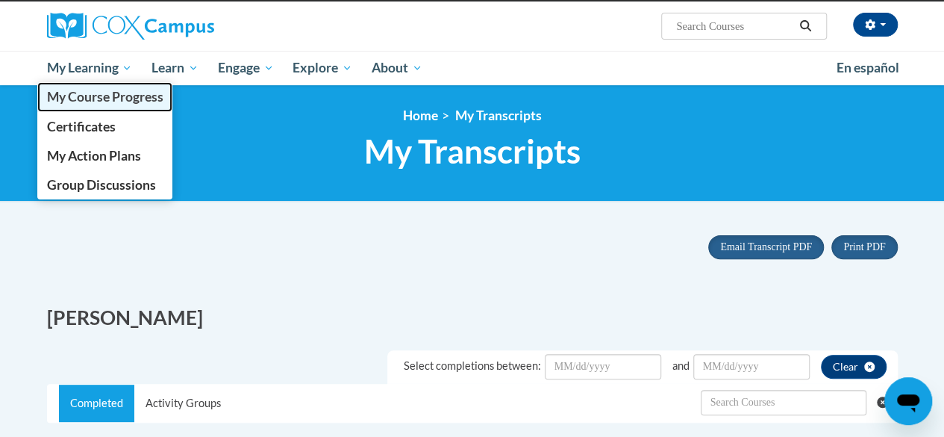
click at [97, 101] on span "My Course Progress" at bounding box center [104, 97] width 116 height 16
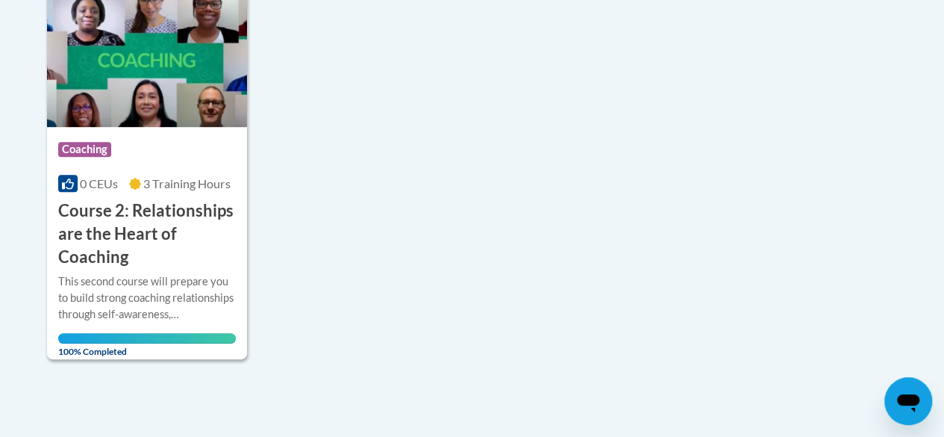
scroll to position [418, 0]
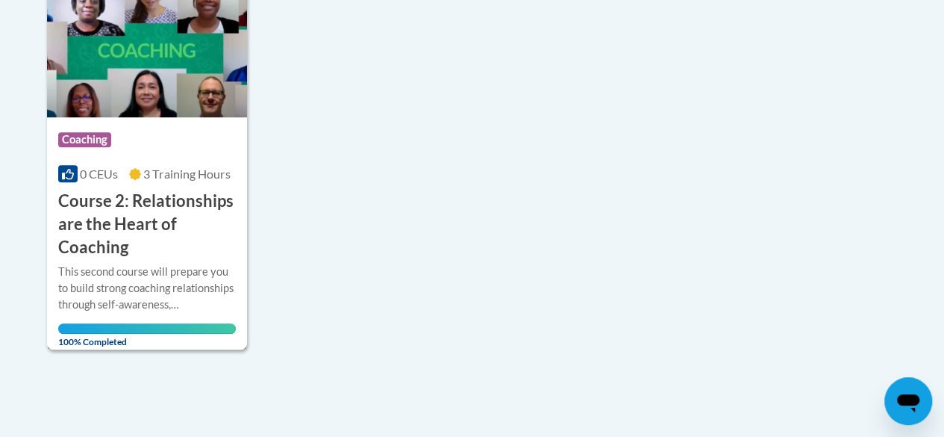
click at [119, 99] on img at bounding box center [147, 41] width 200 height 152
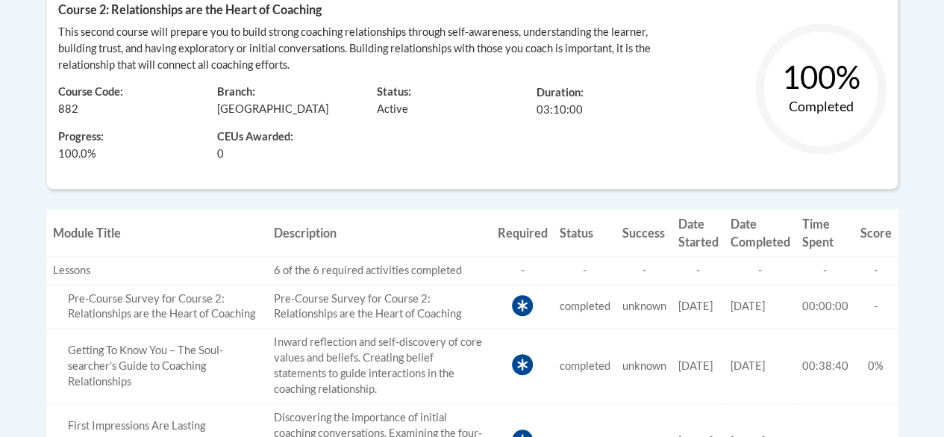
scroll to position [384, 0]
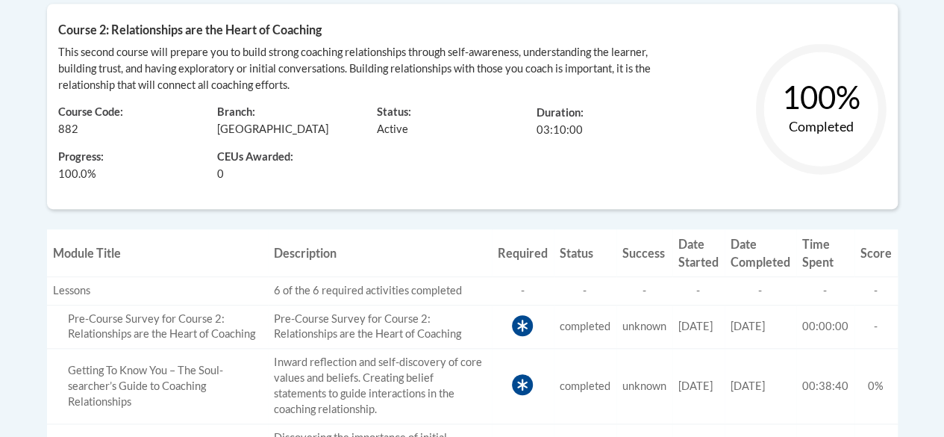
drag, startPoint x: 697, startPoint y: 143, endPoint x: 693, endPoint y: 137, distance: 8.1
click at [693, 137] on div "100% Completed" at bounding box center [791, 121] width 213 height 154
